Goal: Find specific page/section: Find specific page/section

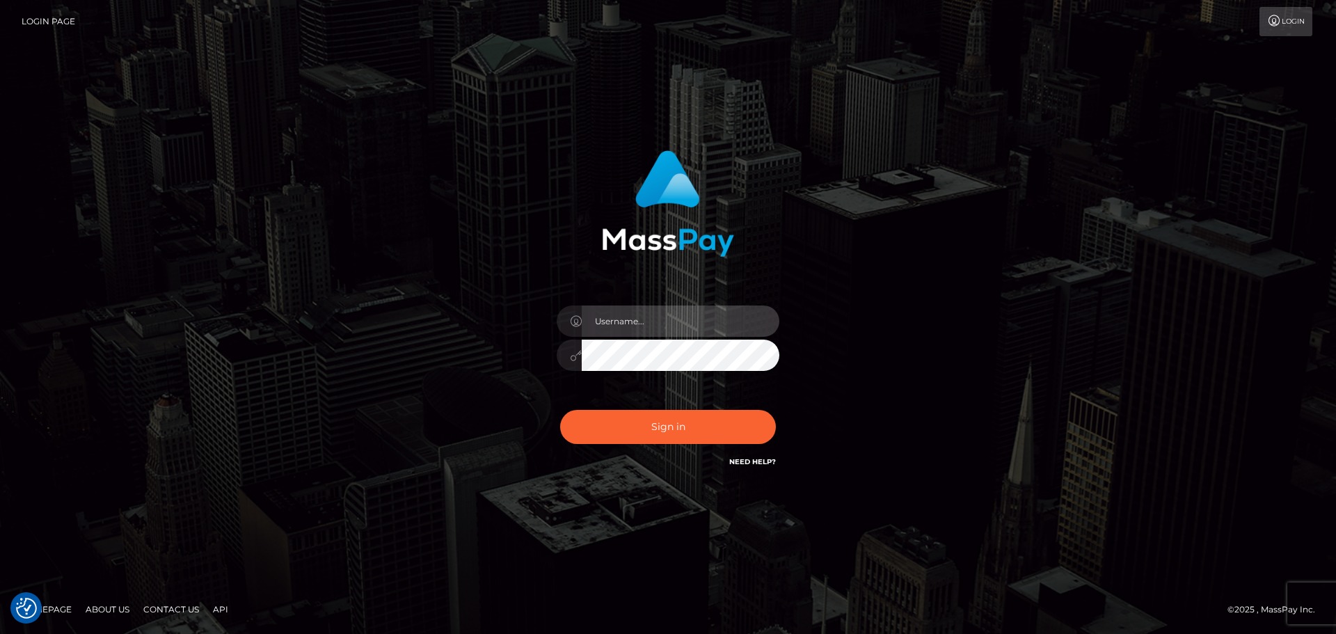
type input "[PERSON_NAME]"
click at [697, 444] on div "Sign in Need Help?" at bounding box center [667, 432] width 243 height 62
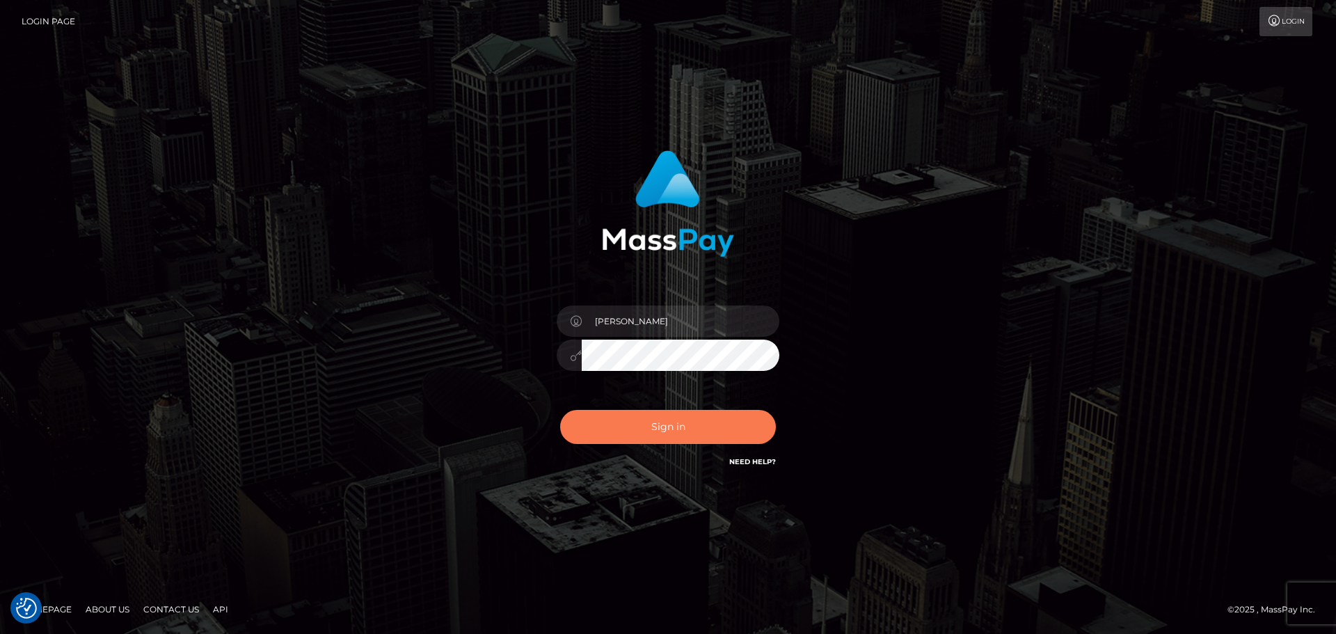
click at [696, 432] on button "Sign in" at bounding box center [668, 427] width 216 height 34
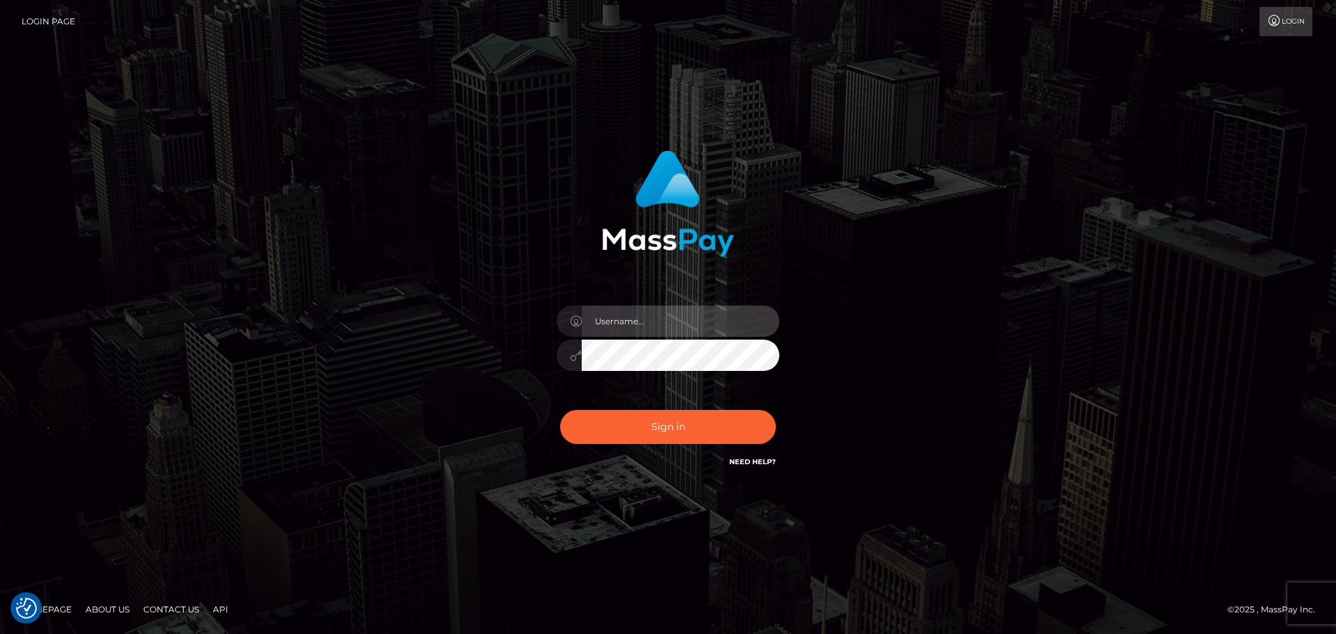
type input "[PERSON_NAME]"
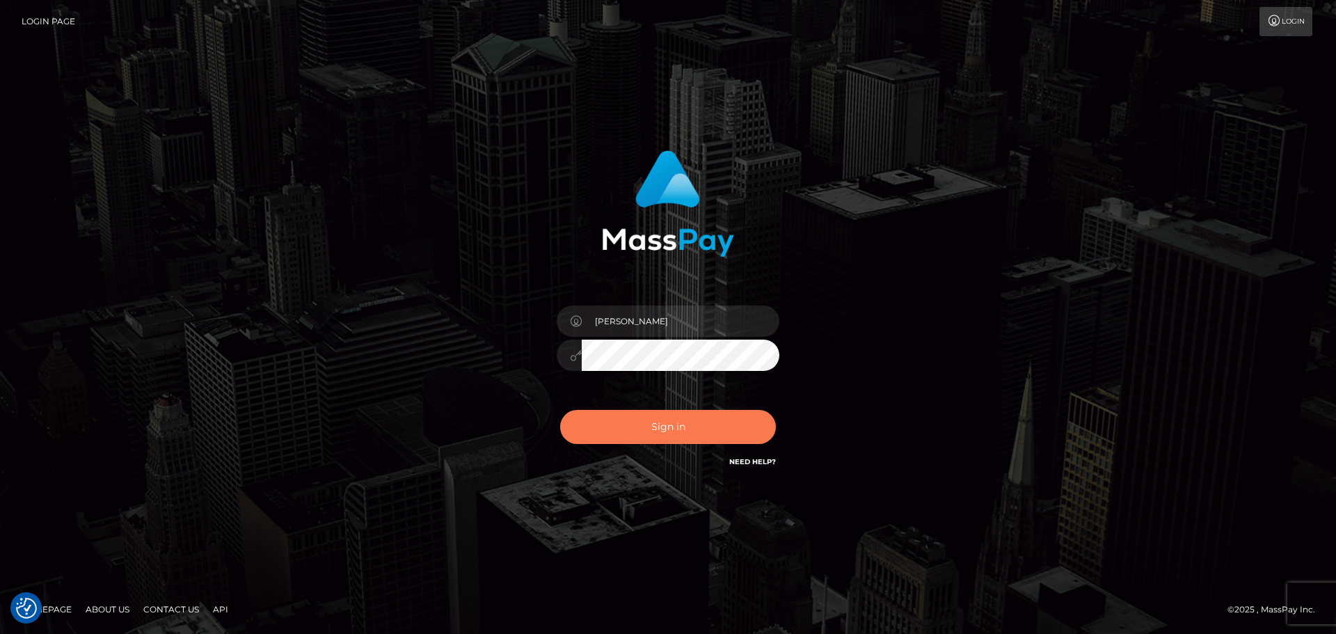
click at [696, 432] on button "Sign in" at bounding box center [668, 427] width 216 height 34
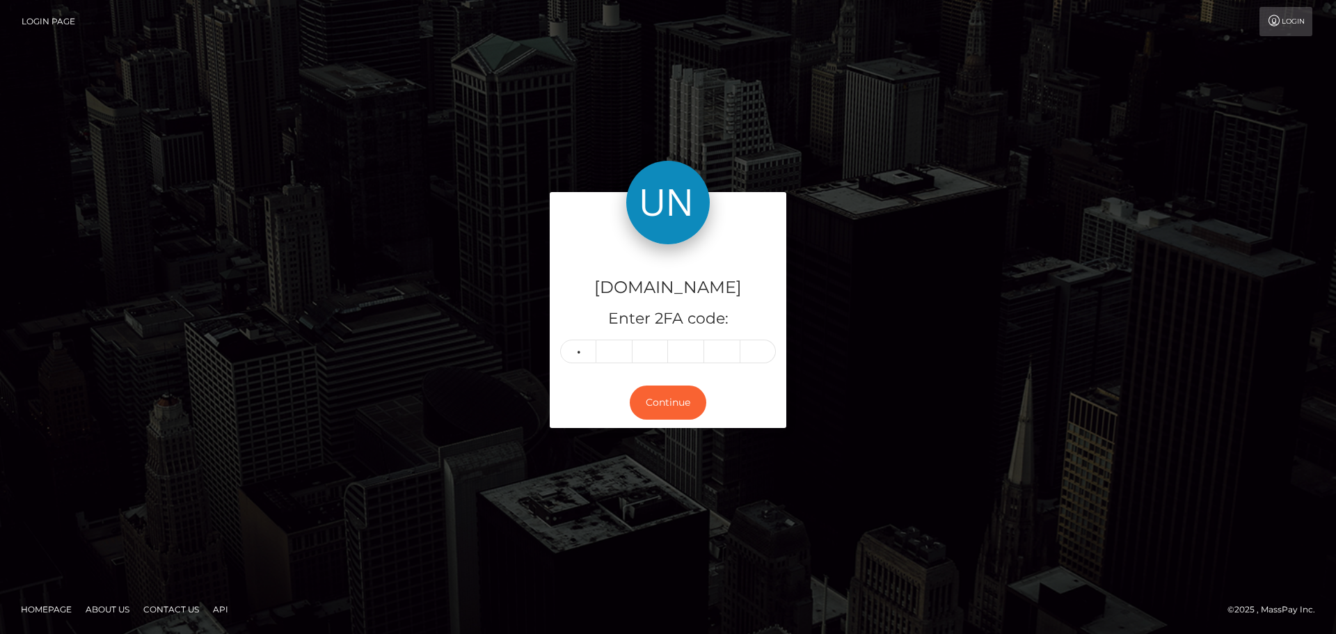
type input "0"
type input "1"
type input "5"
type input "0"
type input "3"
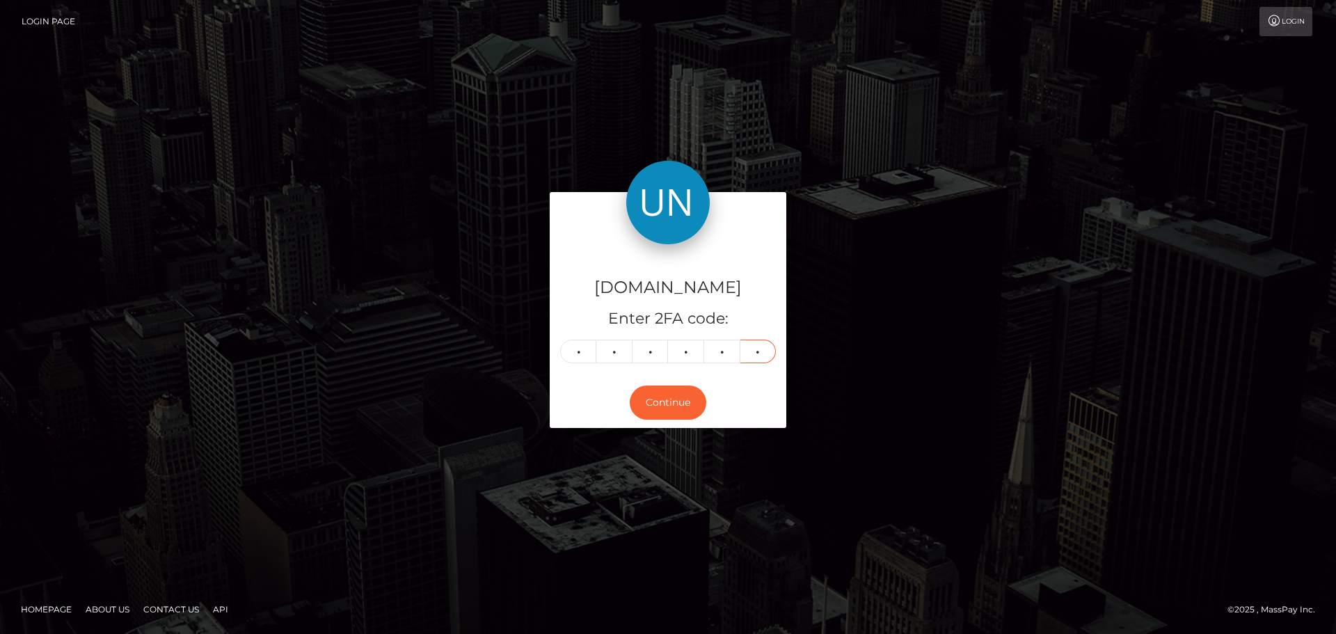
type input "0"
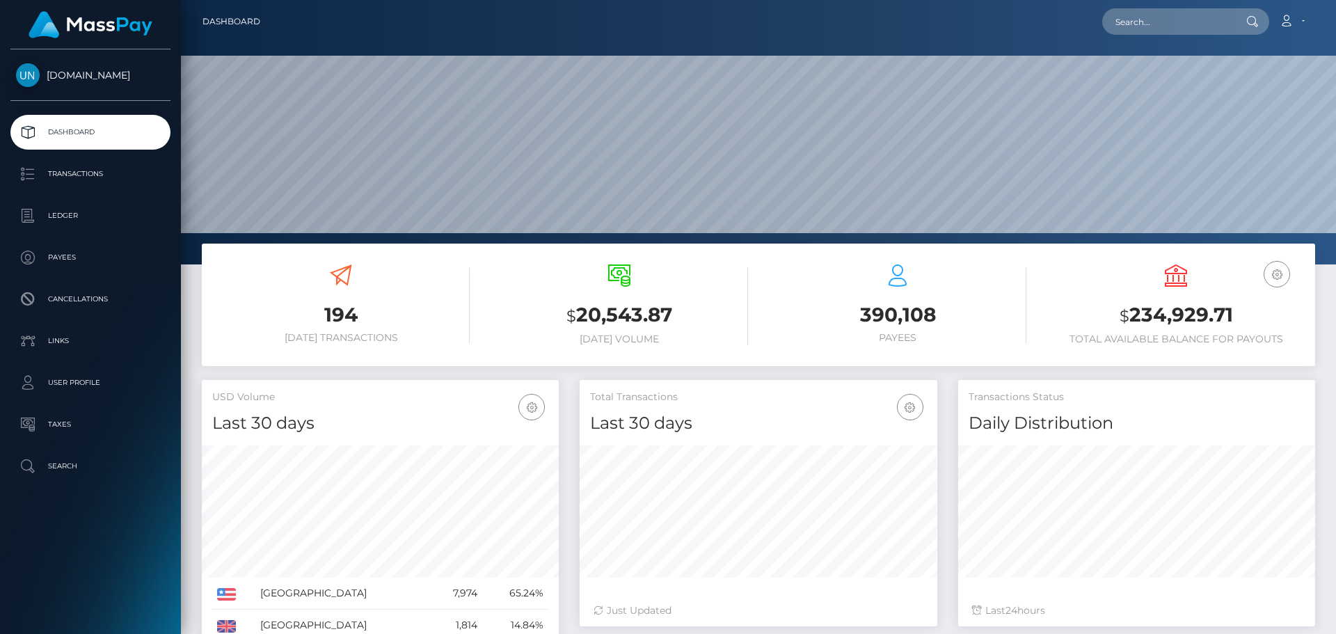
scroll to position [247, 358]
click at [1153, 40] on nav "Dashboard Loading... Loading... Account Edit Profile" at bounding box center [758, 21] width 1155 height 43
click at [1148, 32] on input "text" at bounding box center [1167, 21] width 131 height 26
paste input "bvzd97tf46@privaterelay.appleid.com"
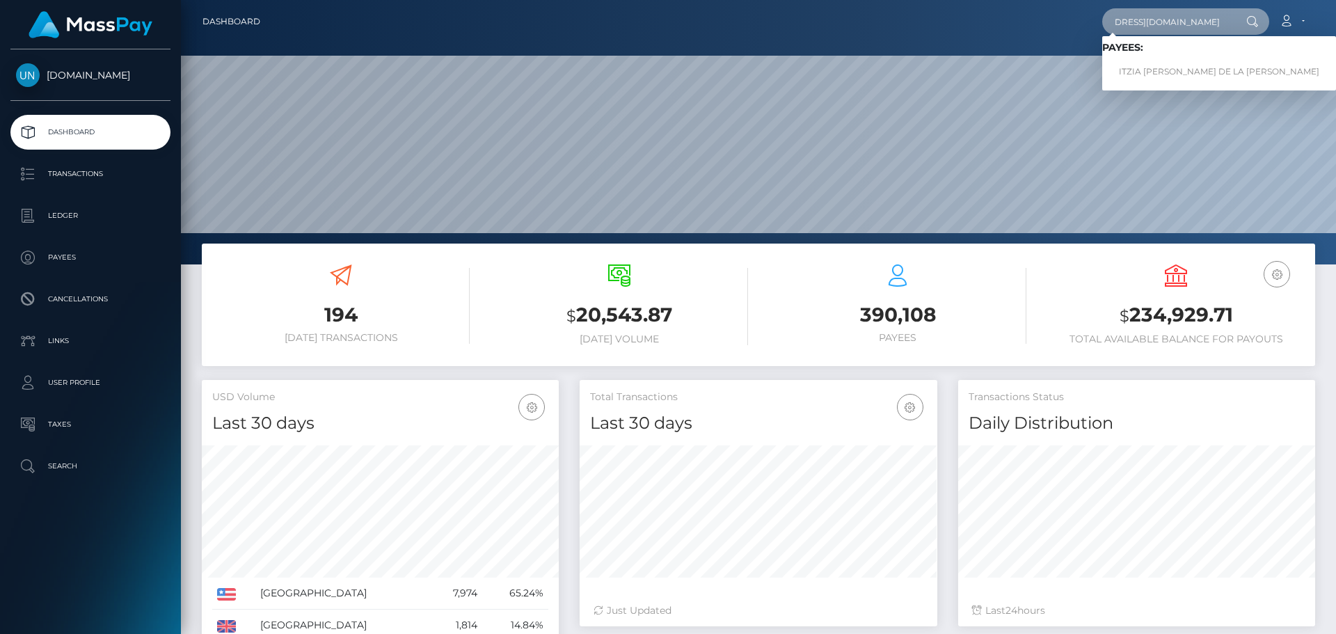
type input "bvzd97tf46@privaterelay.appleid.com"
click at [1137, 68] on link "ITZIA MARIE KUILAN DE LA ROSA" at bounding box center [1219, 72] width 234 height 26
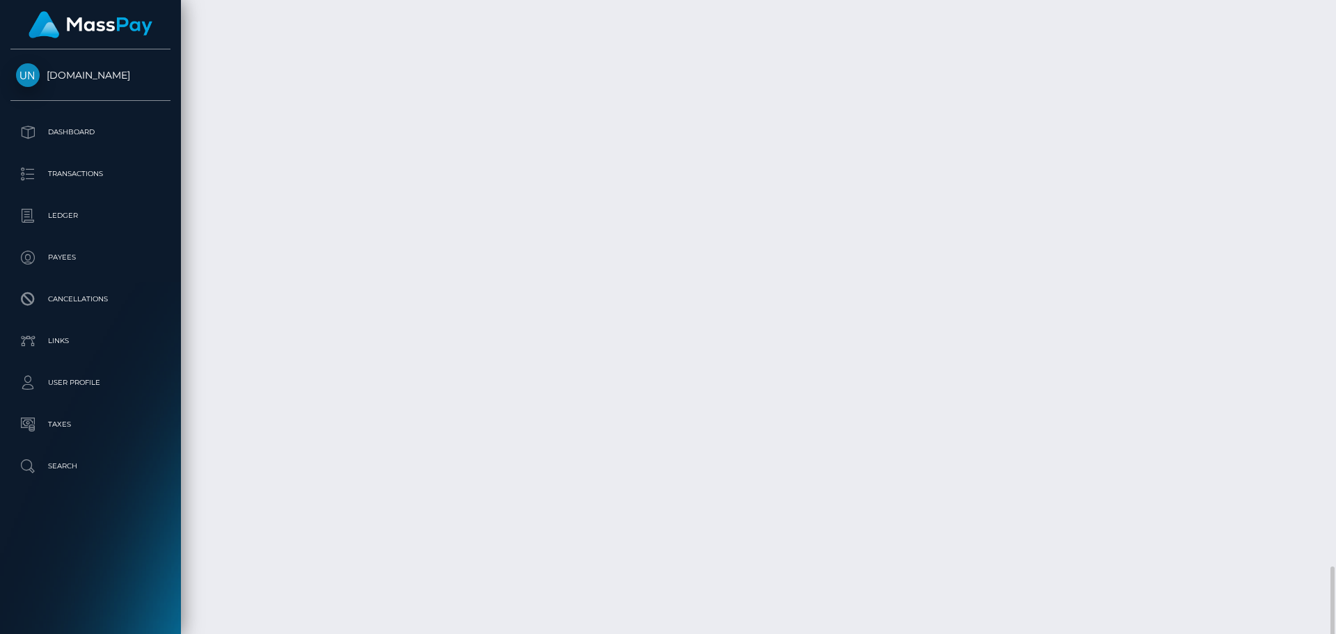
scroll to position [2428, 0]
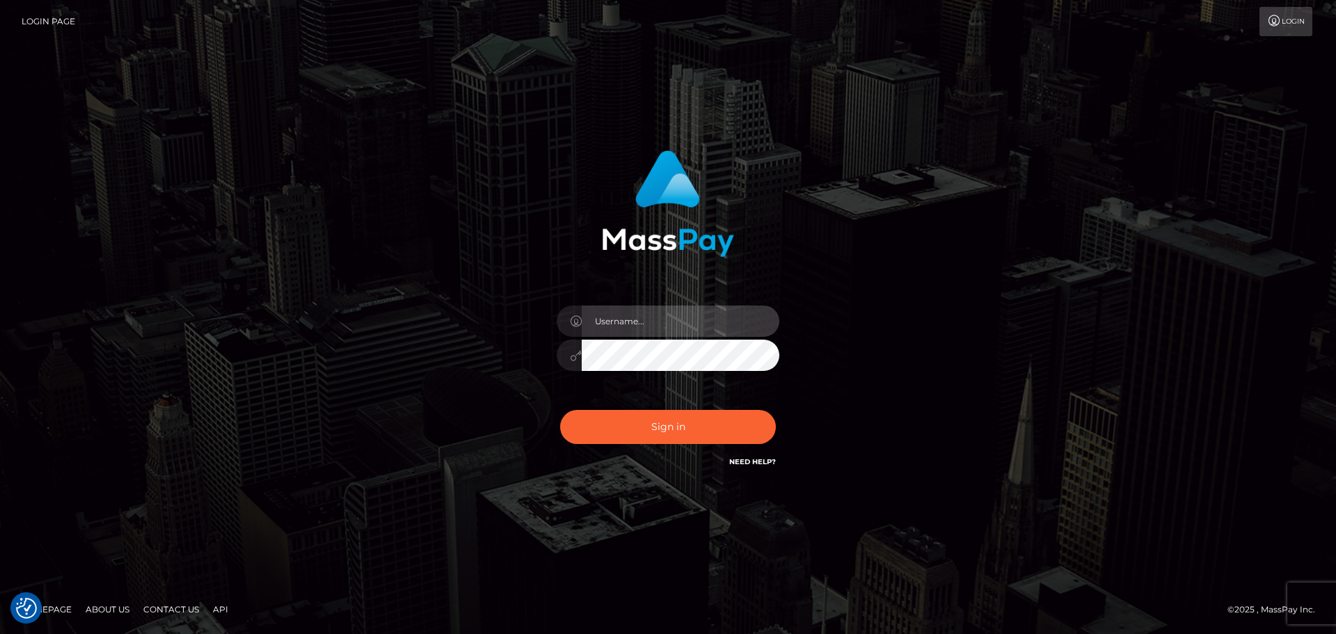
type input "Yassine Slimene"
click at [694, 407] on div "Sign in Need Help?" at bounding box center [667, 432] width 243 height 62
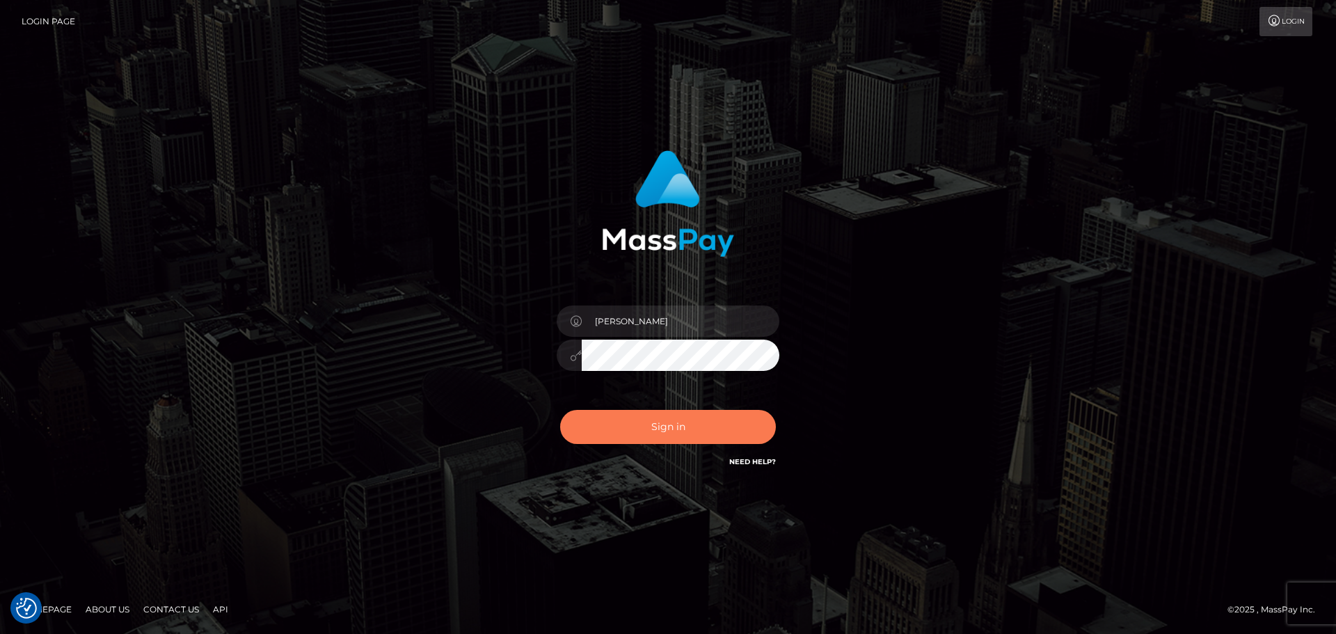
click at [694, 422] on button "Sign in" at bounding box center [668, 427] width 216 height 34
type input "[PERSON_NAME]"
click at [647, 412] on button "Sign in" at bounding box center [668, 427] width 216 height 34
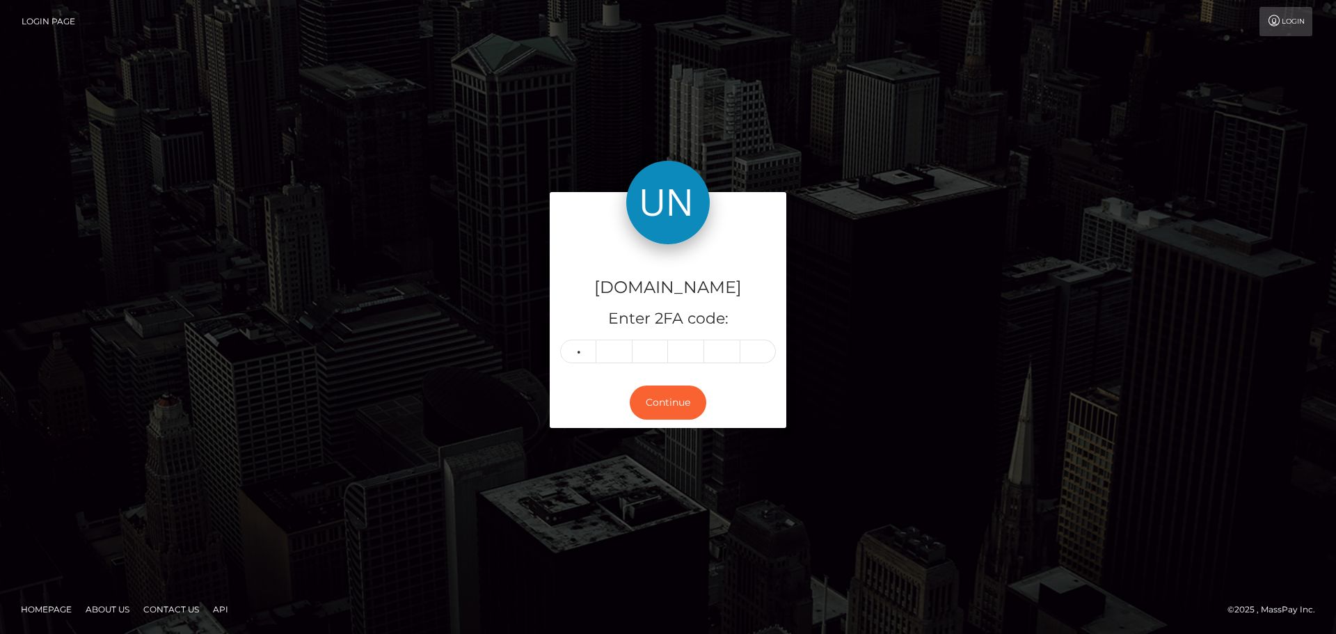
type input "1"
type input "7"
type input "3"
type input "5"
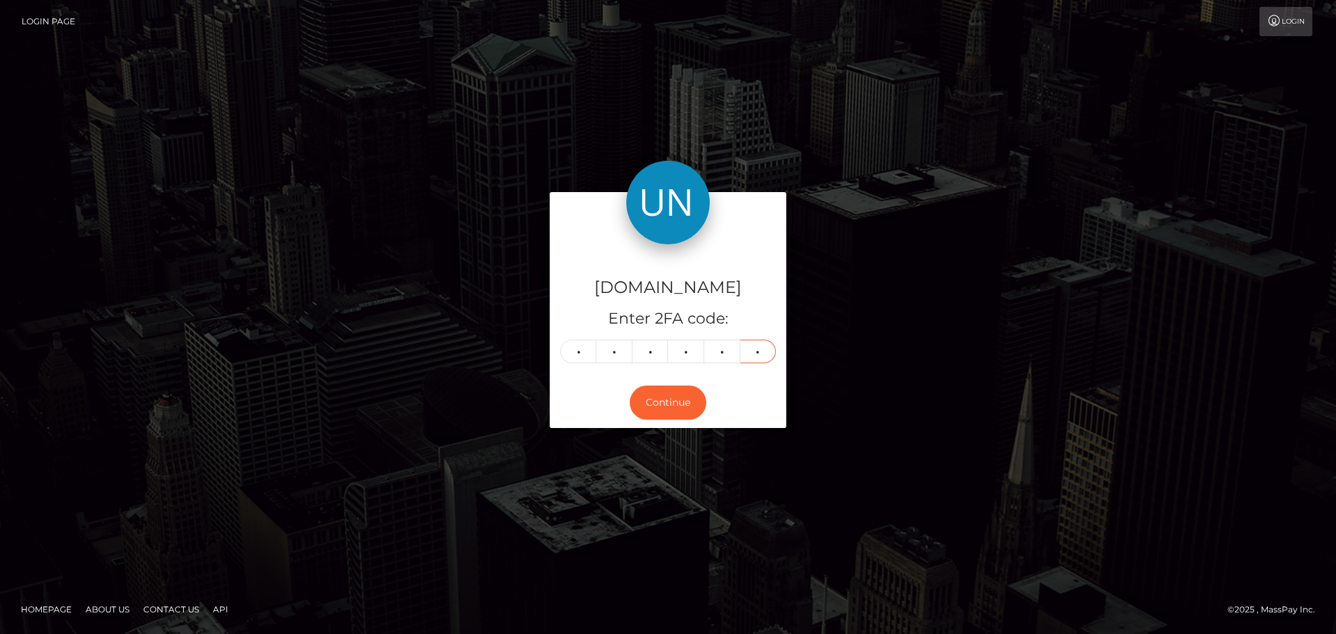
type input "3"
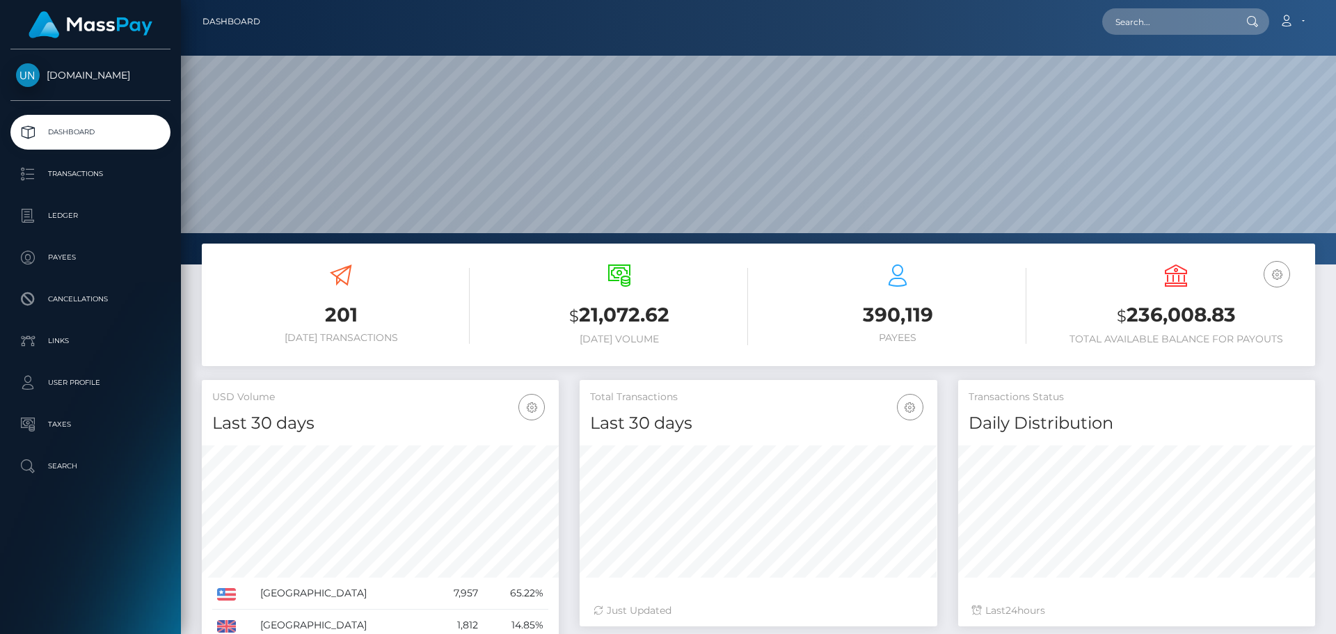
scroll to position [247, 358]
click at [1160, 14] on input "text" at bounding box center [1167, 21] width 131 height 26
click at [1154, 19] on input "text" at bounding box center [1167, 21] width 131 height 26
paste input "yc2csnmj9c@privaterelay.appleid.com"
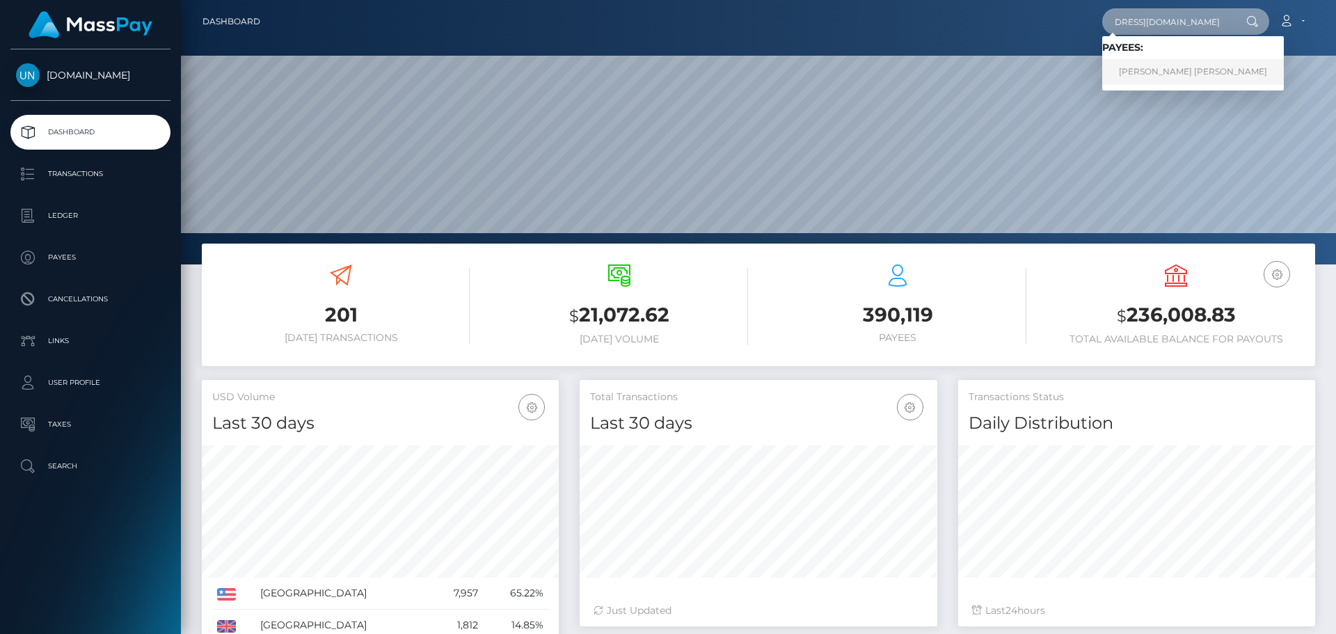
type input "yc2csnmj9c@privaterelay.appleid.com"
click at [1187, 71] on link "ANGELO AMORI PARKER" at bounding box center [1193, 72] width 182 height 26
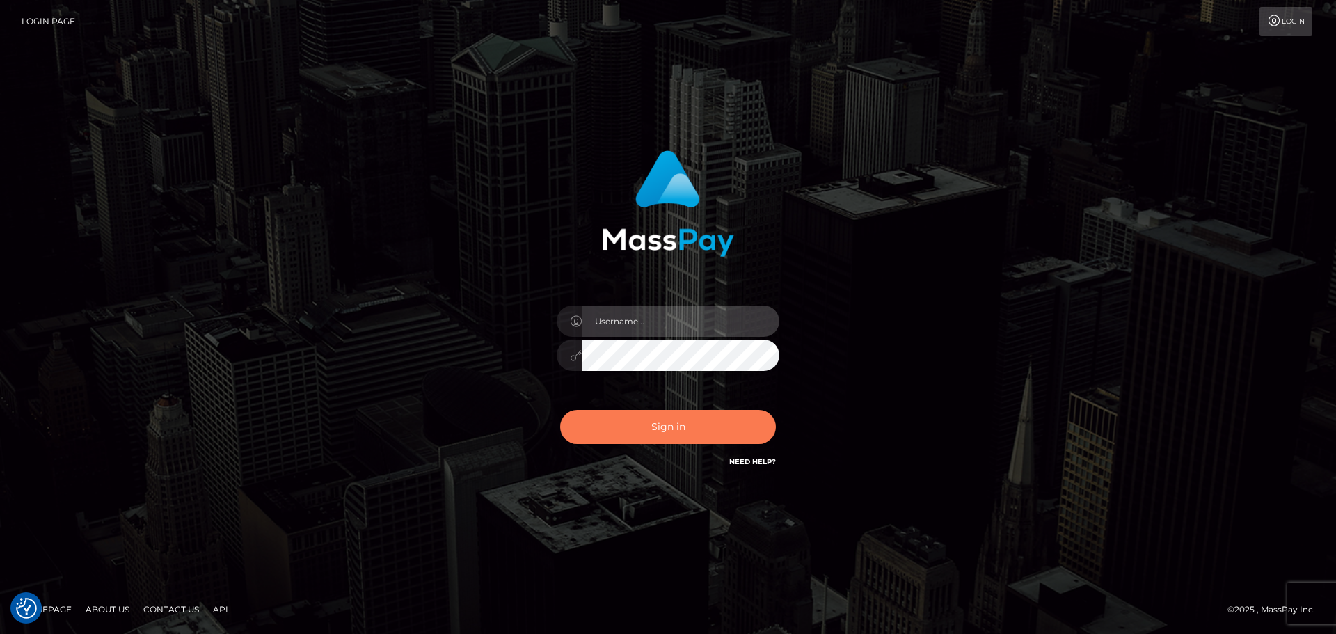
type input "[PERSON_NAME]"
click at [628, 424] on button "Sign in" at bounding box center [668, 427] width 216 height 34
type input "[PERSON_NAME]"
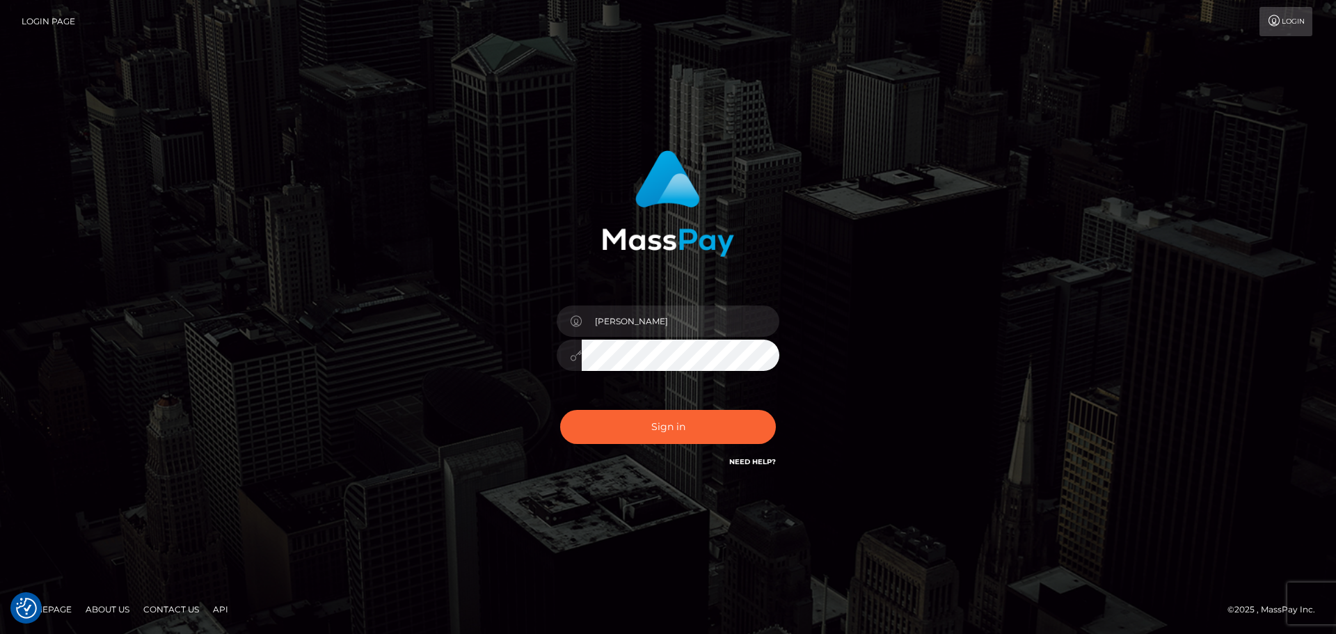
click at [691, 407] on div "Sign in Need Help?" at bounding box center [667, 432] width 243 height 62
click at [688, 424] on button "Sign in" at bounding box center [668, 427] width 216 height 34
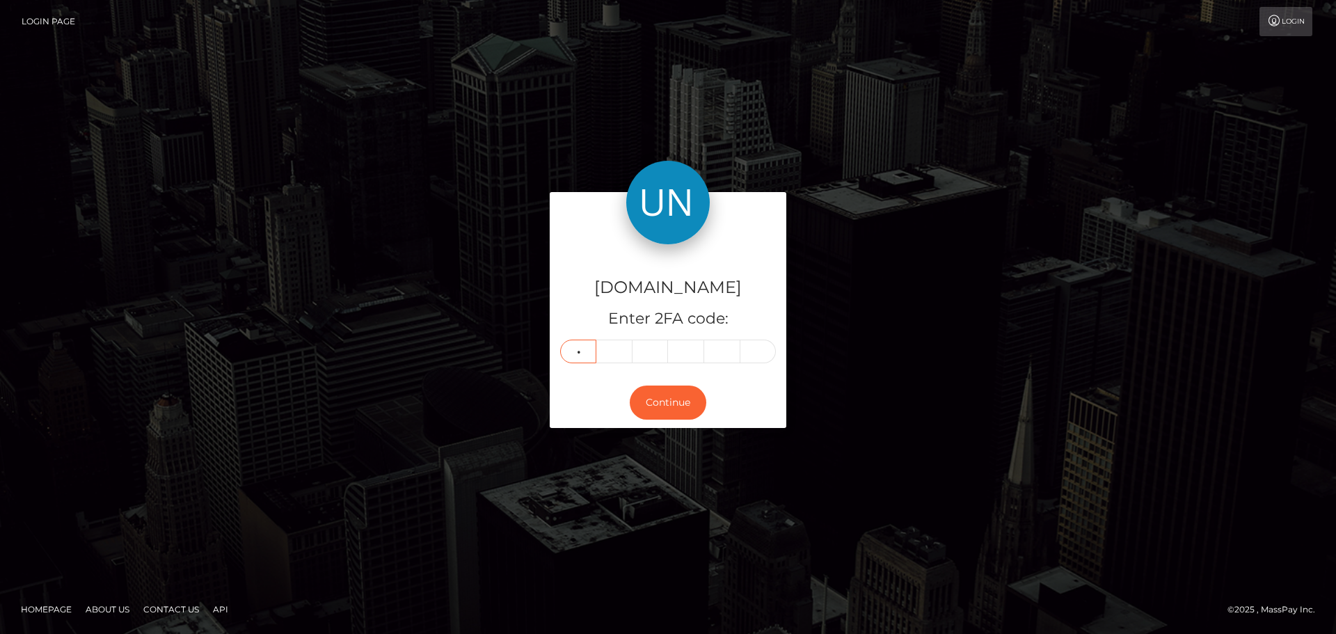
type input "6"
type input "0"
type input "6"
type input "8"
type input "2"
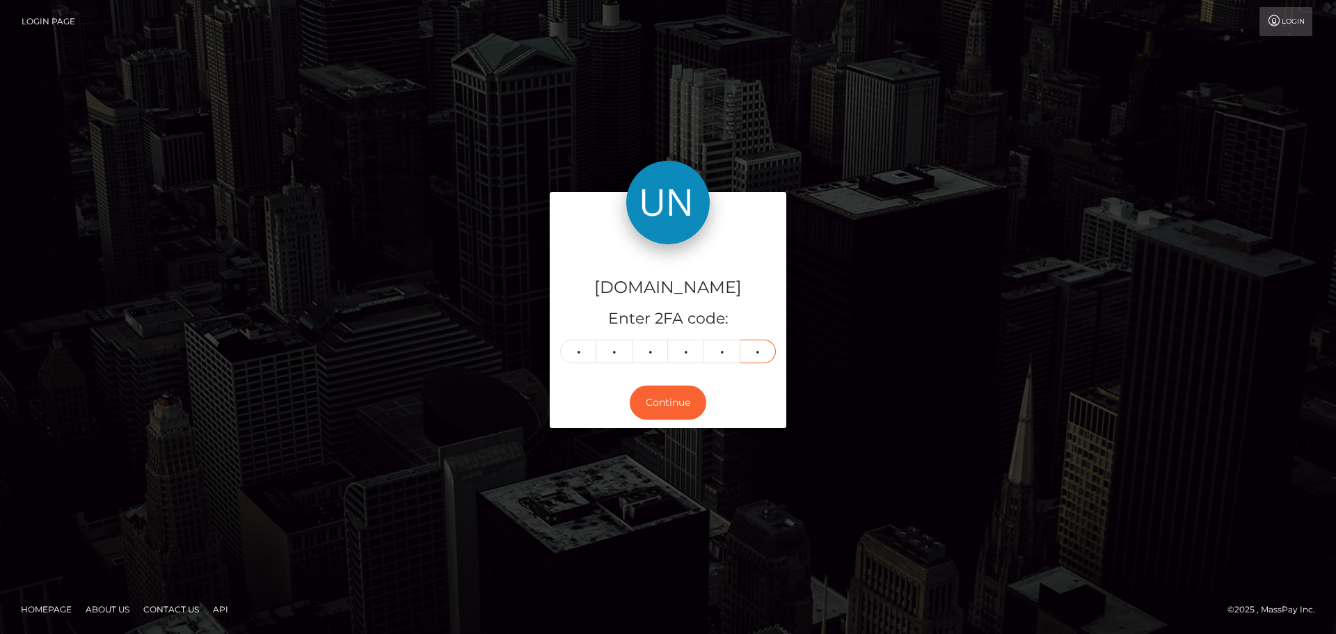
type input "5"
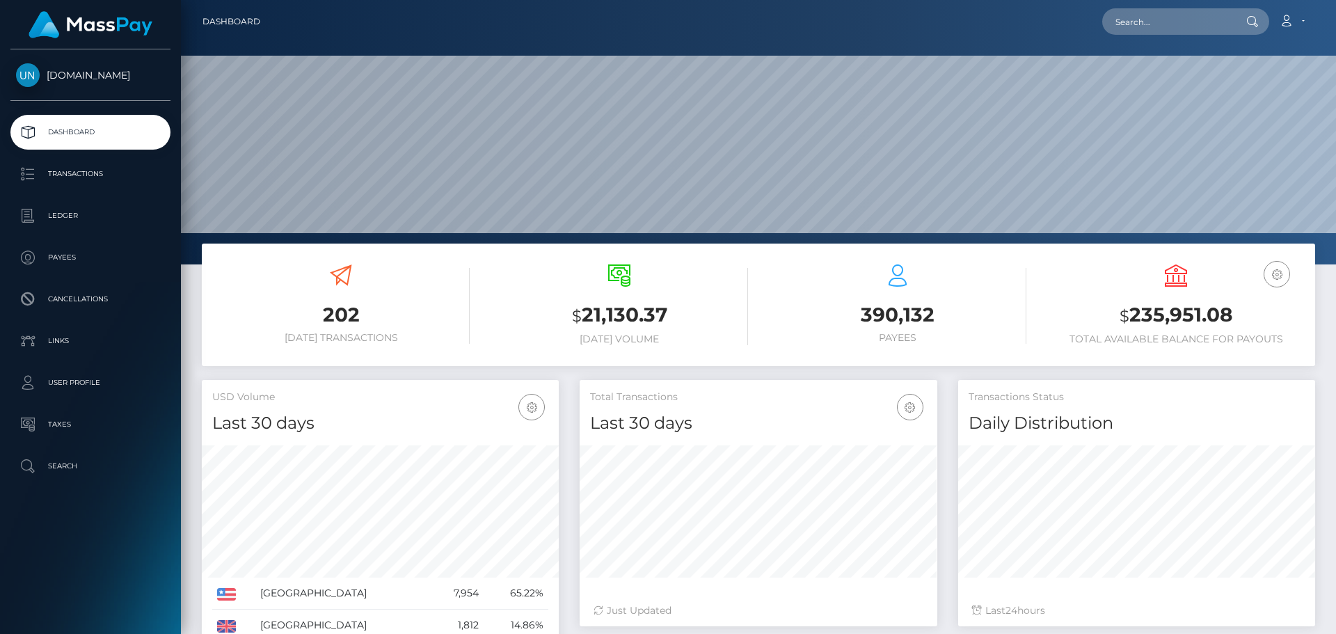
scroll to position [247, 358]
click at [1174, 26] on input "text" at bounding box center [1167, 21] width 131 height 26
paste input "[EMAIL_ADDRESS][DOMAIN_NAME]"
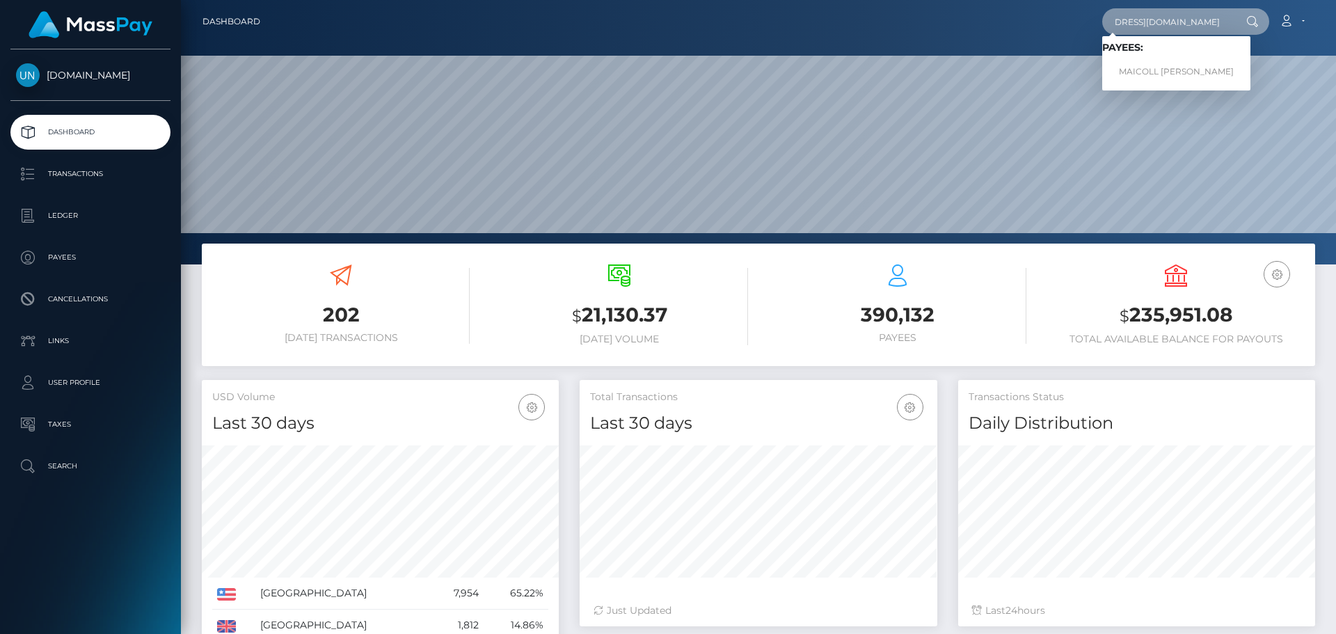
type input "[EMAIL_ADDRESS][DOMAIN_NAME]"
click at [1169, 56] on span "Payees: MAICOLL DAVID SIERRA GAMBA" at bounding box center [1176, 63] width 148 height 43
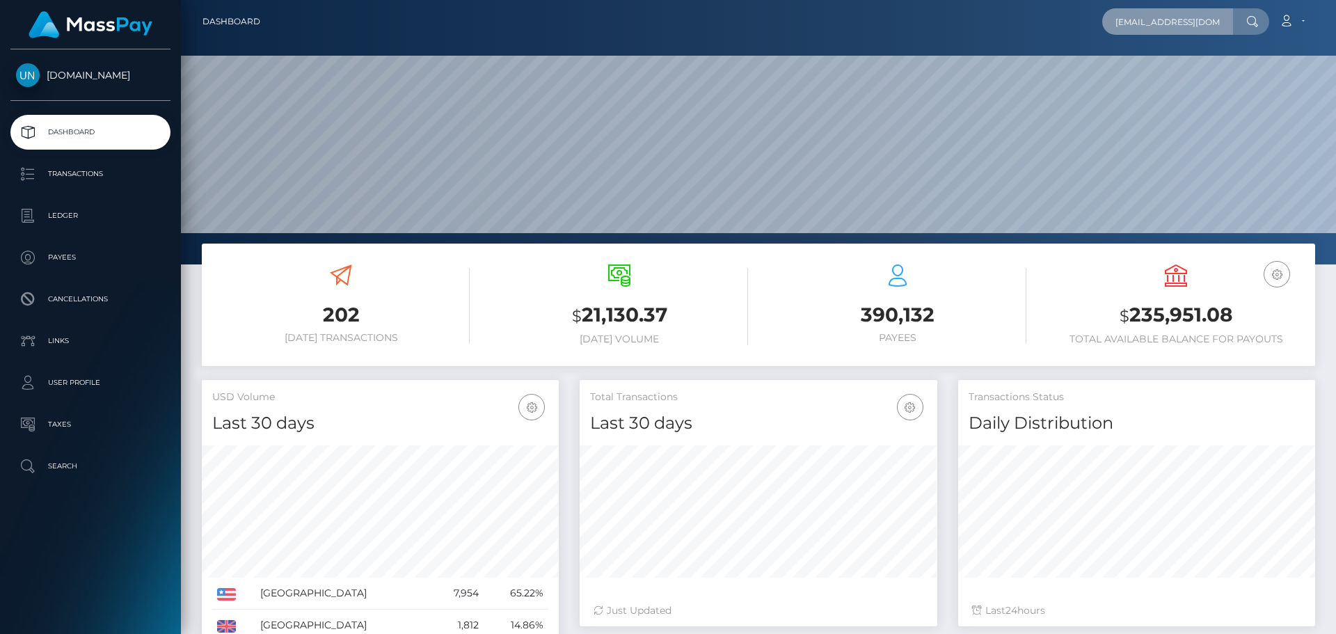
click at [1165, 10] on input "[EMAIL_ADDRESS][DOMAIN_NAME]" at bounding box center [1167, 21] width 131 height 26
click at [1165, 10] on input "727s4gcvdg@privaterelay.appleid.com" at bounding box center [1167, 21] width 131 height 26
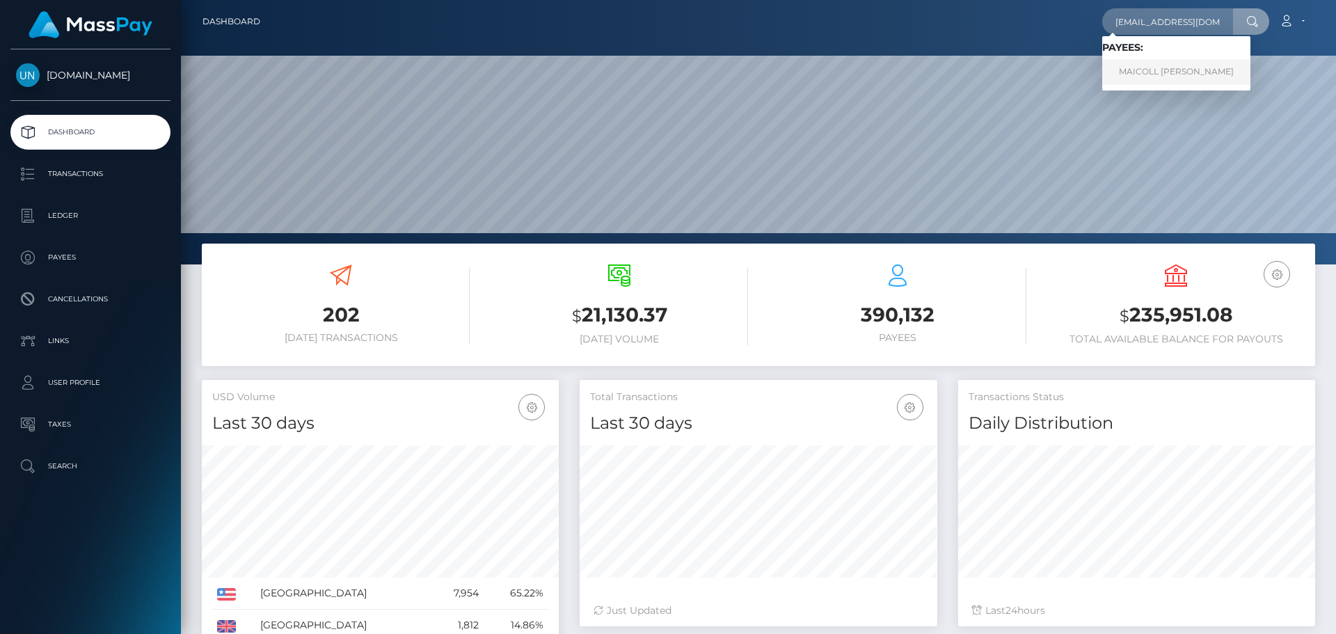
click at [1155, 63] on link "MAICOLL DAVID SIERRA GAMBA" at bounding box center [1176, 72] width 148 height 26
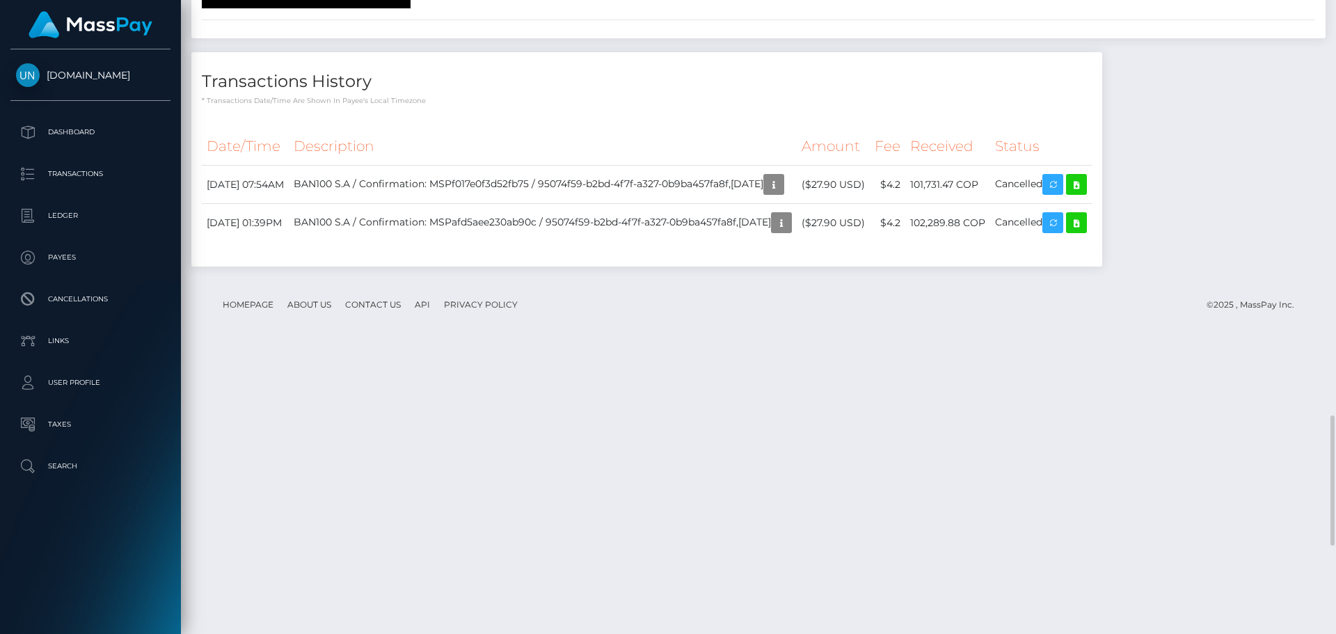
scroll to position [2446, 0]
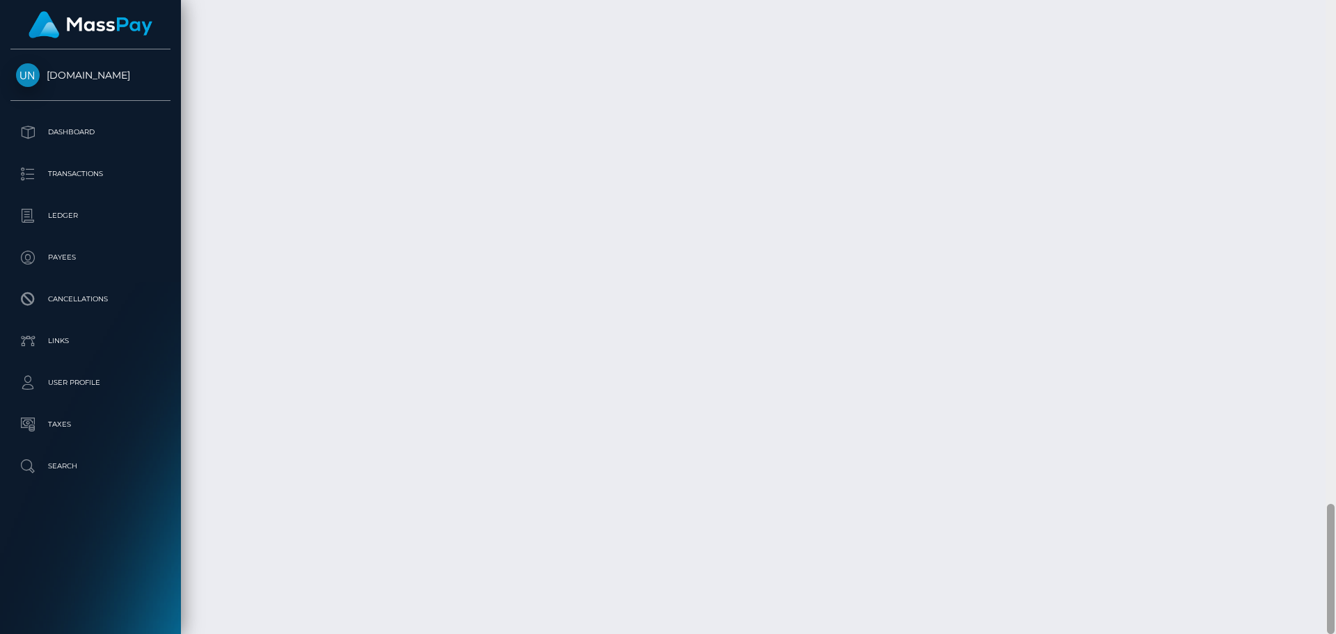
click at [1335, 18] on div at bounding box center [1330, 317] width 10 height 634
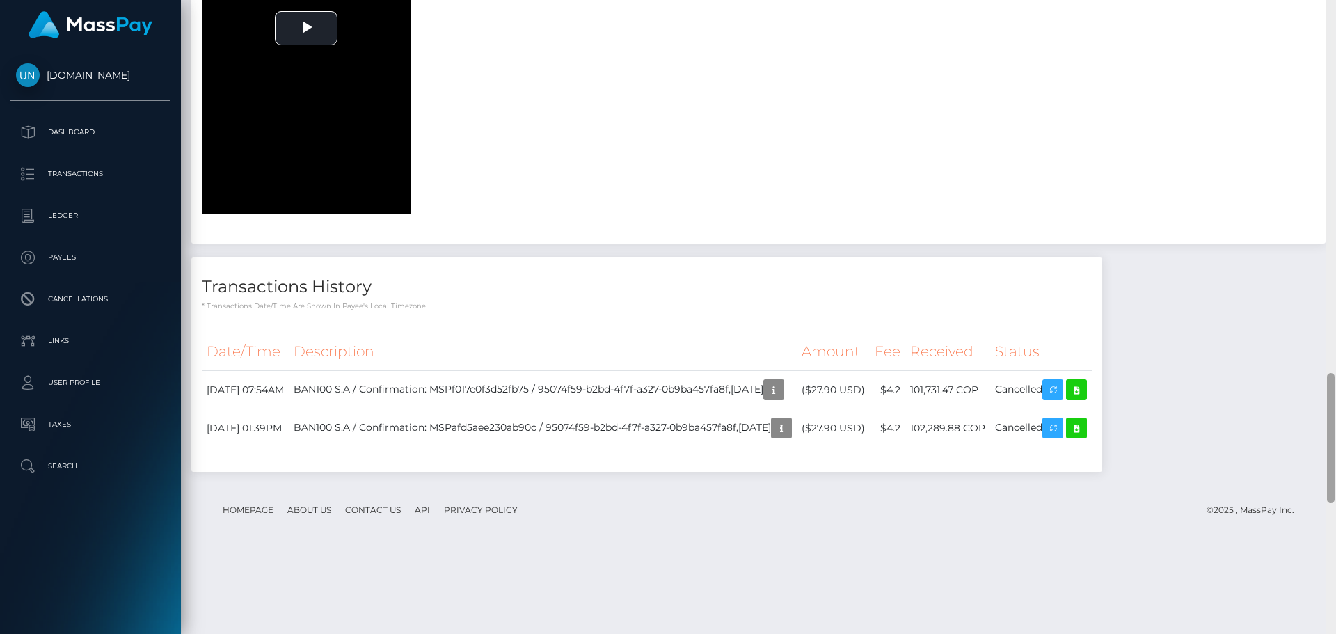
click at [1335, 18] on div at bounding box center [1330, 317] width 10 height 634
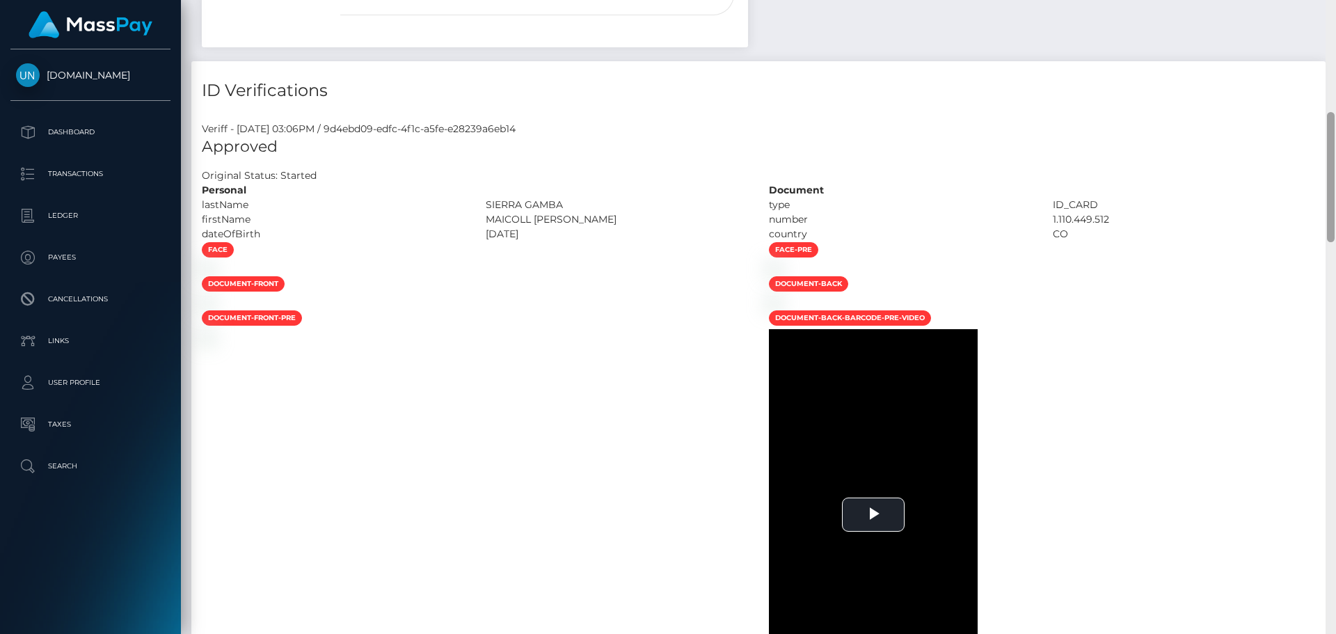
click at [1335, 18] on div "Customer Profile Loading... Loading..." at bounding box center [758, 317] width 1155 height 634
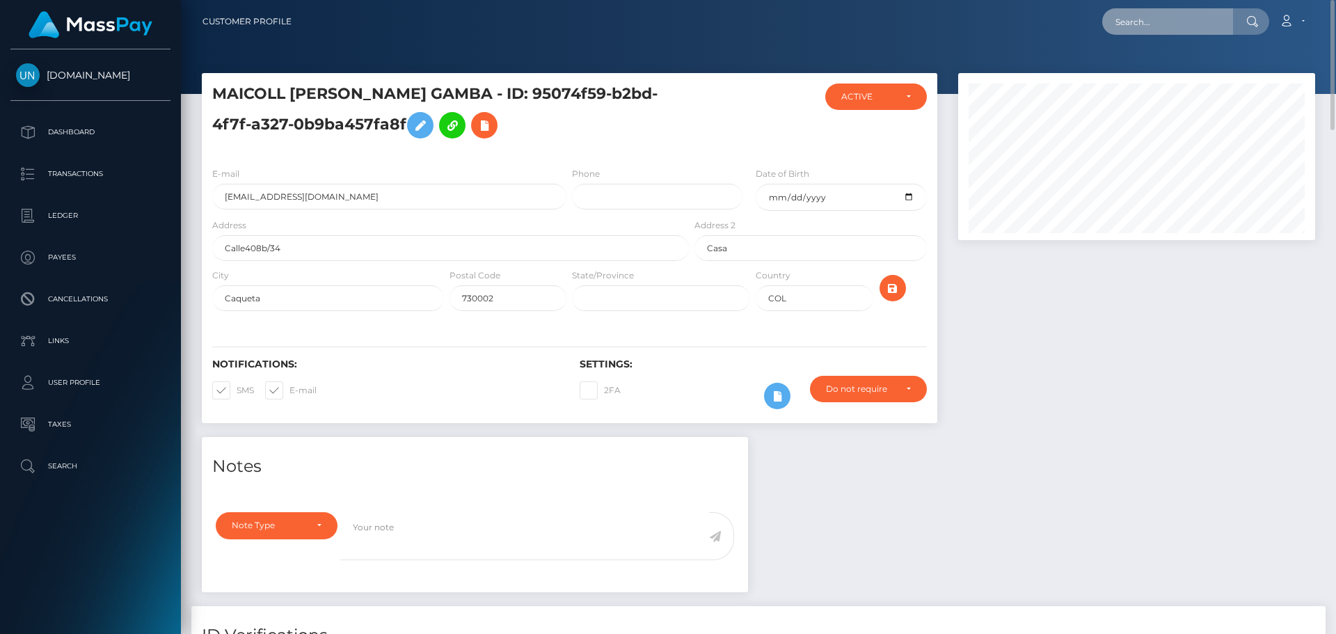
click at [1196, 26] on input "text" at bounding box center [1167, 21] width 131 height 26
paste input "[EMAIL_ADDRESS][DOMAIN_NAME]"
type input "[EMAIL_ADDRESS][DOMAIN_NAME]"
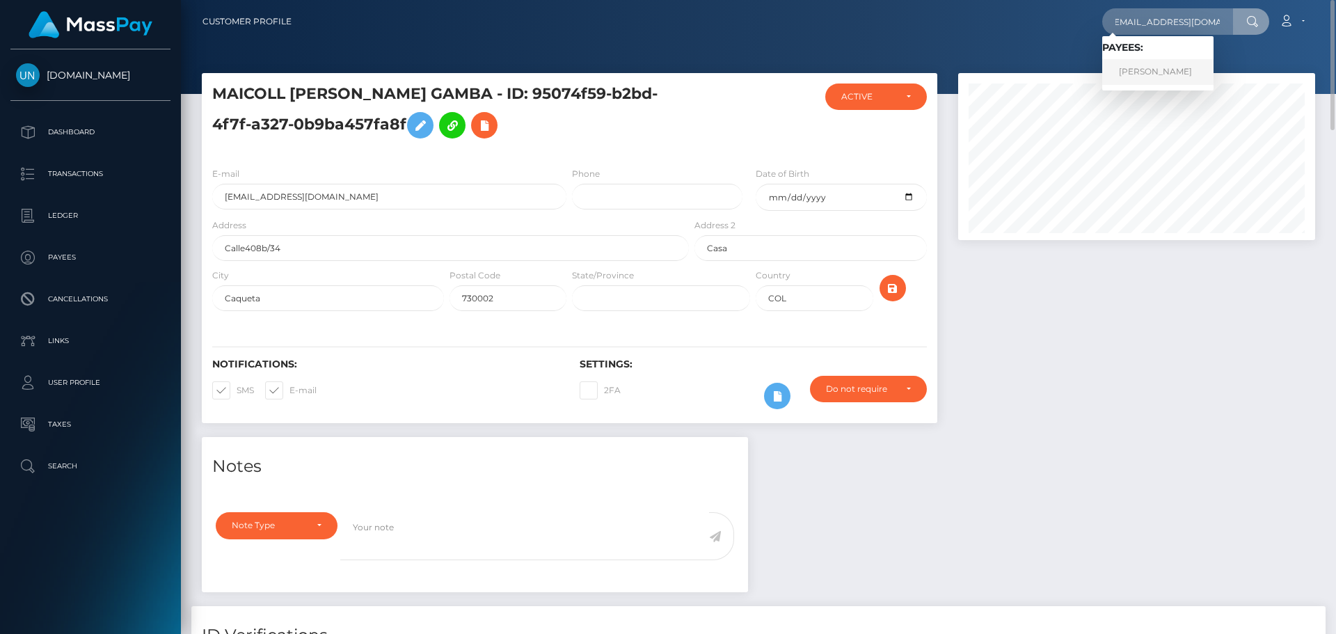
click at [1181, 59] on link "LEAH RHIANNON WILCOCK" at bounding box center [1157, 72] width 111 height 26
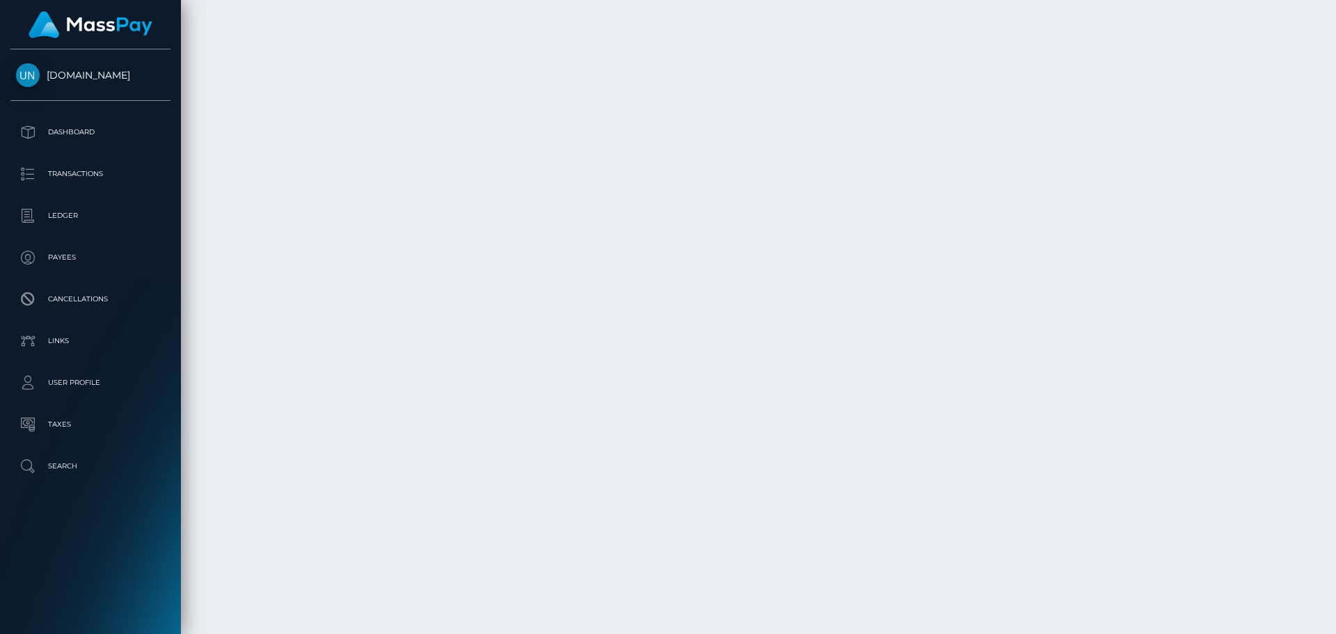
scroll to position [2481, 0]
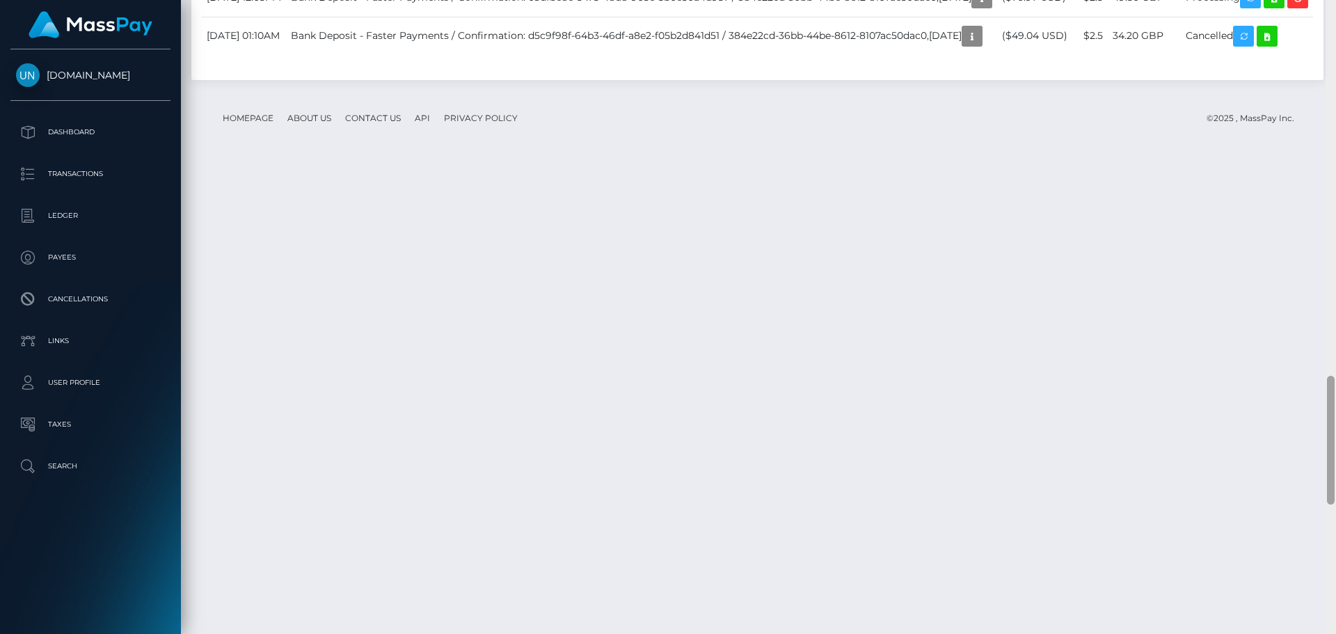
click at [1335, 15] on div at bounding box center [1330, 317] width 10 height 634
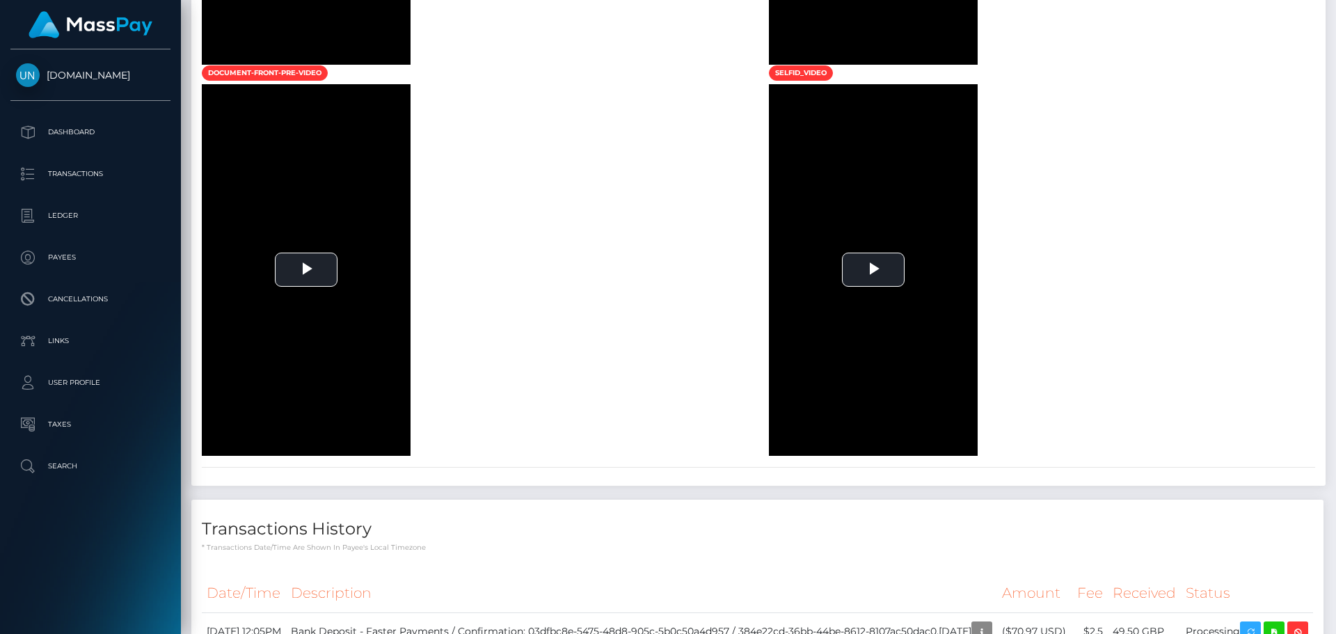
click at [1335, 15] on div at bounding box center [1330, 317] width 10 height 634
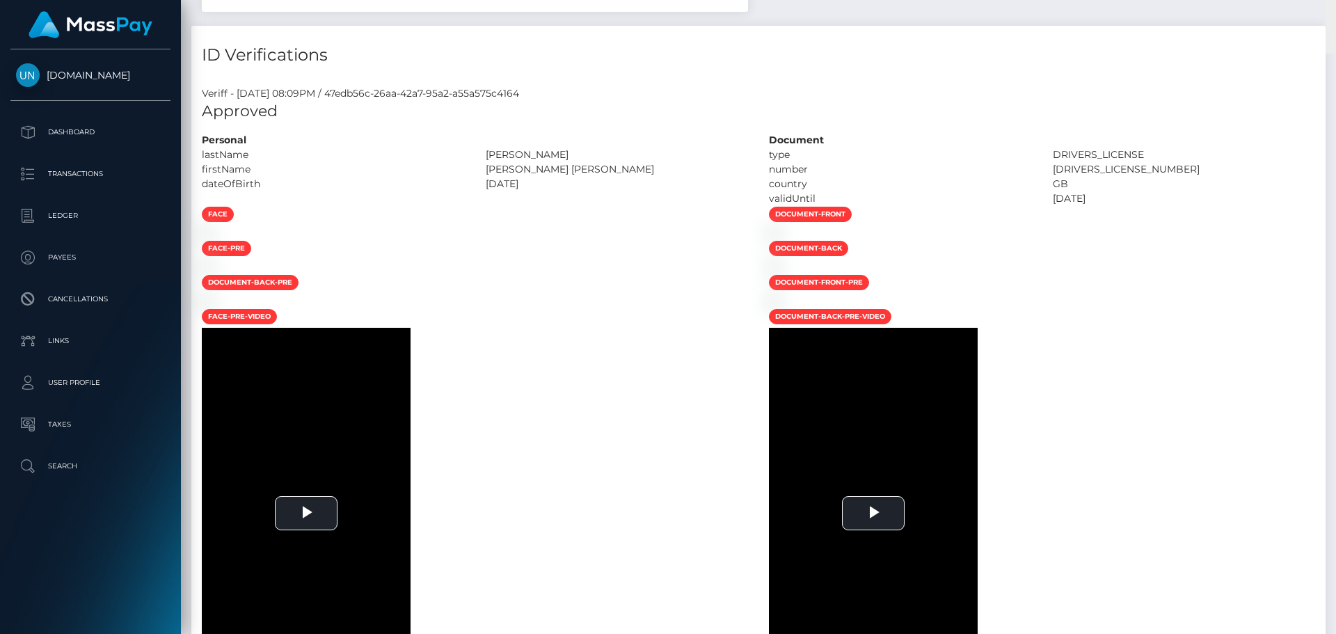
click at [1335, 15] on div "Customer Profile Loading... Loading..." at bounding box center [758, 317] width 1155 height 634
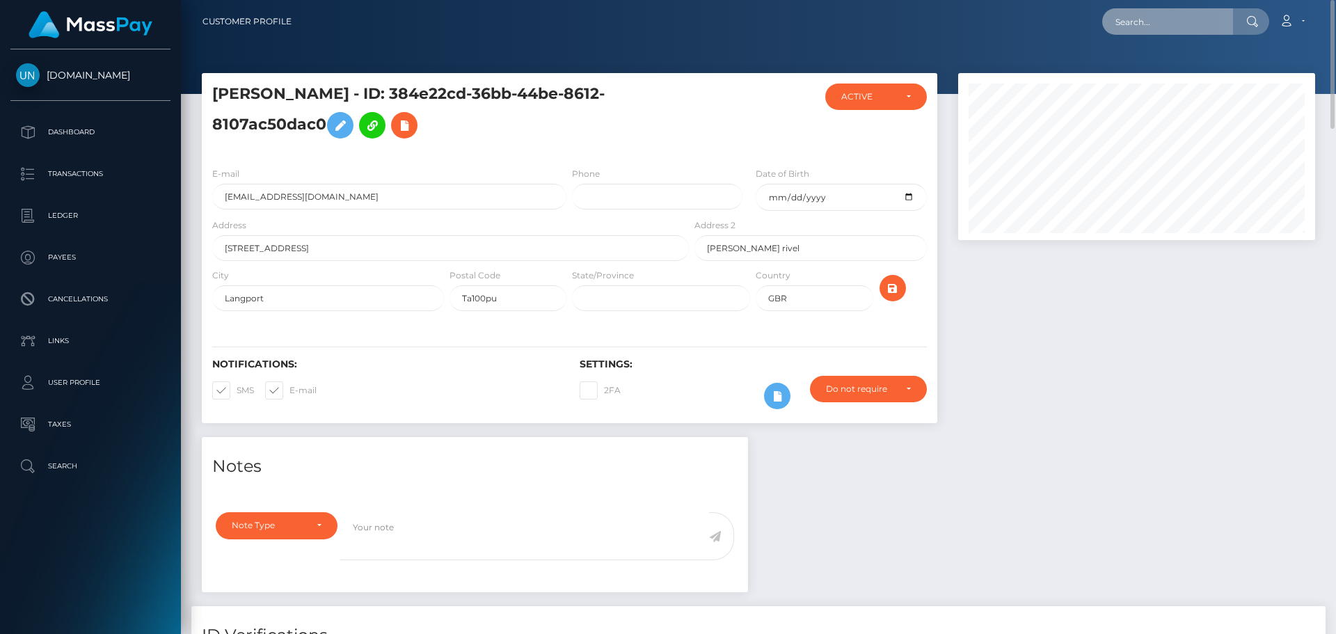
click at [1130, 17] on input "text" at bounding box center [1167, 21] width 131 height 26
paste input "qvtm9fyjbr@privaterelay.appleid.com"
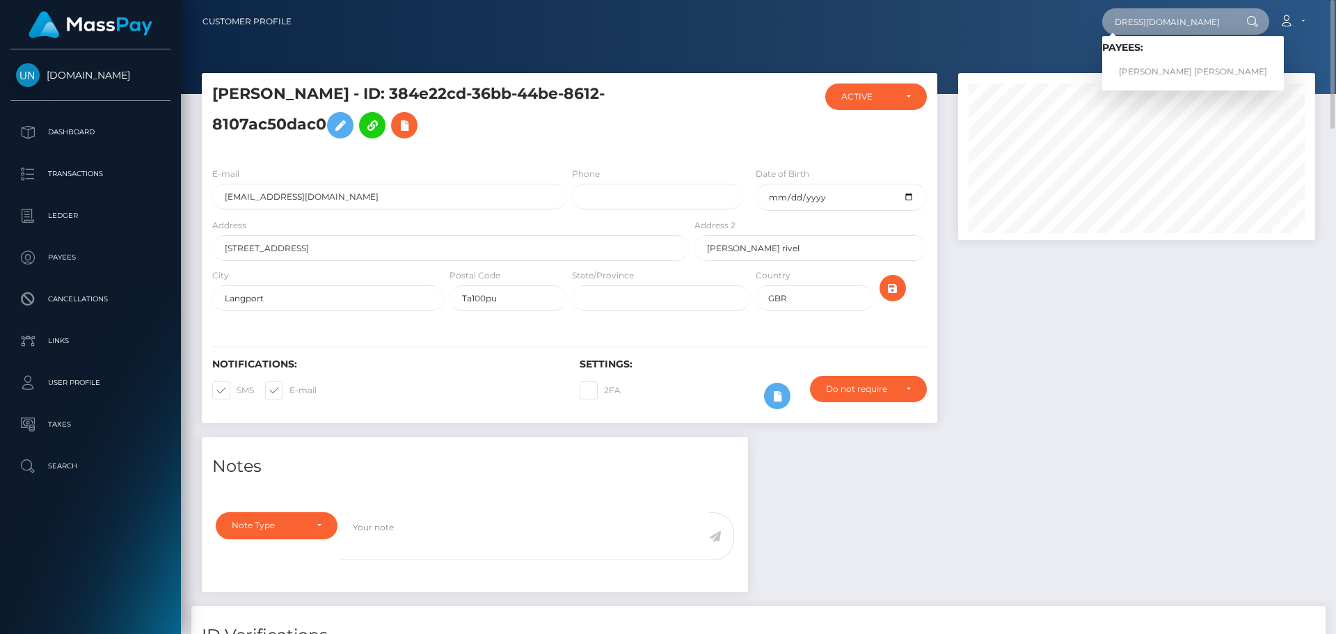
type input "qvtm9fyjbr@privaterelay.appleid.com"
click at [1148, 68] on link "KEITHY ENID ROSAS" at bounding box center [1193, 72] width 182 height 26
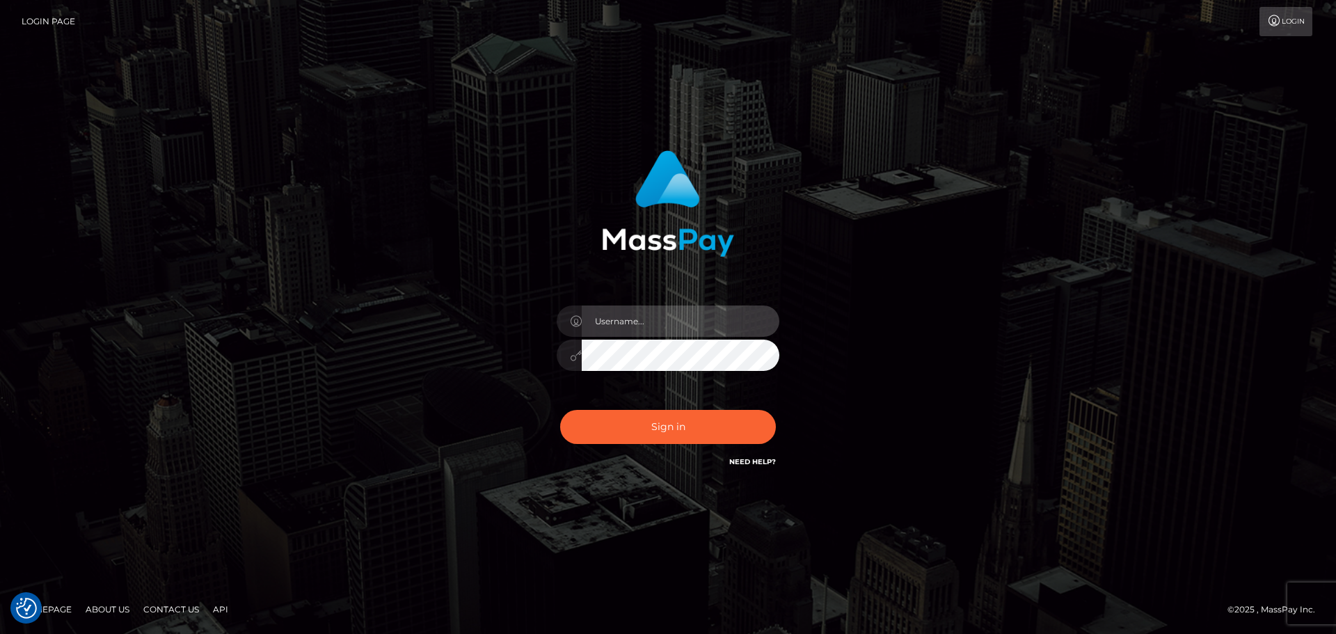
type input "Yassine Slimene"
click at [648, 405] on div "Sign in Need Help?" at bounding box center [667, 432] width 243 height 62
click at [646, 408] on div "Sign in Need Help?" at bounding box center [667, 432] width 243 height 62
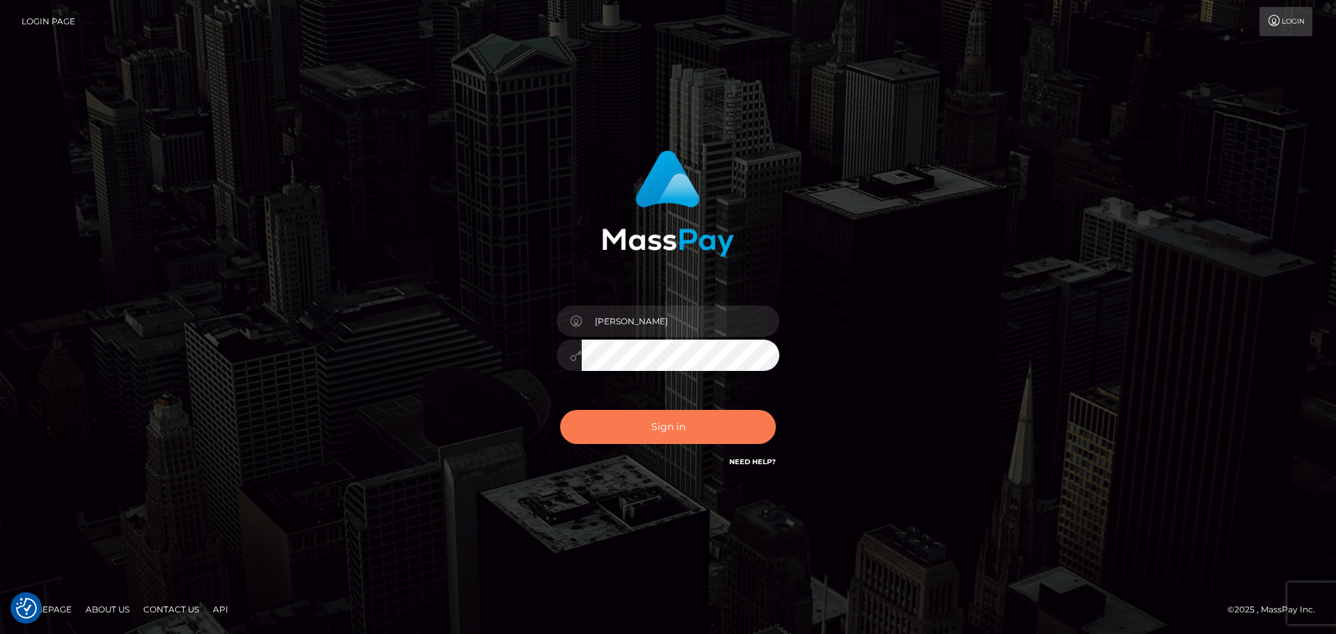
click at [647, 415] on button "Sign in" at bounding box center [668, 427] width 216 height 34
click at [655, 441] on button "Sign in" at bounding box center [668, 427] width 216 height 34
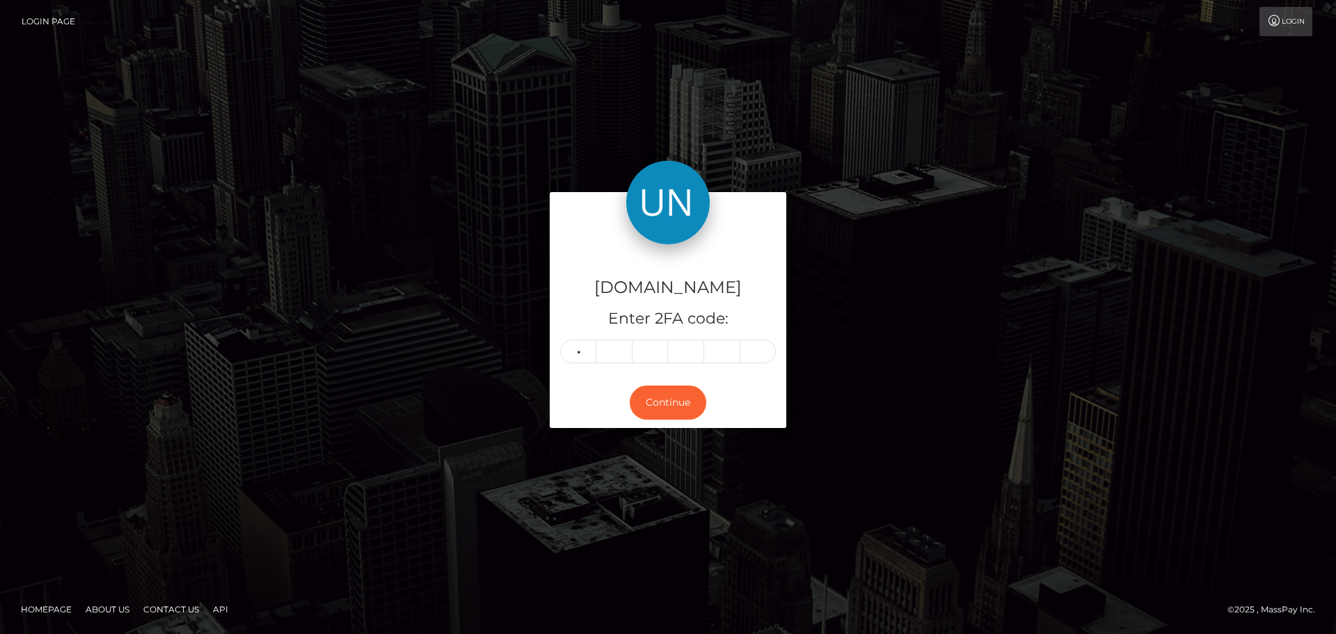
type input "9"
type input "8"
type input "4"
type input "5"
type input "7"
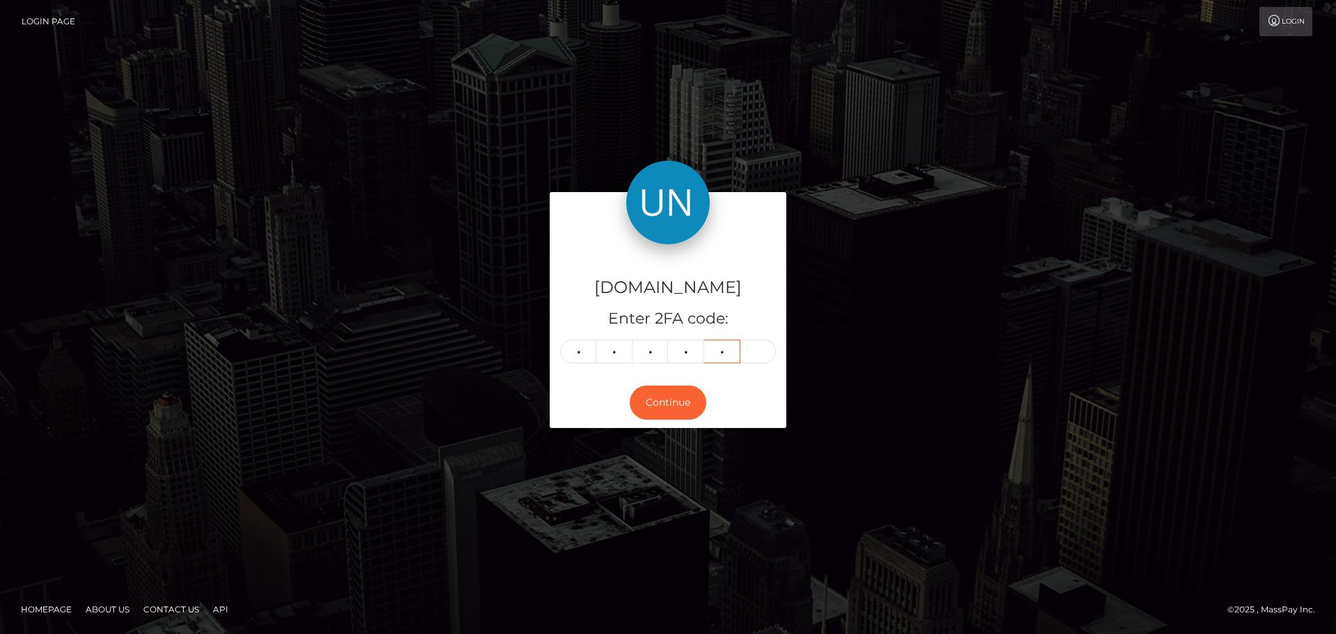
type input "5"
type input "0"
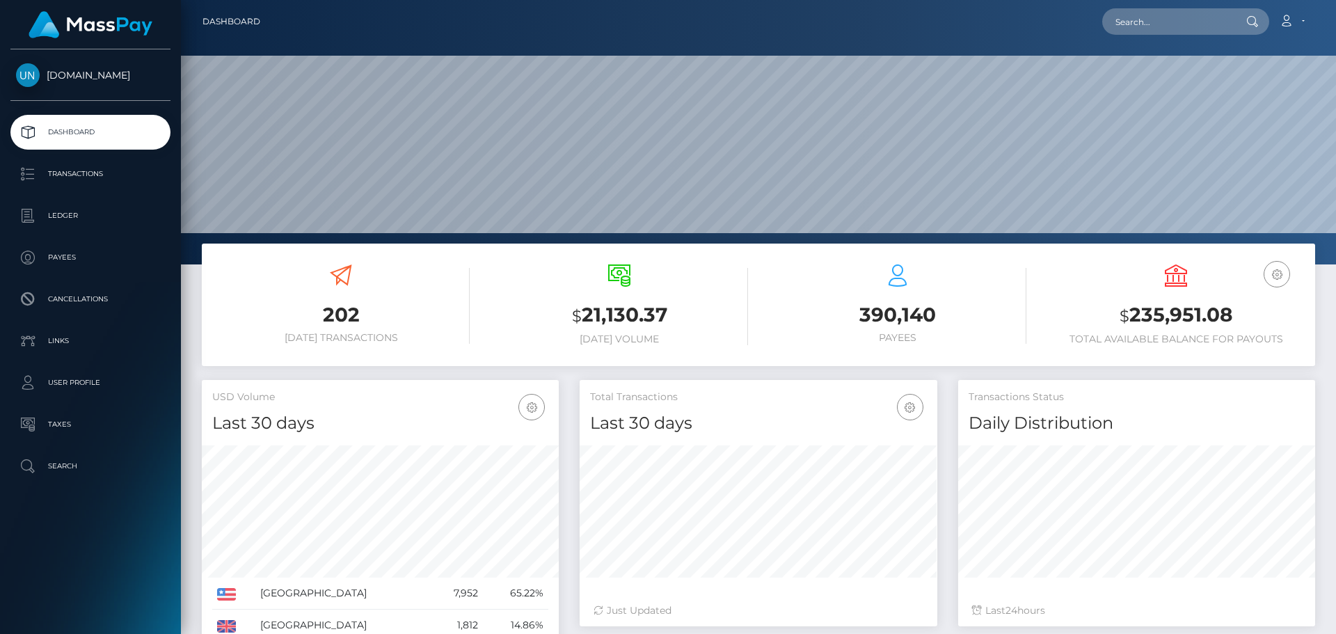
scroll to position [247, 358]
click at [1160, 15] on input "text" at bounding box center [1167, 21] width 131 height 26
paste input "[EMAIL_ADDRESS][DOMAIN_NAME]"
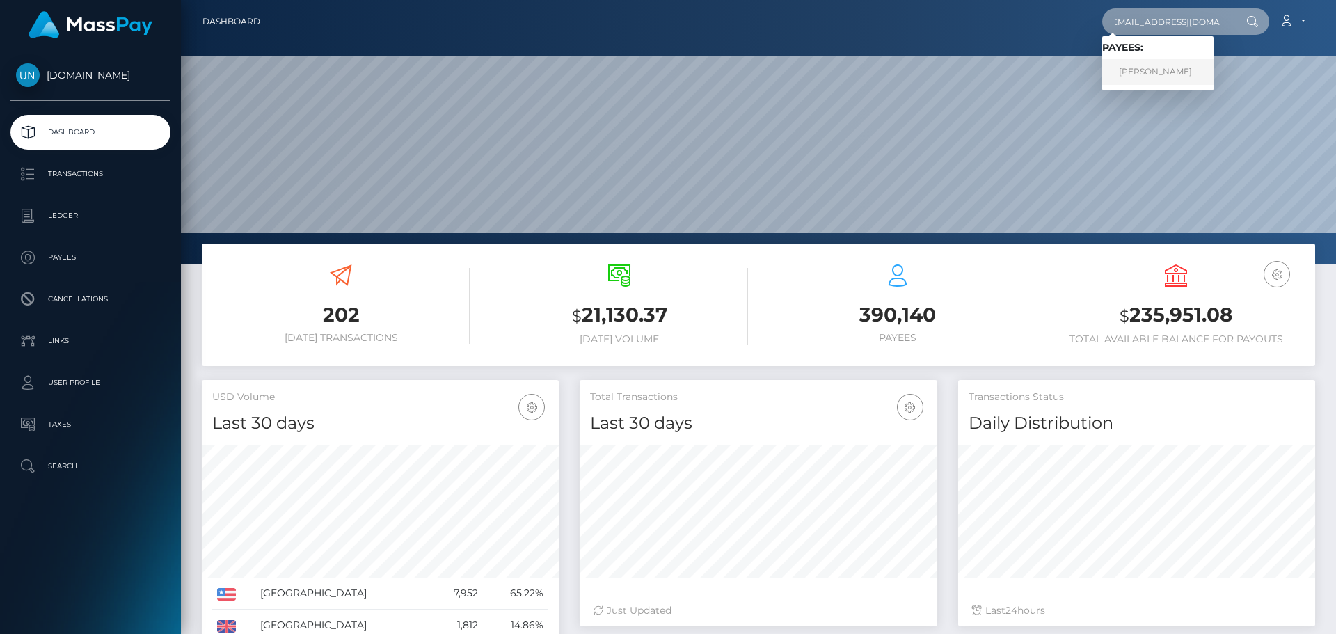
type input "[EMAIL_ADDRESS][DOMAIN_NAME]"
click at [1153, 64] on link "[PERSON_NAME]" at bounding box center [1157, 72] width 111 height 26
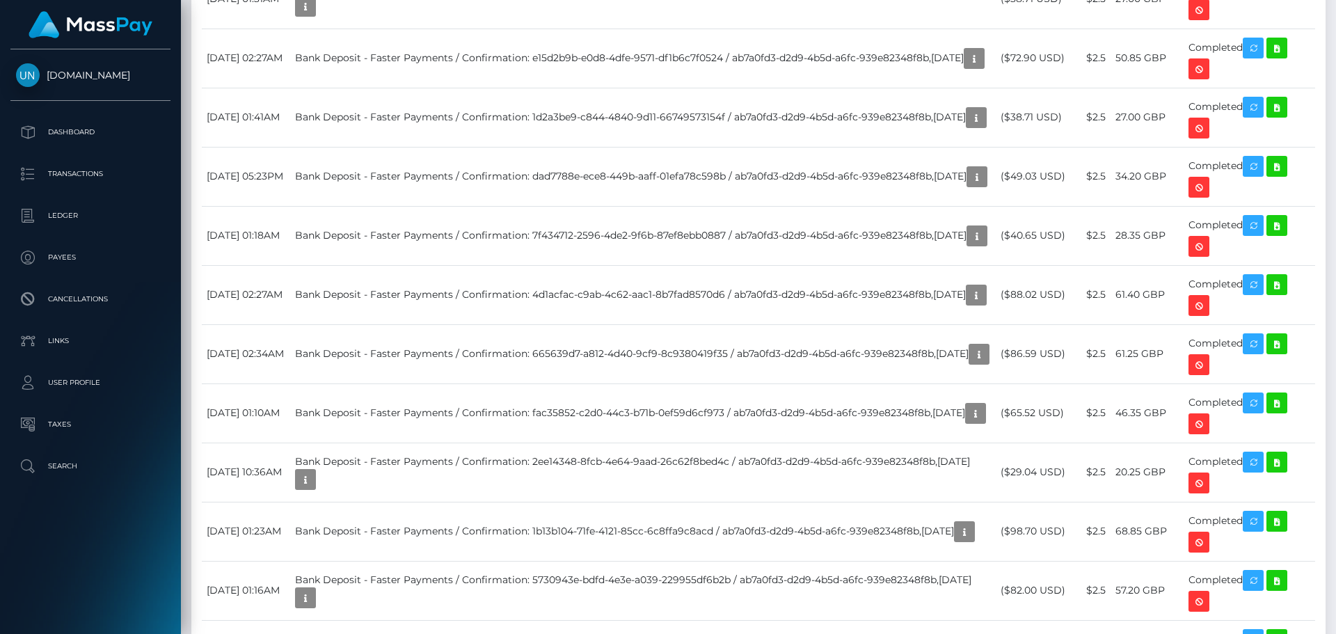
scroll to position [2643, 0]
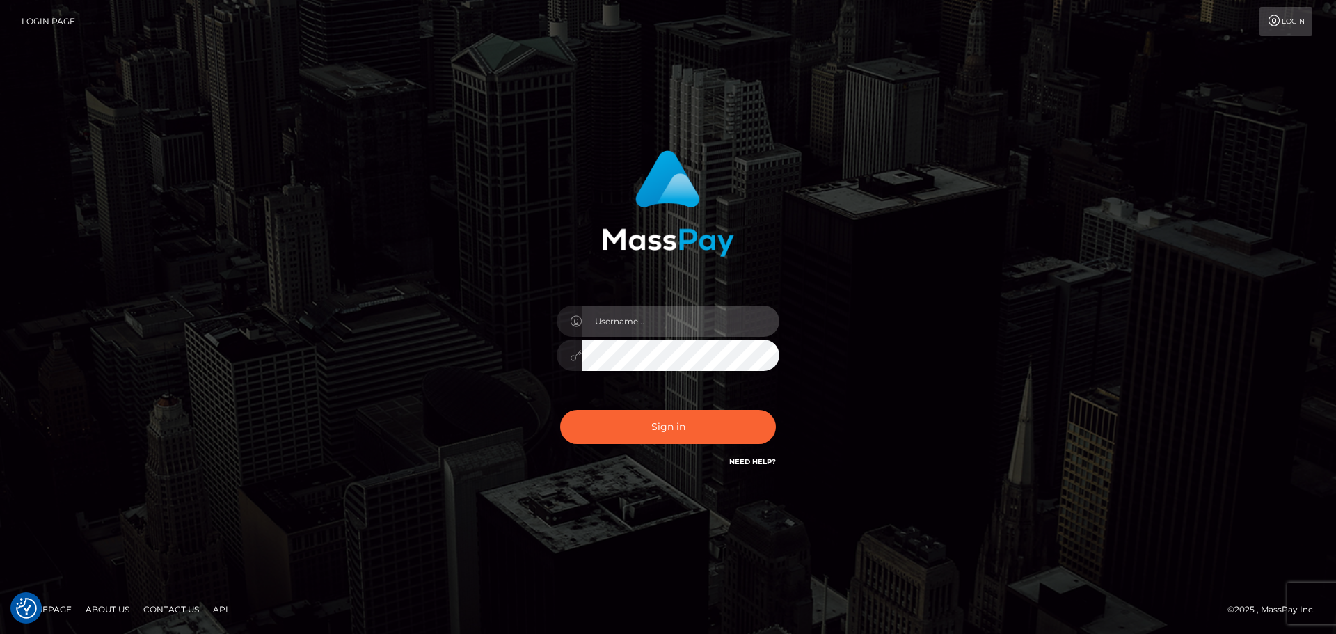
type input "[PERSON_NAME]"
click at [646, 450] on div "Sign in Need Help?" at bounding box center [667, 432] width 243 height 62
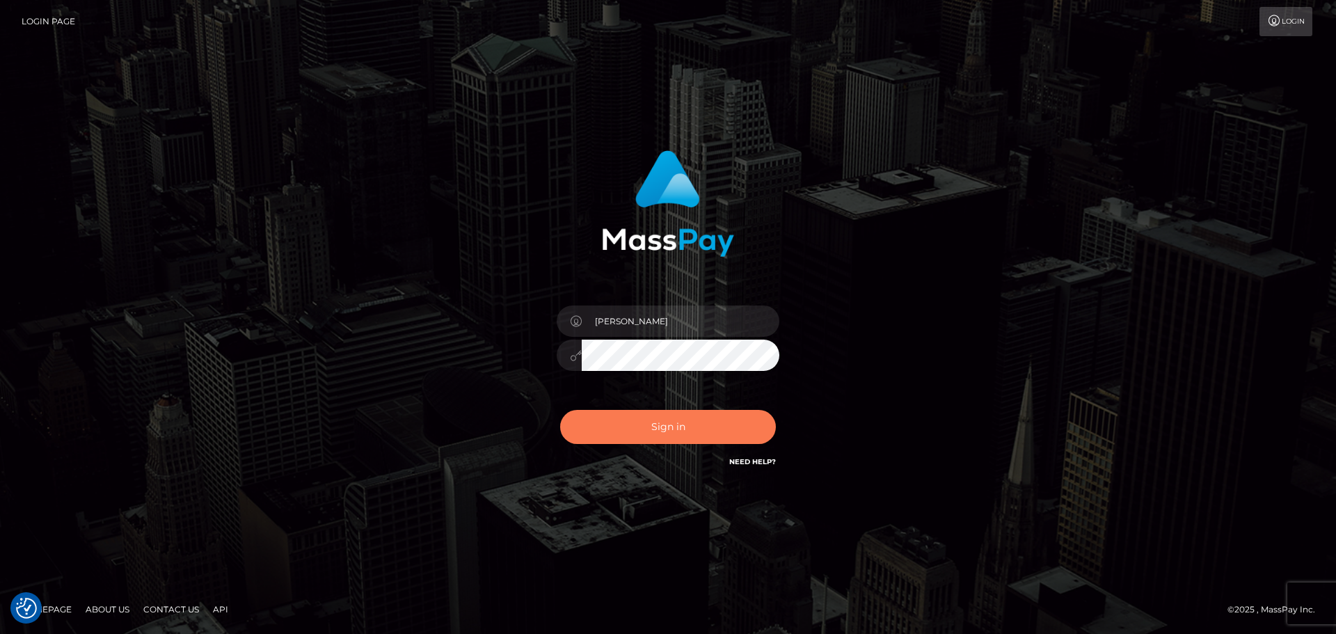
click at [650, 443] on button "Sign in" at bounding box center [668, 427] width 216 height 34
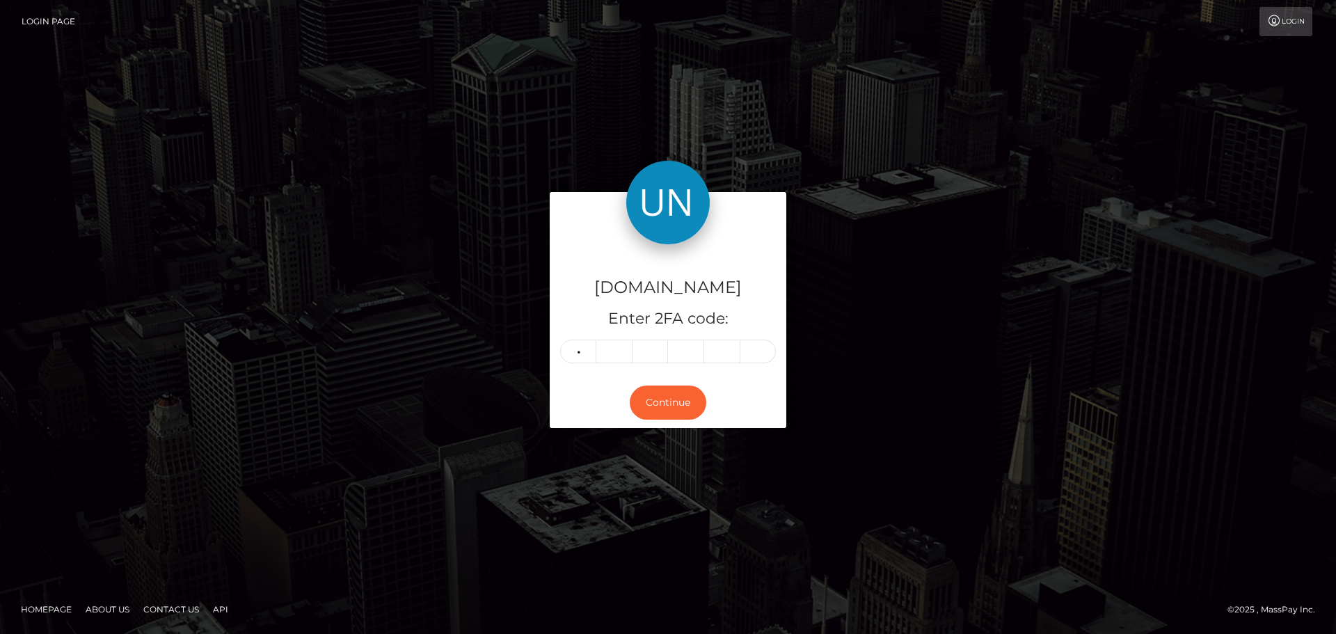
type input "6"
type input "9"
type input "3"
type input "5"
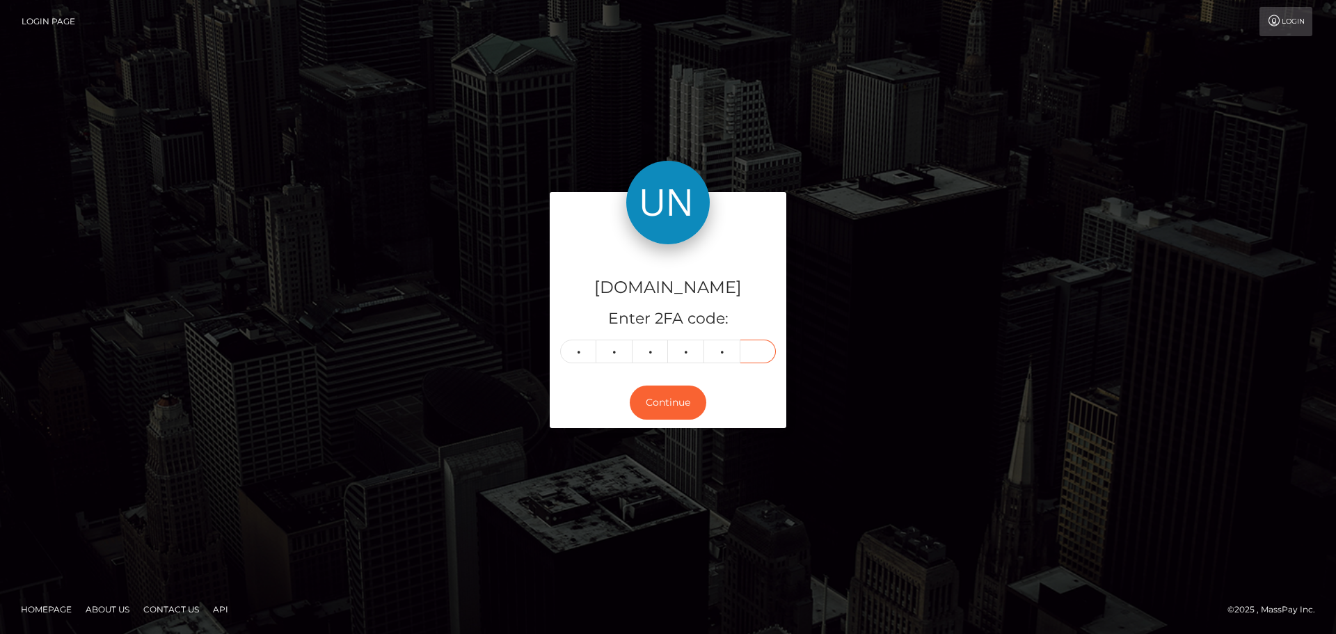
type input "2"
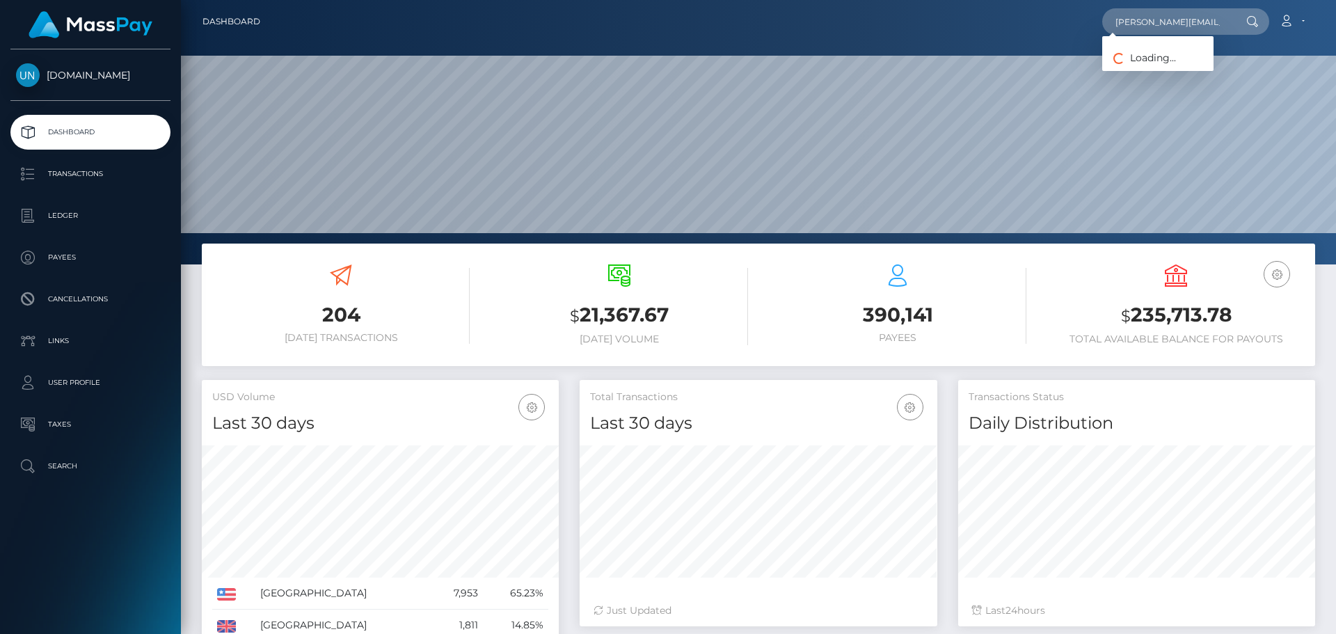
scroll to position [247, 358]
type input "[PERSON_NAME][EMAIL_ADDRESS][PERSON_NAME][DOMAIN_NAME]"
click at [1144, 68] on link "[PERSON_NAME] P DE LA PAZ" at bounding box center [1183, 72] width 162 height 26
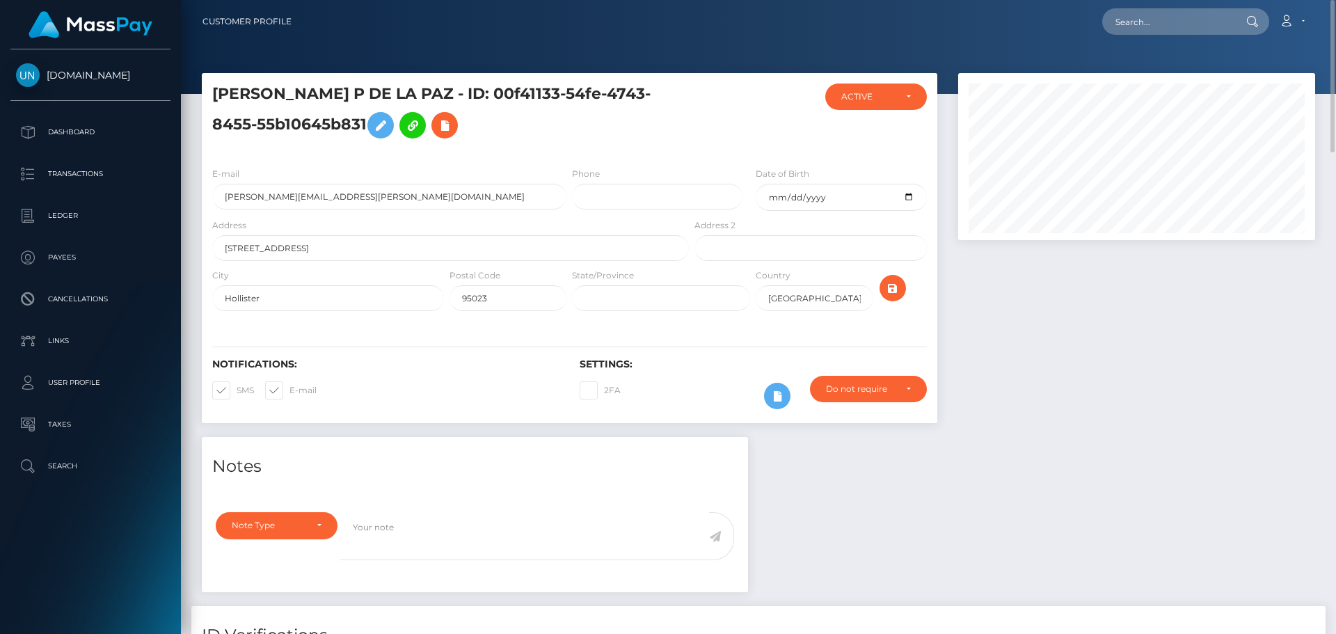
click at [1162, 35] on div "Loading... Loading... Account Edit Profile Logout" at bounding box center [808, 21] width 1011 height 29
click at [1162, 26] on input "text" at bounding box center [1167, 21] width 131 height 26
paste input "anaisny18@gmail.com"
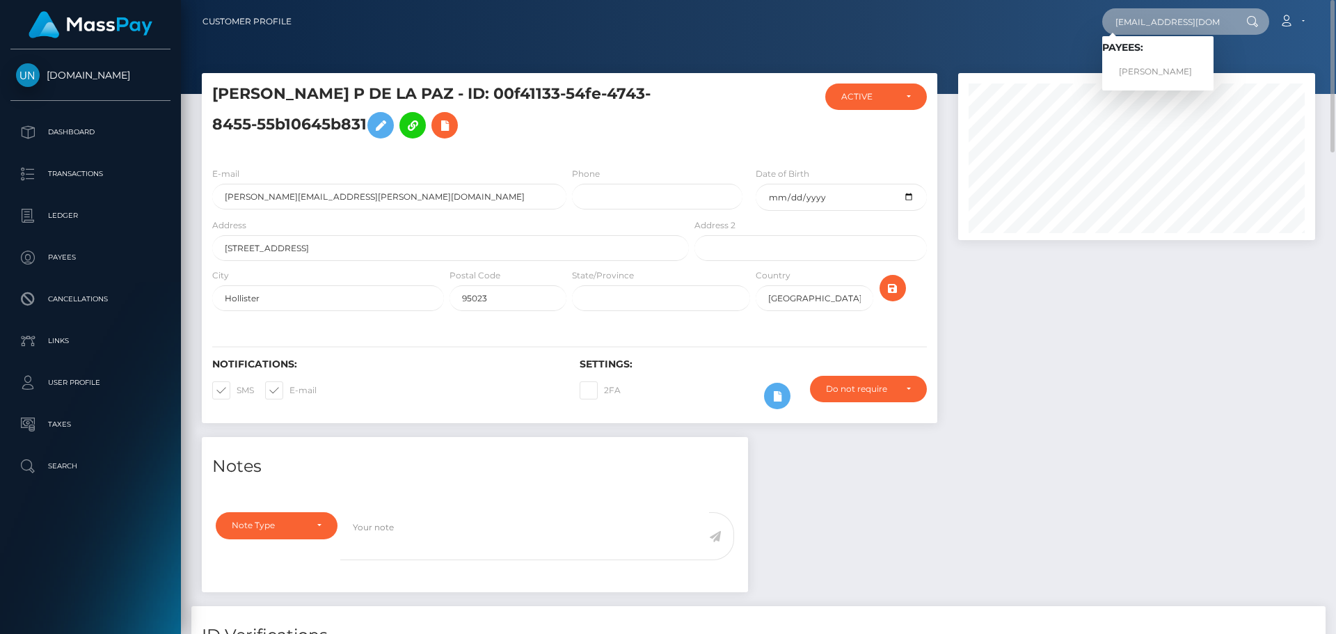
type input "anaisny18@gmail.com"
click at [1213, 56] on span "Payees: NAYA ANAIS GOMEZ NAZARIO" at bounding box center [1157, 63] width 111 height 43
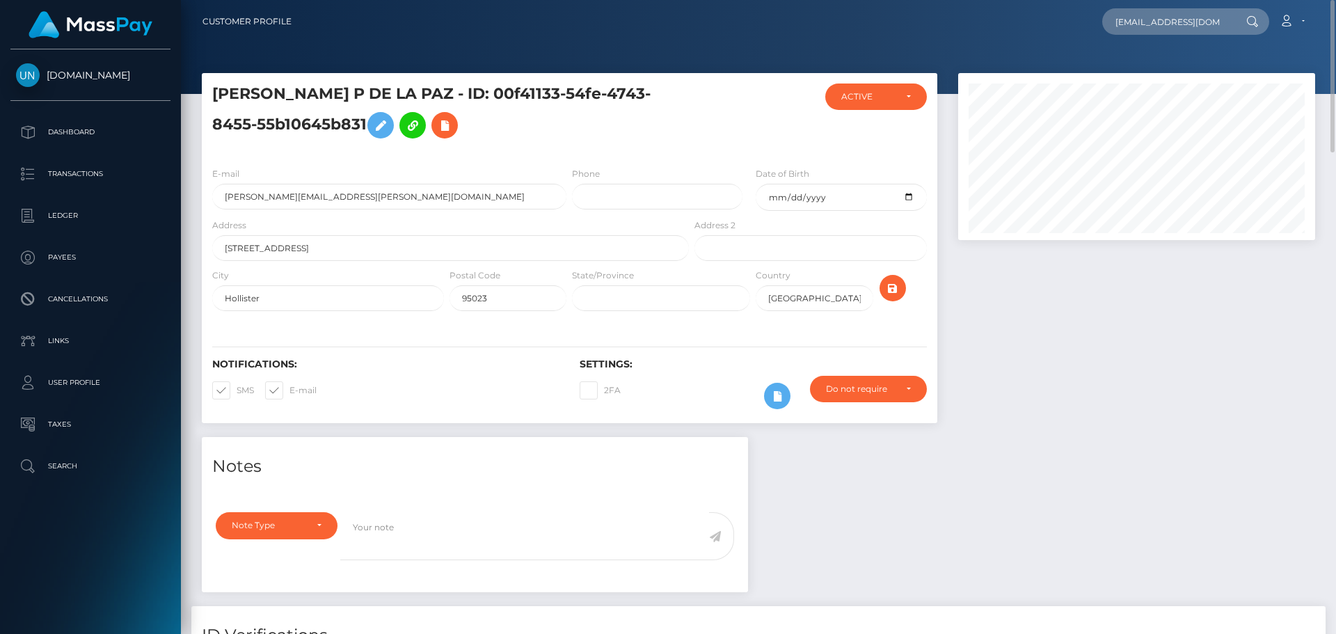
click at [1220, 68] on div at bounding box center [758, 47] width 1155 height 94
click at [1208, 33] on input "anaisny18@gmail.com" at bounding box center [1167, 21] width 131 height 26
click at [1191, 77] on link "NAYA ANAIS GOMEZ NAZARIO" at bounding box center [1157, 72] width 111 height 26
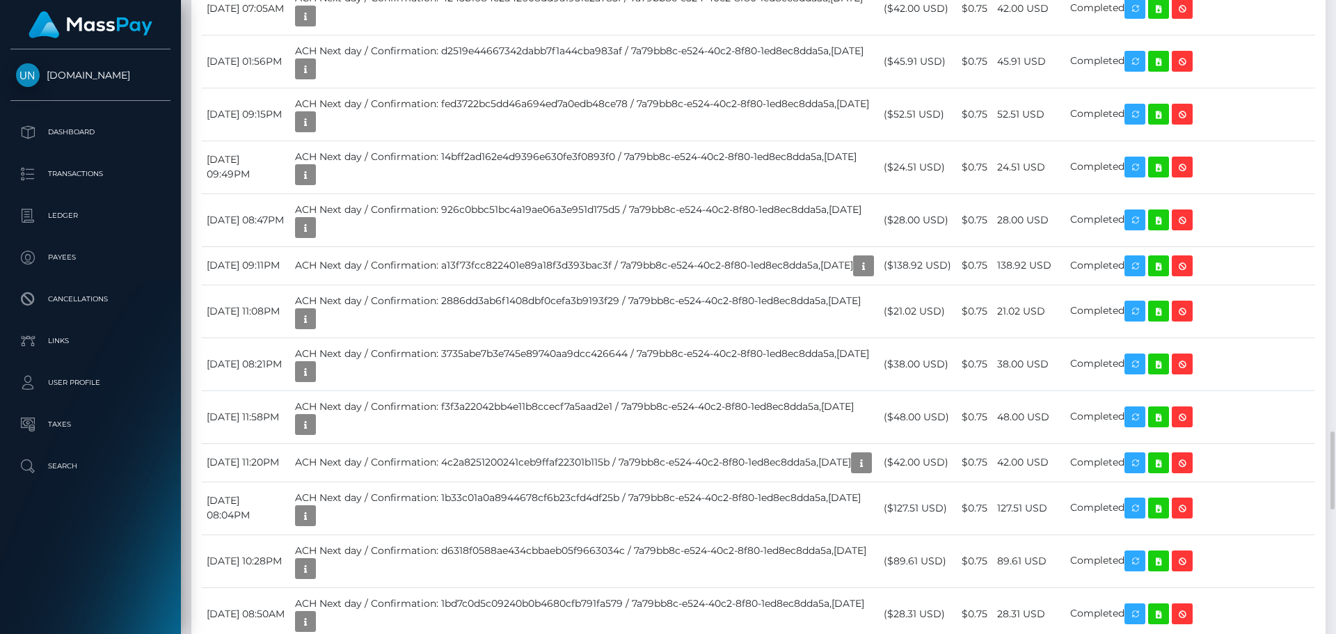
scroll to position [2643, 0]
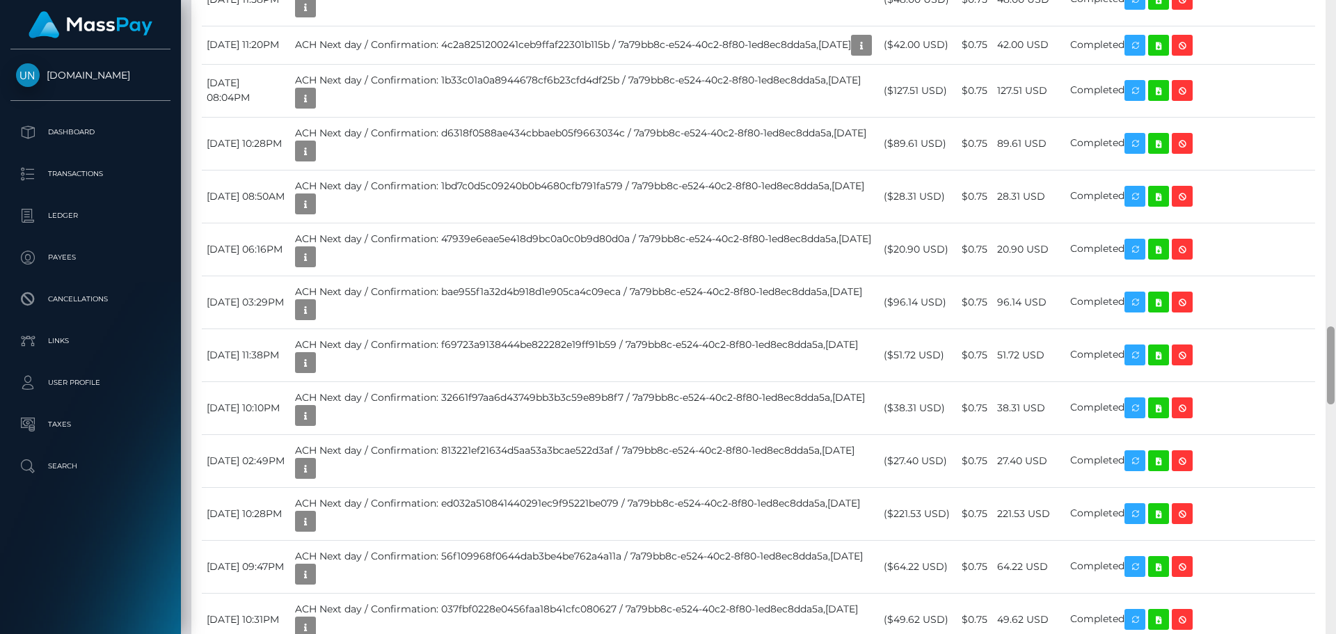
click at [1333, 11] on div at bounding box center [1330, 317] width 10 height 634
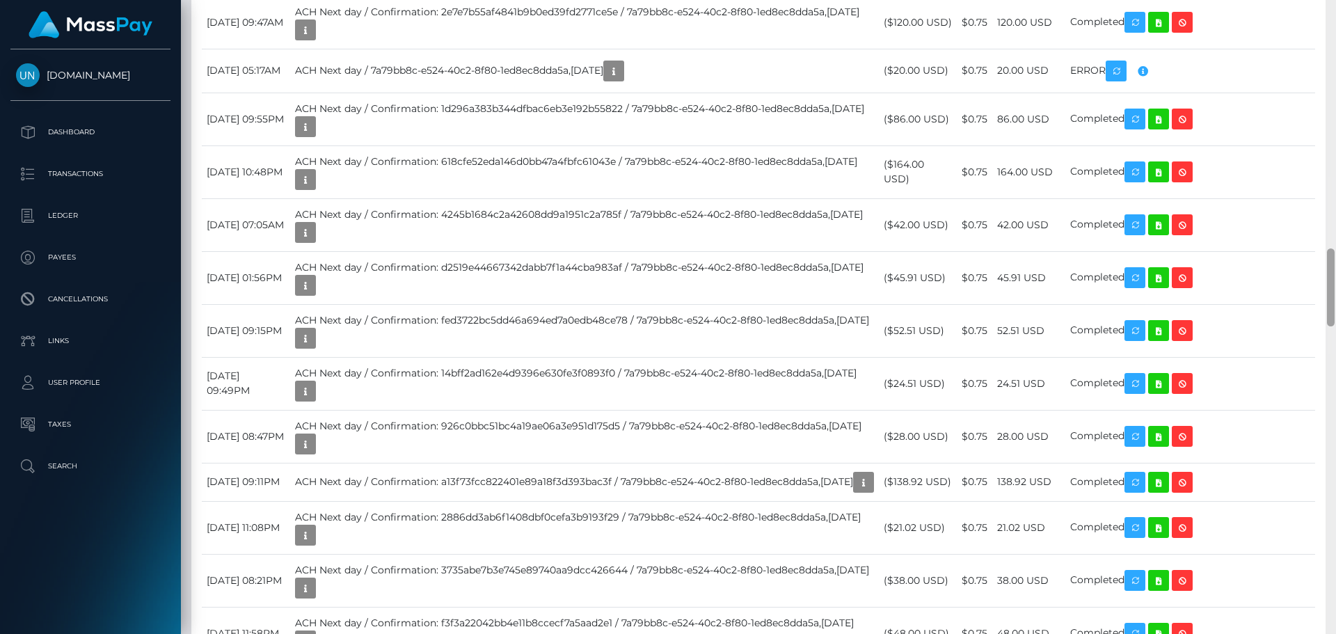
click at [1333, 11] on div at bounding box center [1330, 317] width 10 height 634
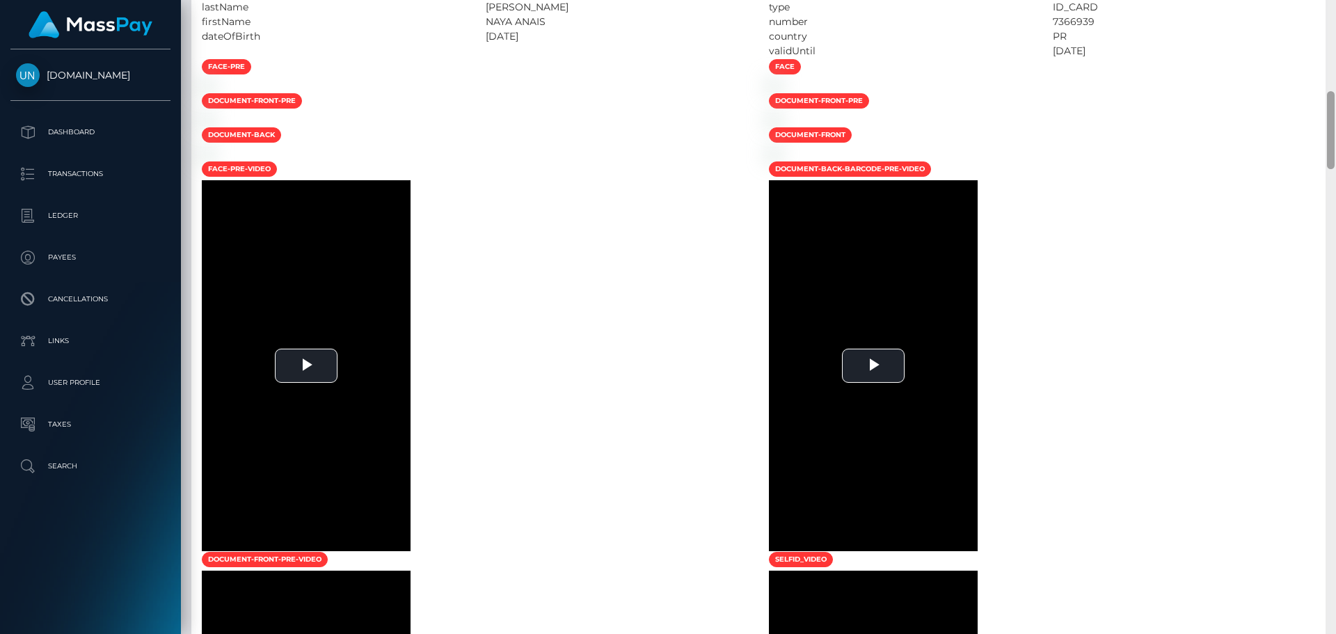
click at [1335, 5] on div at bounding box center [1330, 317] width 10 height 634
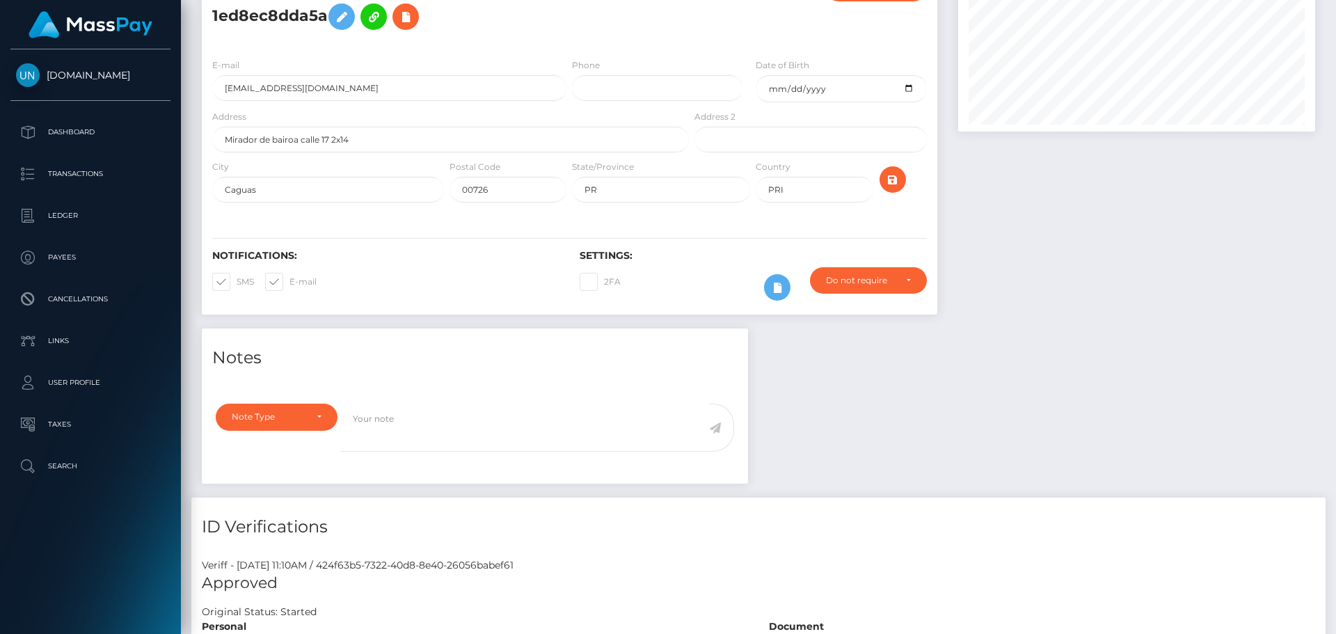
click at [1335, 5] on div "Customer Profile Loading... Loading..." at bounding box center [758, 317] width 1155 height 634
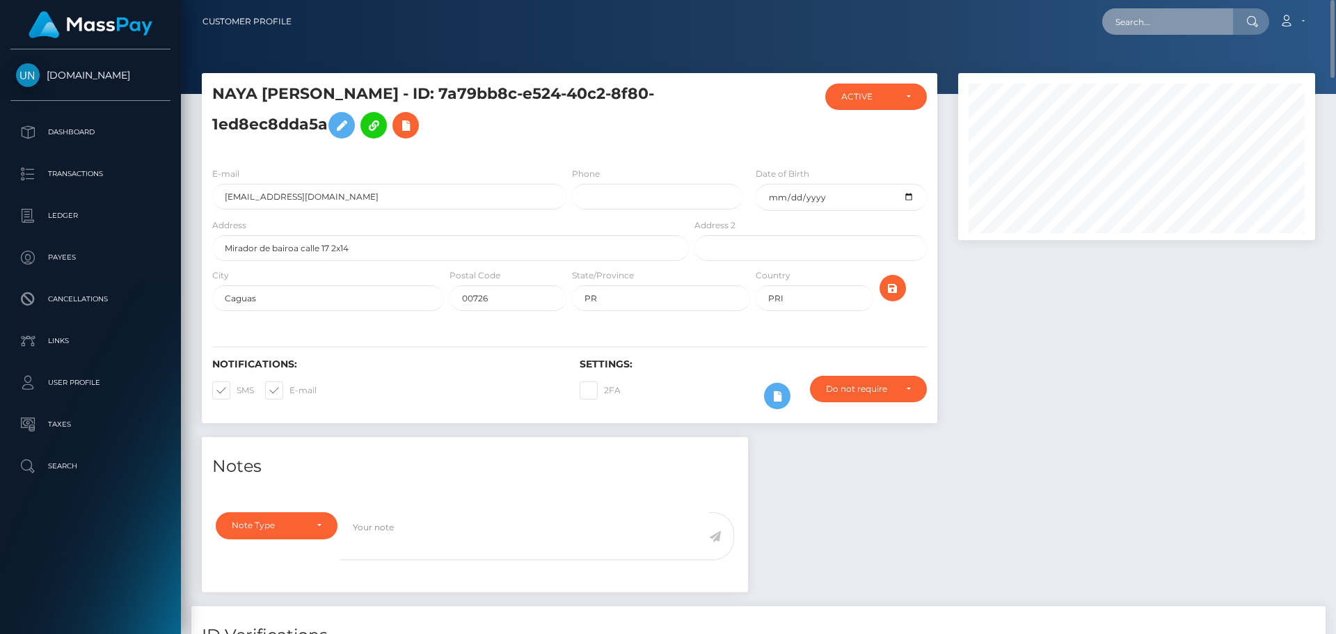
click at [1233, 18] on input "text" at bounding box center [1167, 21] width 131 height 26
paste input "loladoitbest07@gmail.com"
type input "loladoitbest07@gmail.com"
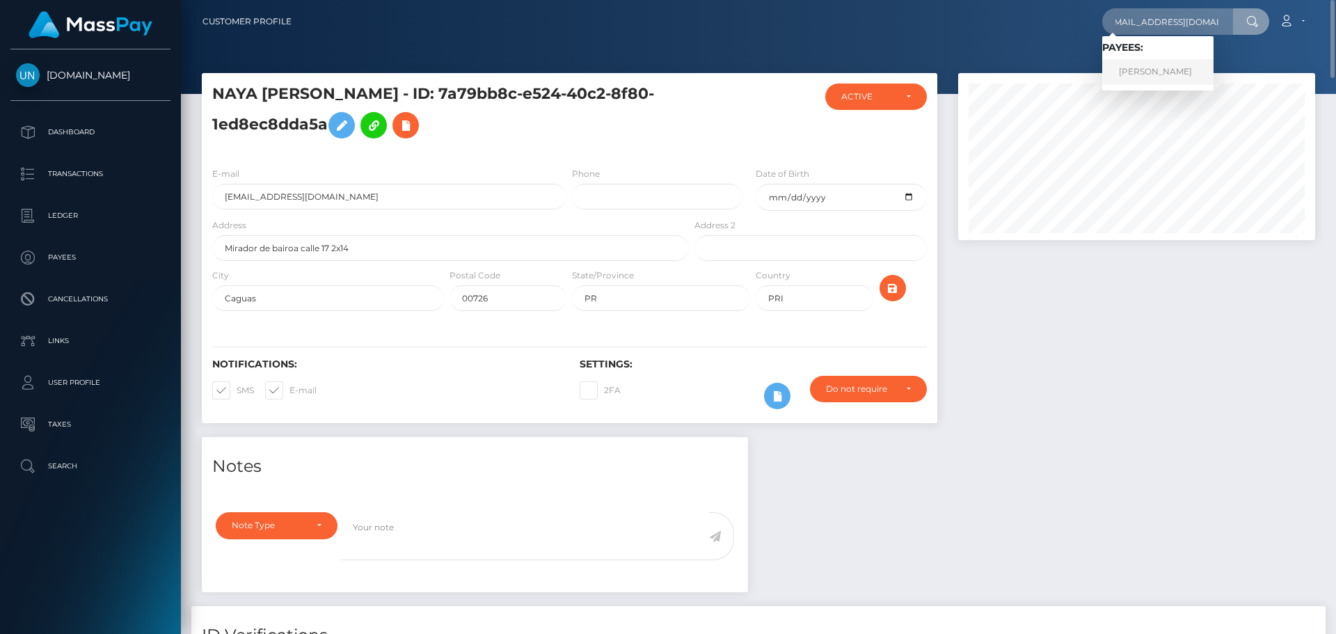
scroll to position [0, 0]
click at [1175, 62] on link "MIA SOPHIA MAGNO" at bounding box center [1157, 72] width 111 height 26
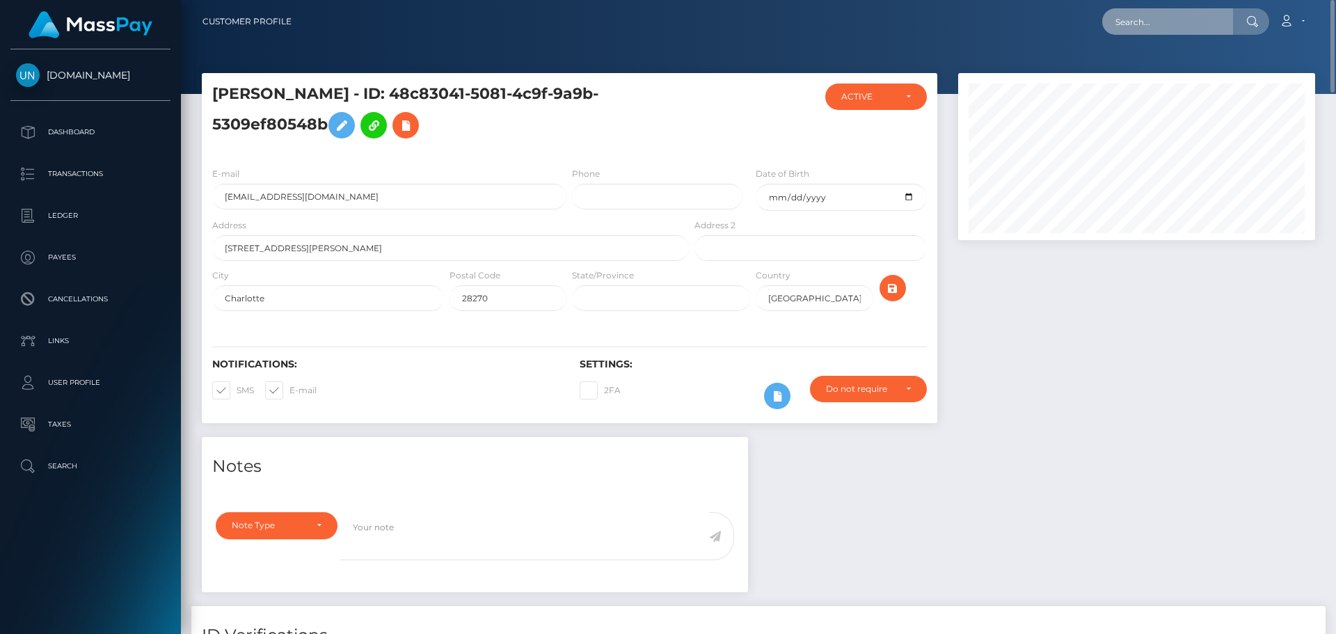
click at [1172, 29] on input "text" at bounding box center [1167, 21] width 131 height 26
paste input "[EMAIL_ADDRESS][DOMAIN_NAME]"
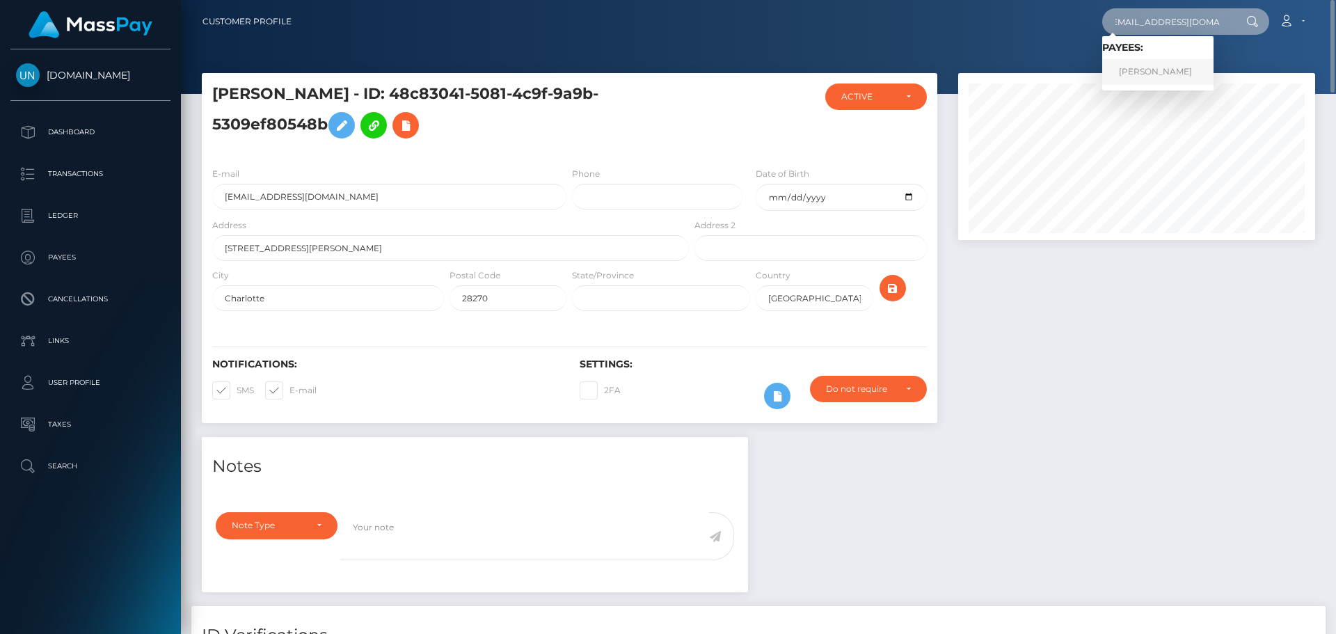
type input "[EMAIL_ADDRESS][DOMAIN_NAME]"
click at [1161, 66] on link "[PERSON_NAME]" at bounding box center [1157, 72] width 111 height 26
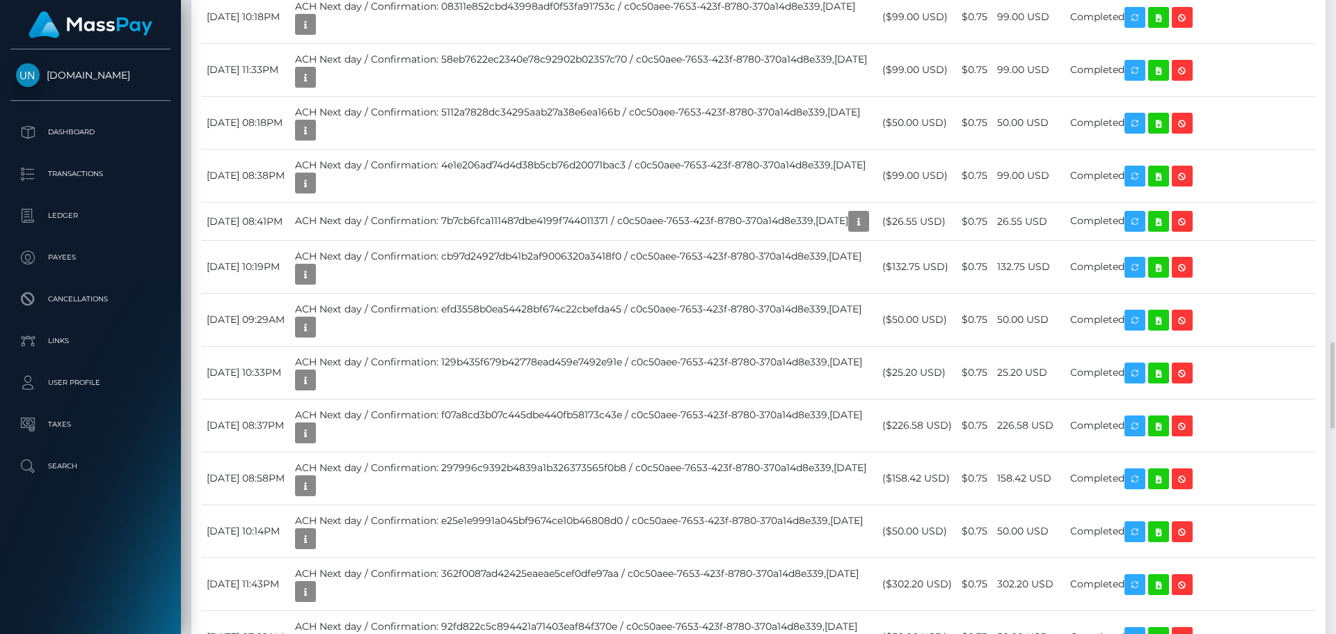
scroll to position [2643, 0]
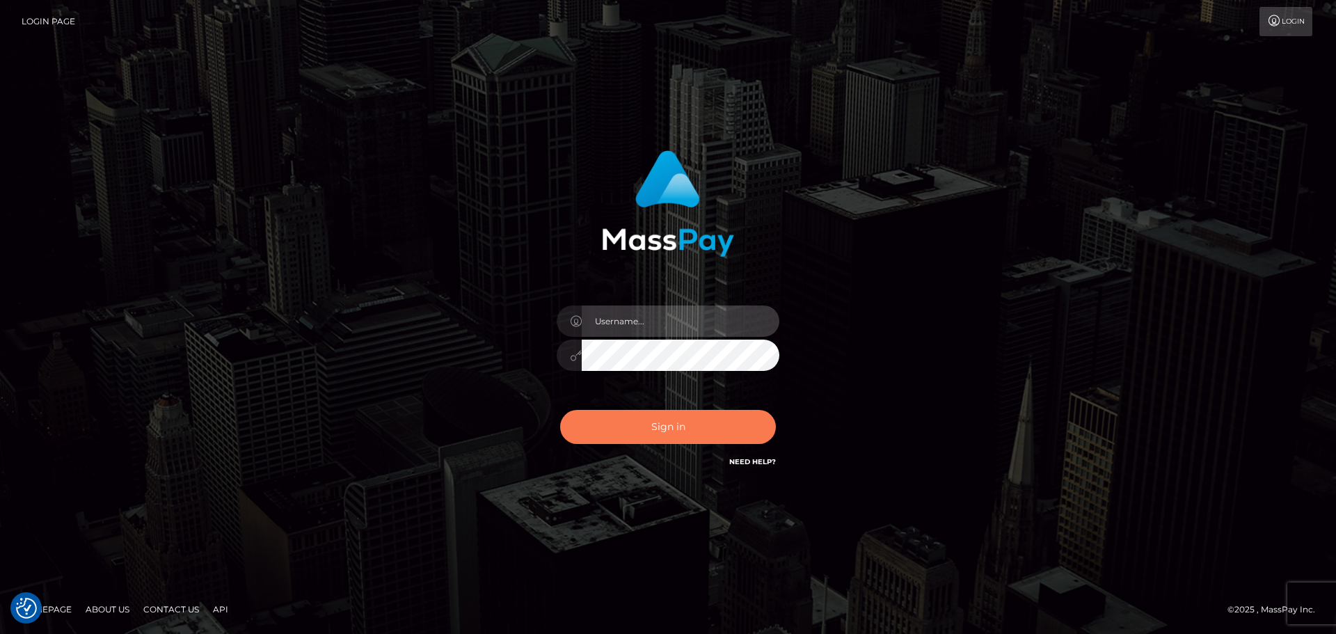
type input "[PERSON_NAME]"
click at [669, 412] on button "Sign in" at bounding box center [668, 427] width 216 height 34
type input "[PERSON_NAME]"
click at [735, 427] on button "Sign in" at bounding box center [668, 427] width 216 height 34
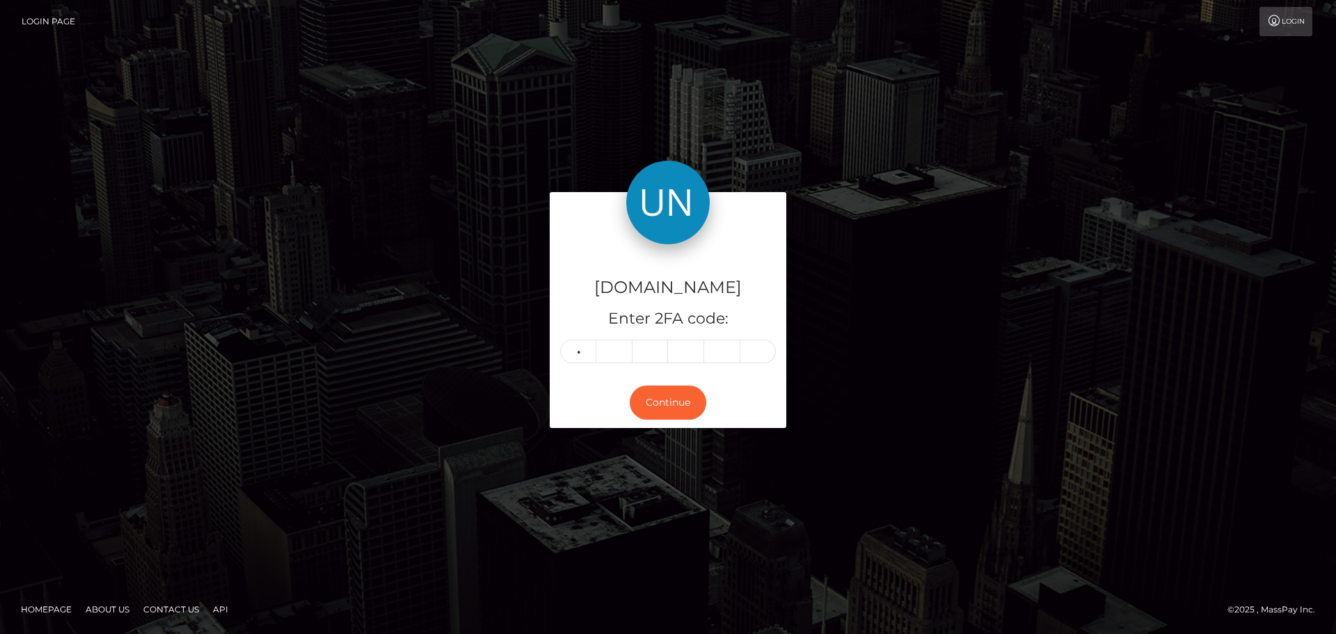
type input "1"
type input "5"
type input "4"
type input "8"
type input "7"
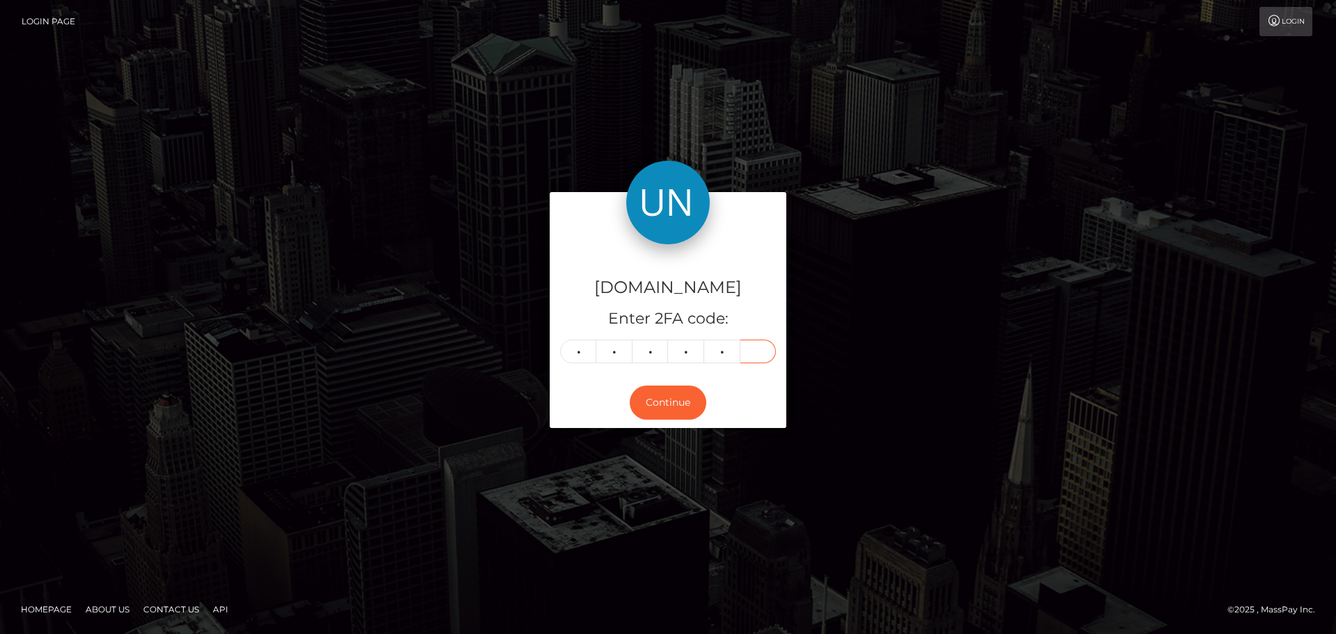
type input "5"
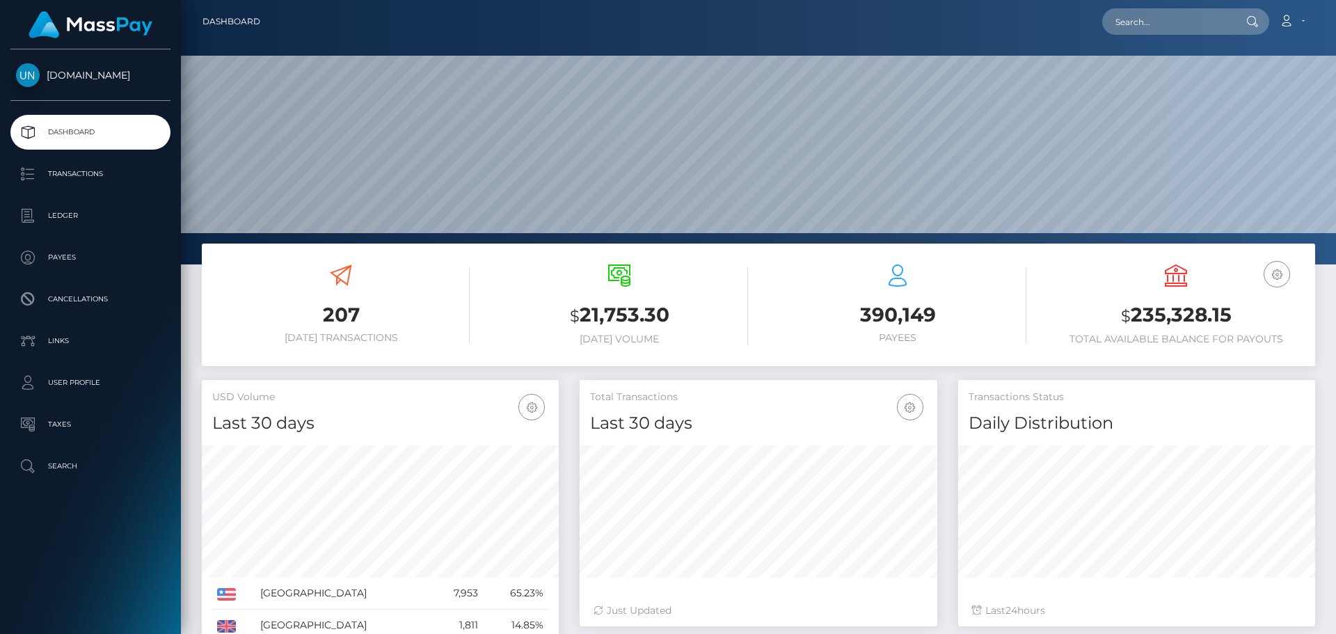
scroll to position [247, 358]
click at [1168, 22] on input "text" at bounding box center [1167, 21] width 131 height 26
paste input "[EMAIL_ADDRESS][DOMAIN_NAME]"
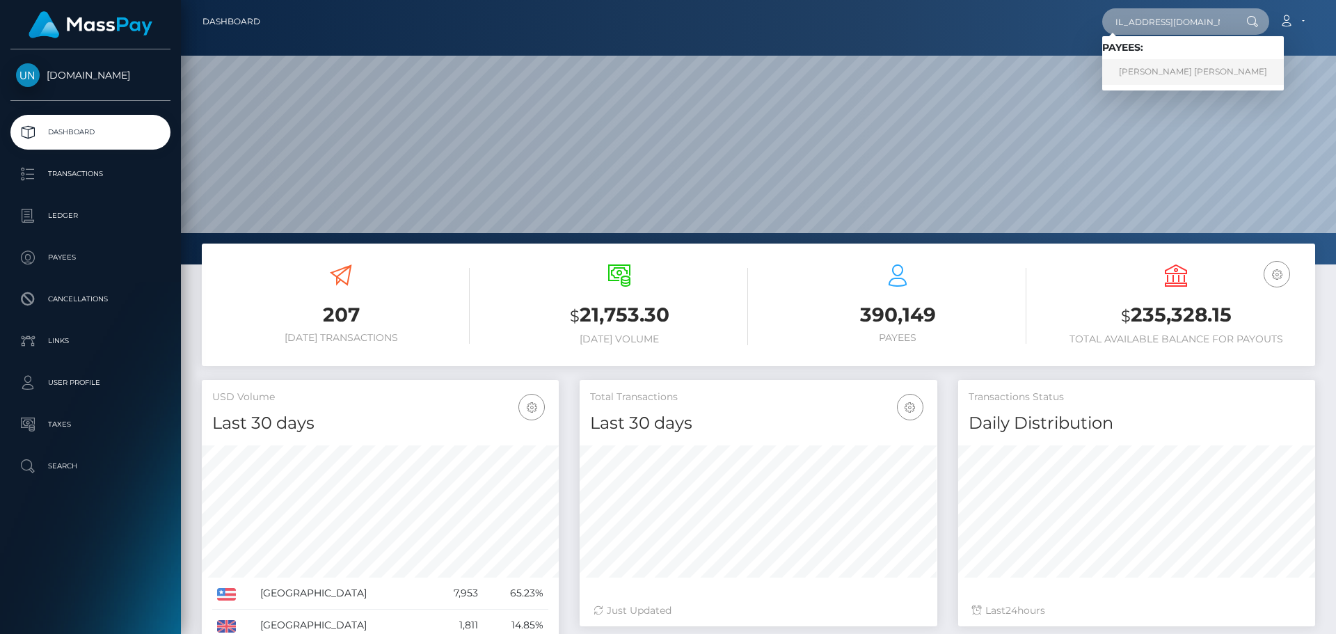
type input "[EMAIL_ADDRESS][DOMAIN_NAME]"
click at [1163, 70] on link "LEYDI NOEMY GONZALEZ PEREZ" at bounding box center [1193, 72] width 182 height 26
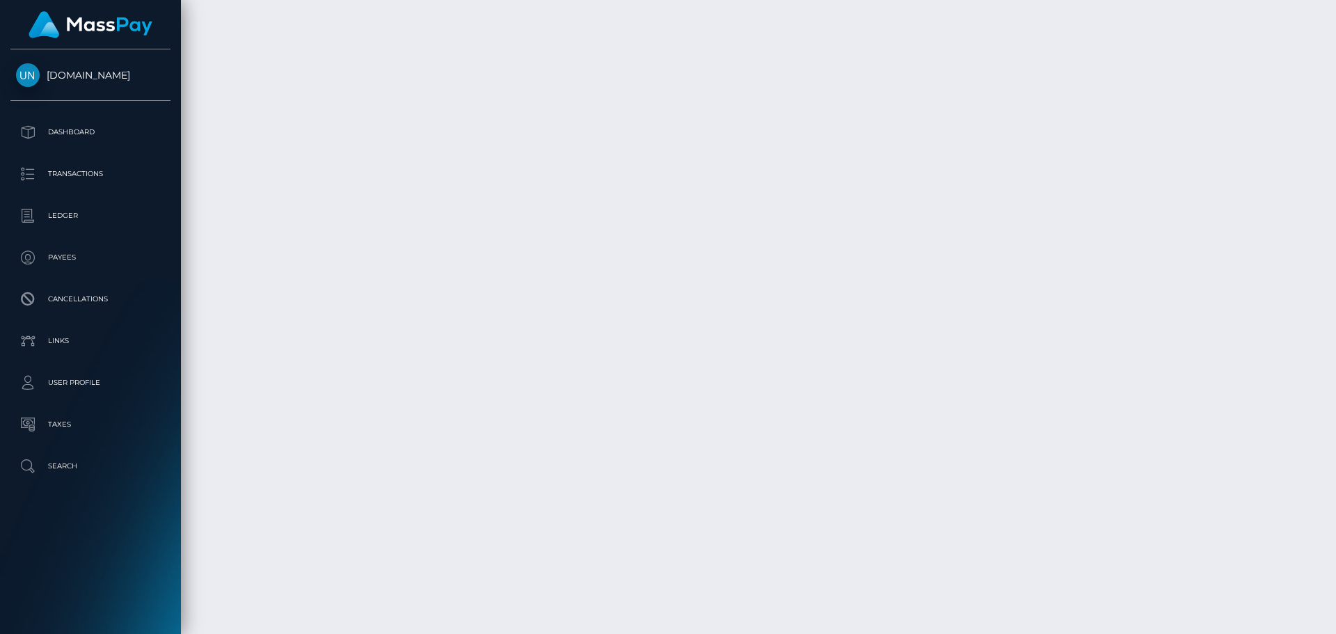
scroll to position [5356, 0]
click at [1335, 30] on div at bounding box center [1330, 317] width 10 height 634
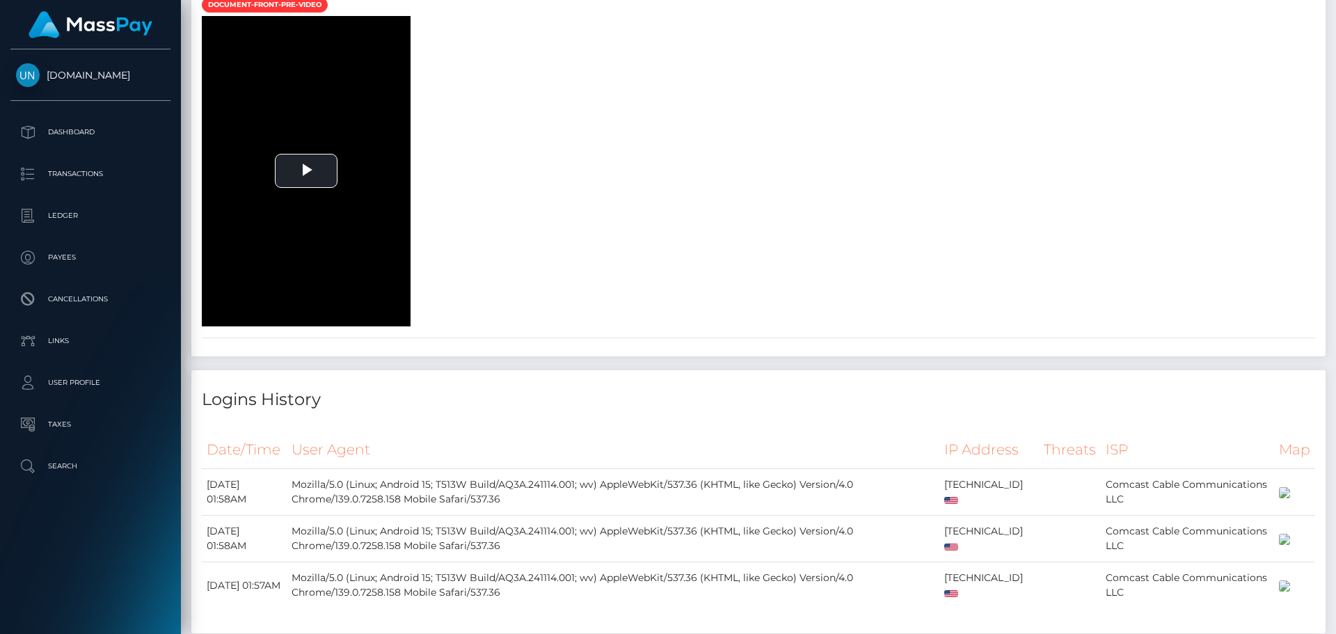
click at [1335, 30] on div at bounding box center [1330, 317] width 10 height 634
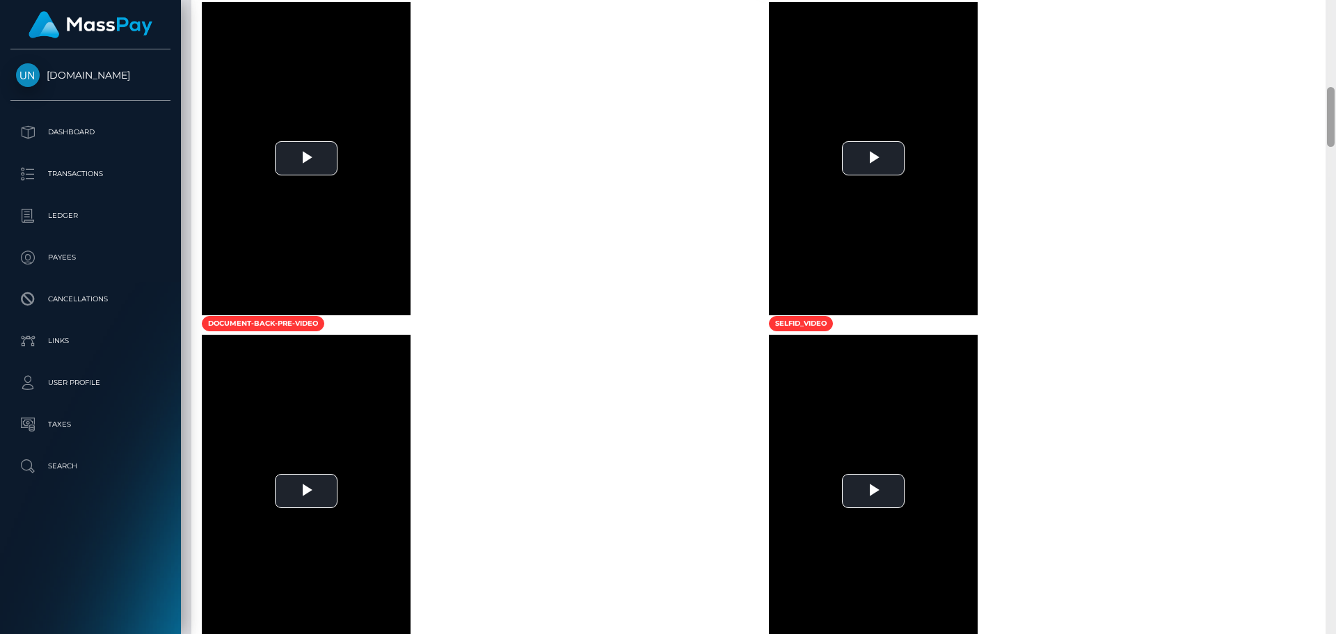
click at [1335, 16] on div at bounding box center [1330, 317] width 10 height 634
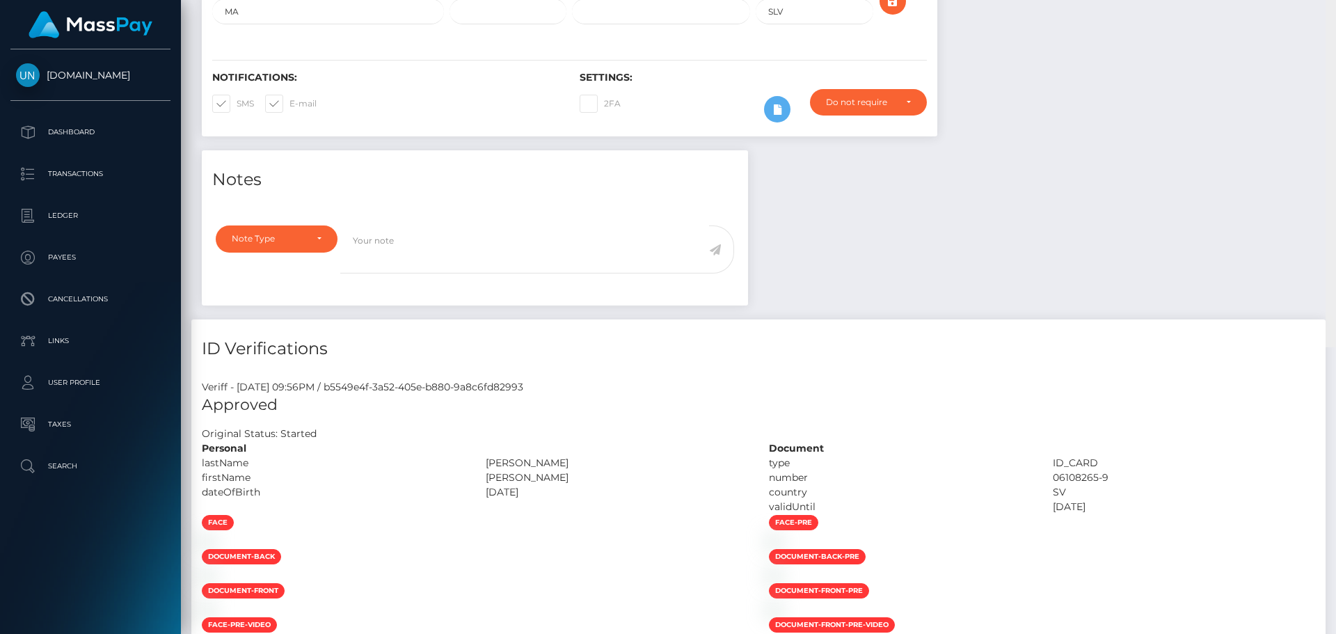
click at [1335, 16] on div "Customer Profile Loading... Loading..." at bounding box center [758, 317] width 1155 height 634
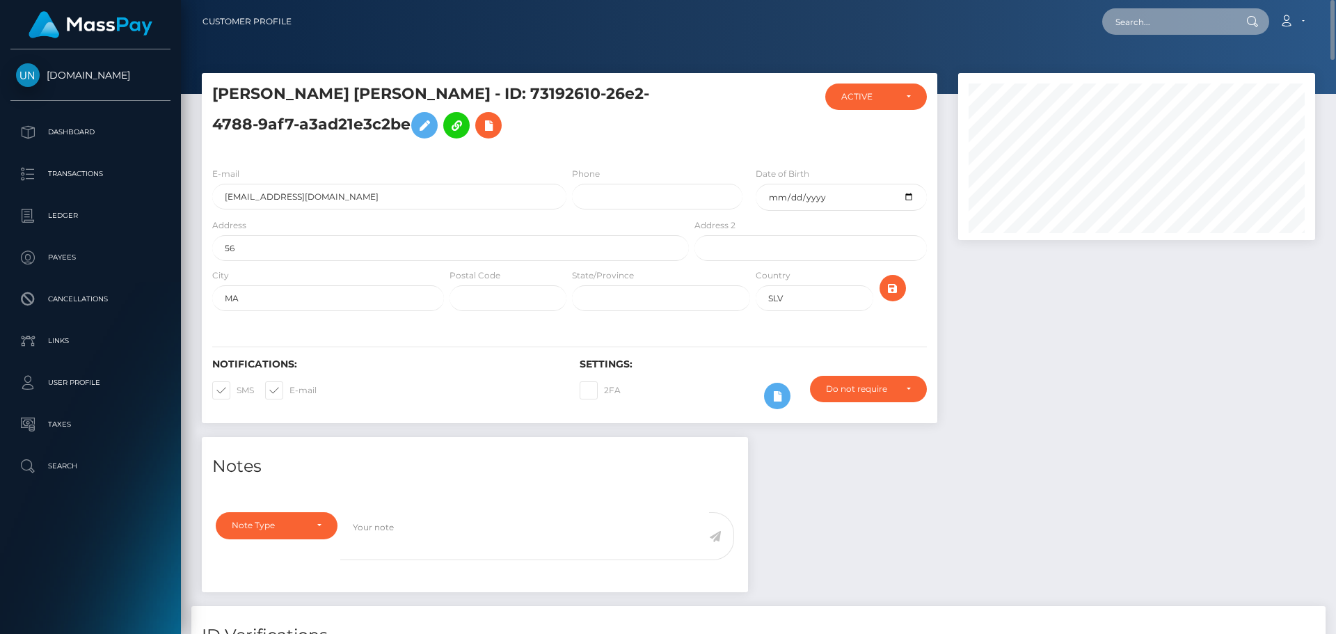
click at [1183, 13] on input "text" at bounding box center [1167, 21] width 131 height 26
paste input "7485wjjssx@privaterelay.appleid.com"
type input "7485wjjssx@privaterelay.appleid.com"
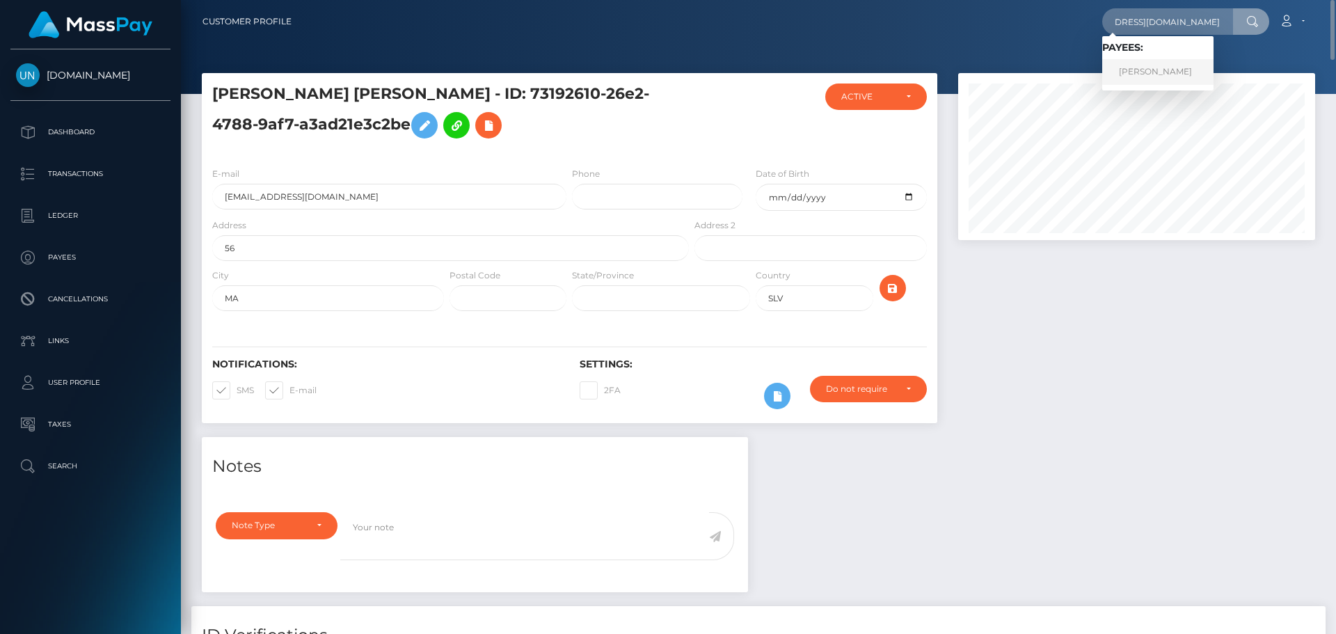
click at [1140, 69] on link "MARA ISABEL RODRIGUEZ CASTRO" at bounding box center [1157, 72] width 111 height 26
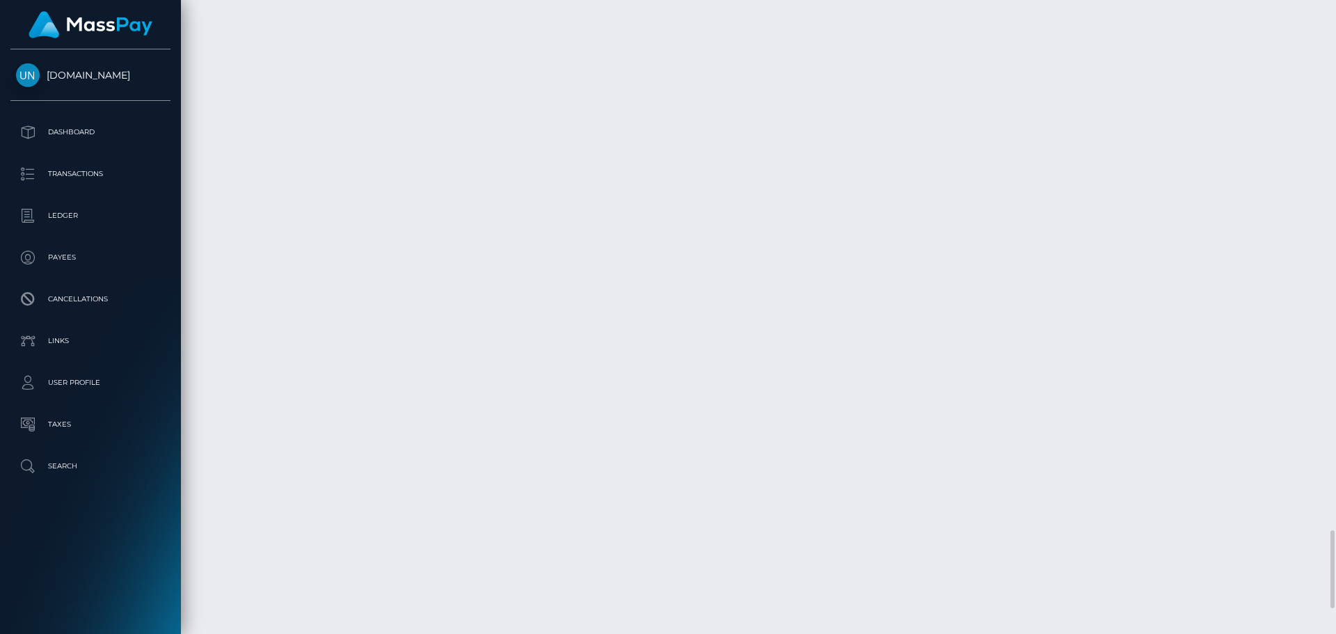
scroll to position [167, 358]
click at [1335, 16] on div at bounding box center [1330, 317] width 10 height 634
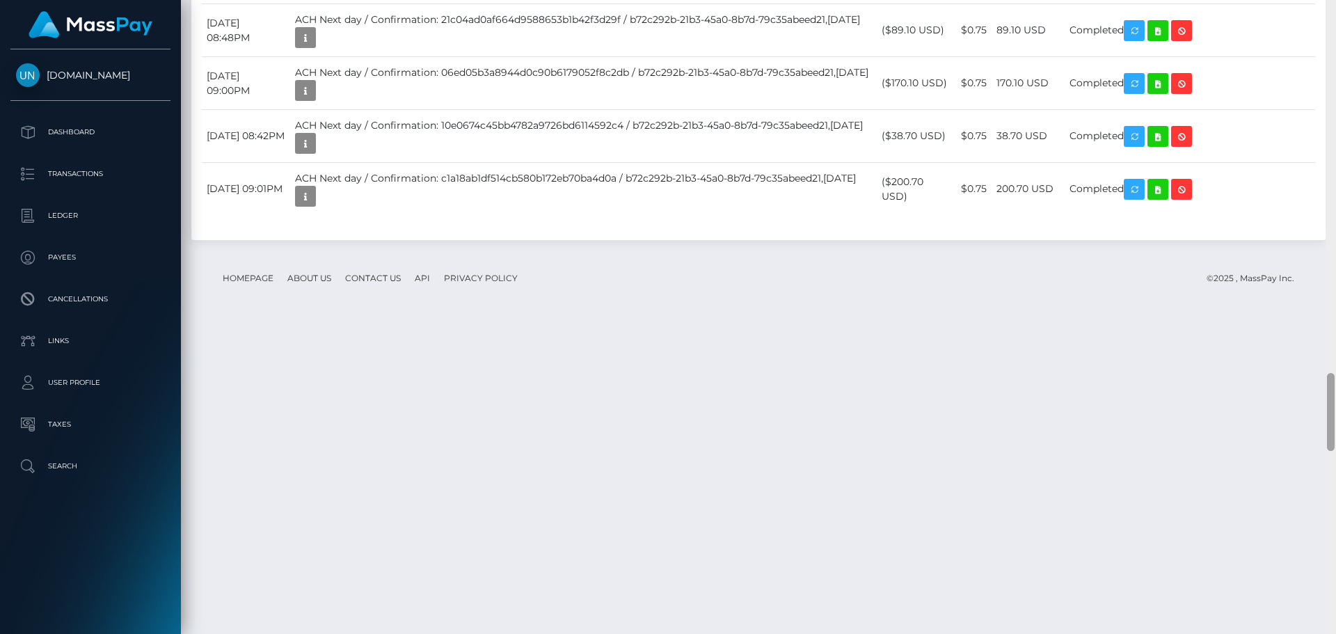
click at [1335, 16] on div at bounding box center [1330, 317] width 10 height 634
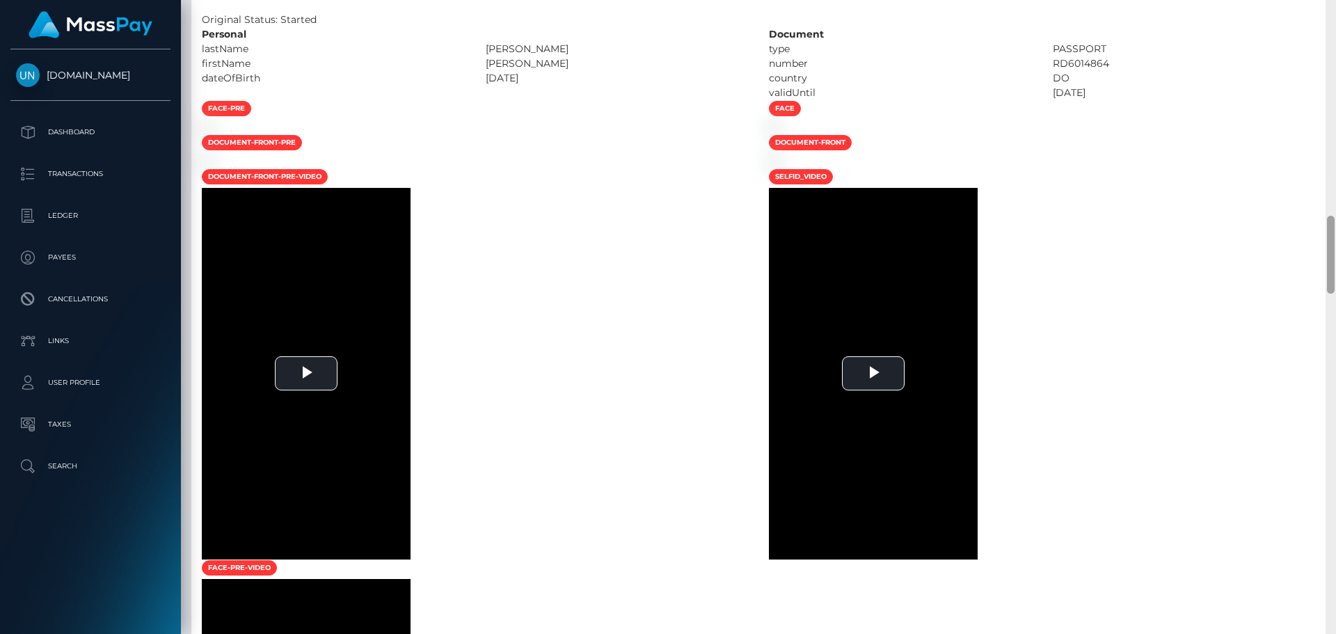
click at [1335, 15] on div at bounding box center [1330, 317] width 10 height 634
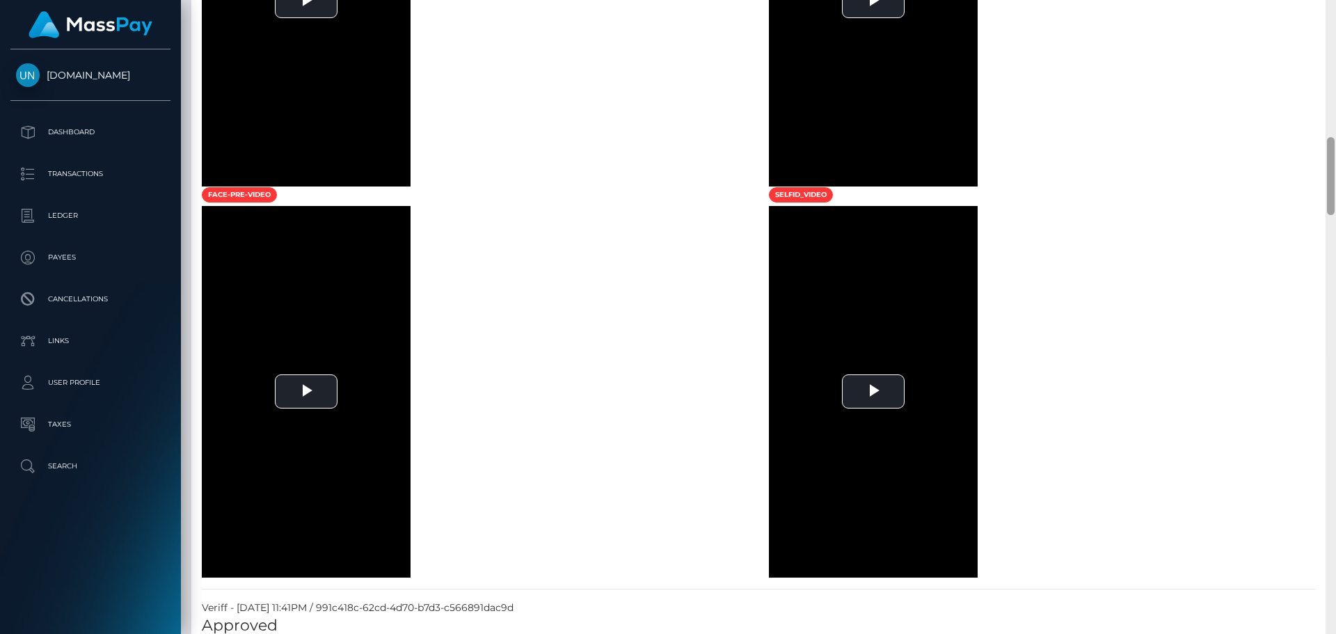
click at [1335, 15] on div at bounding box center [1330, 317] width 10 height 634
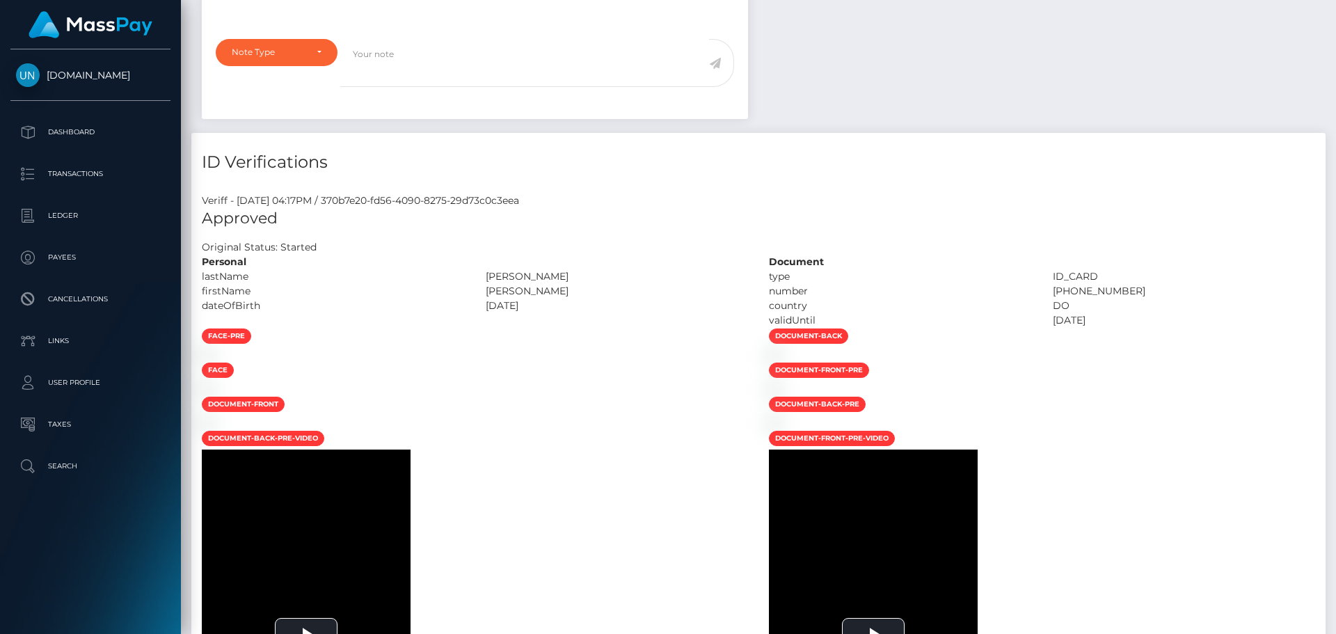
drag, startPoint x: 1335, startPoint y: 15, endPoint x: 1320, endPoint y: 14, distance: 14.6
click at [1334, 14] on div "Customer Profile Loading... Loading..." at bounding box center [758, 317] width 1155 height 634
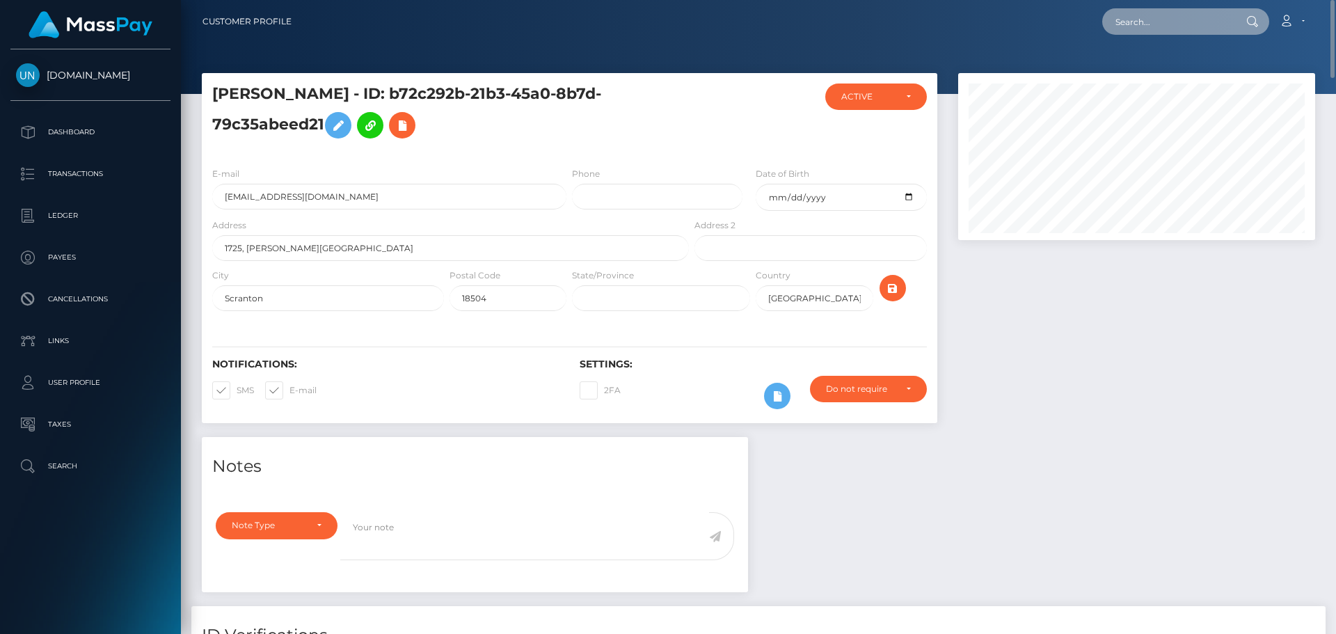
click at [1214, 29] on input "text" at bounding box center [1167, 21] width 131 height 26
paste input "[EMAIL_ADDRESS][DOMAIN_NAME]"
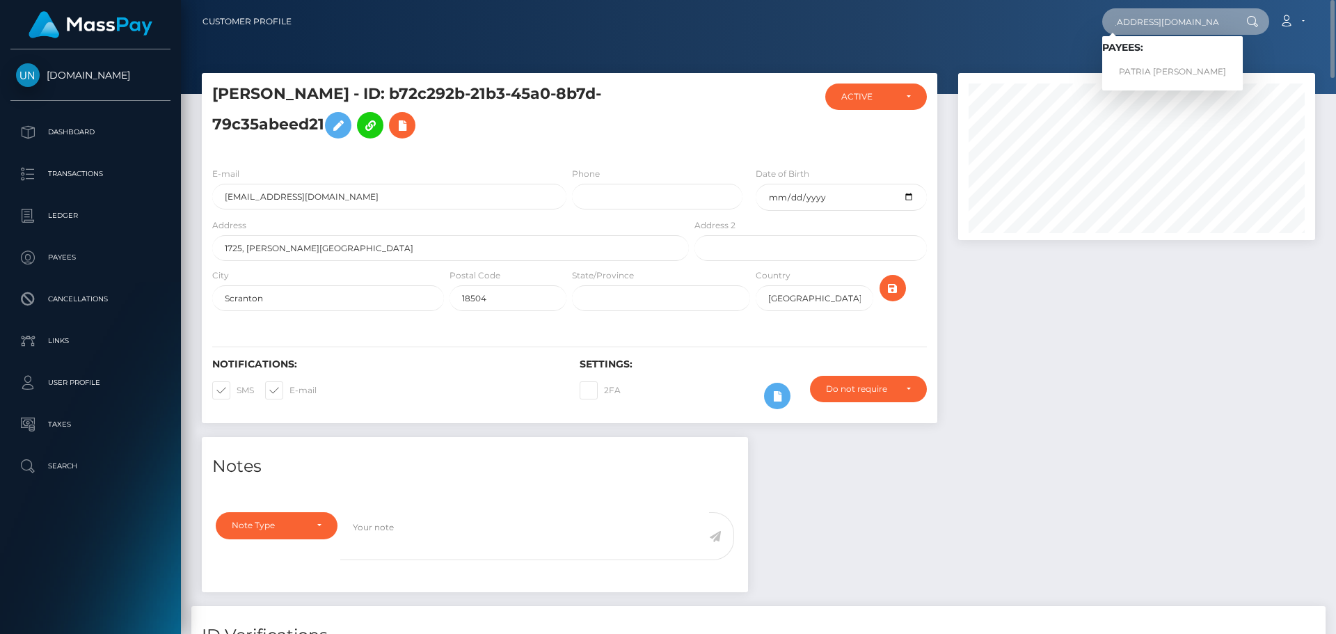
type input "[EMAIL_ADDRESS][DOMAIN_NAME]"
click at [1153, 68] on link "PATRIA ADELA RODRIGUEZ GONZALEZ" at bounding box center [1172, 72] width 141 height 26
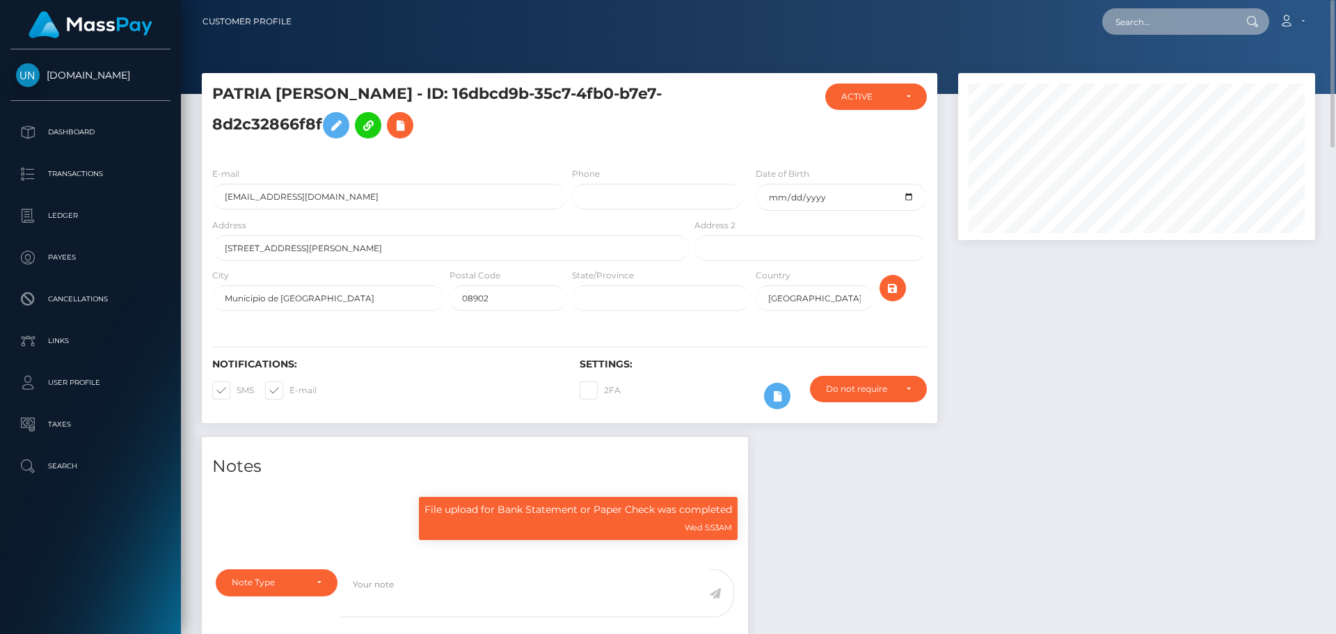
click at [1194, 32] on input "text" at bounding box center [1167, 21] width 131 height 26
paste input "carlsuit58@gmail.com"
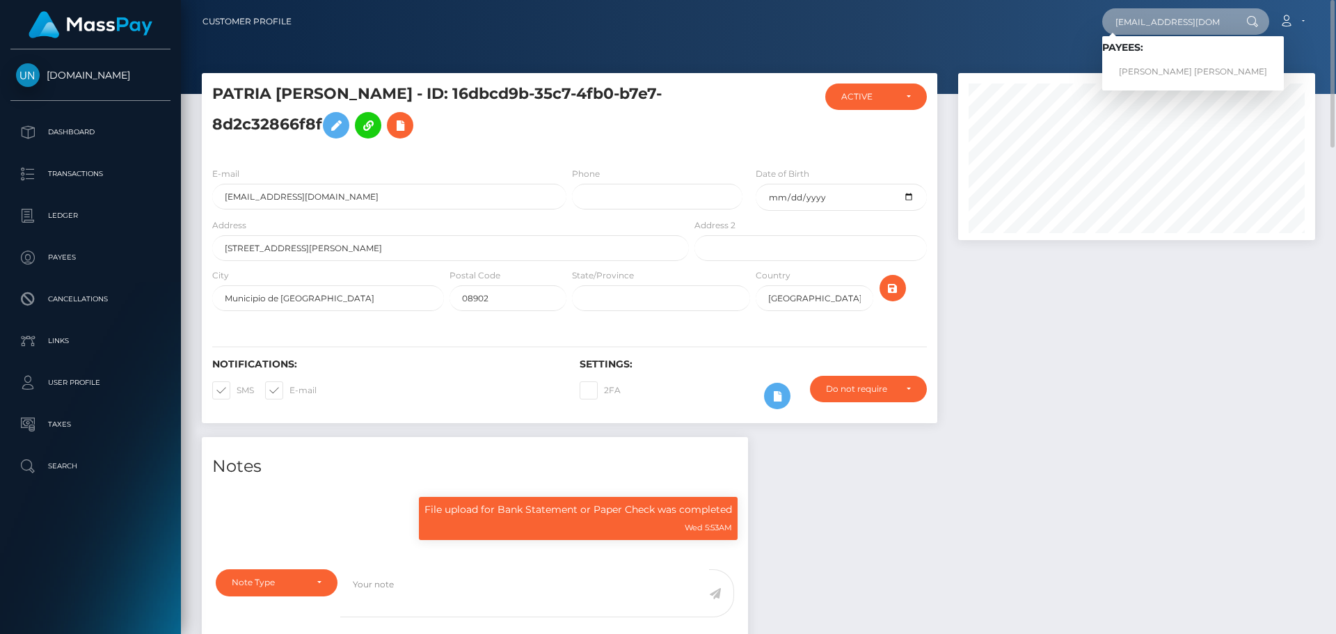
type input "carlsuit58@gmail.com"
click at [1153, 73] on link "HERLAN DIAZ BALLEJOS BALLEJOS" at bounding box center [1193, 72] width 182 height 26
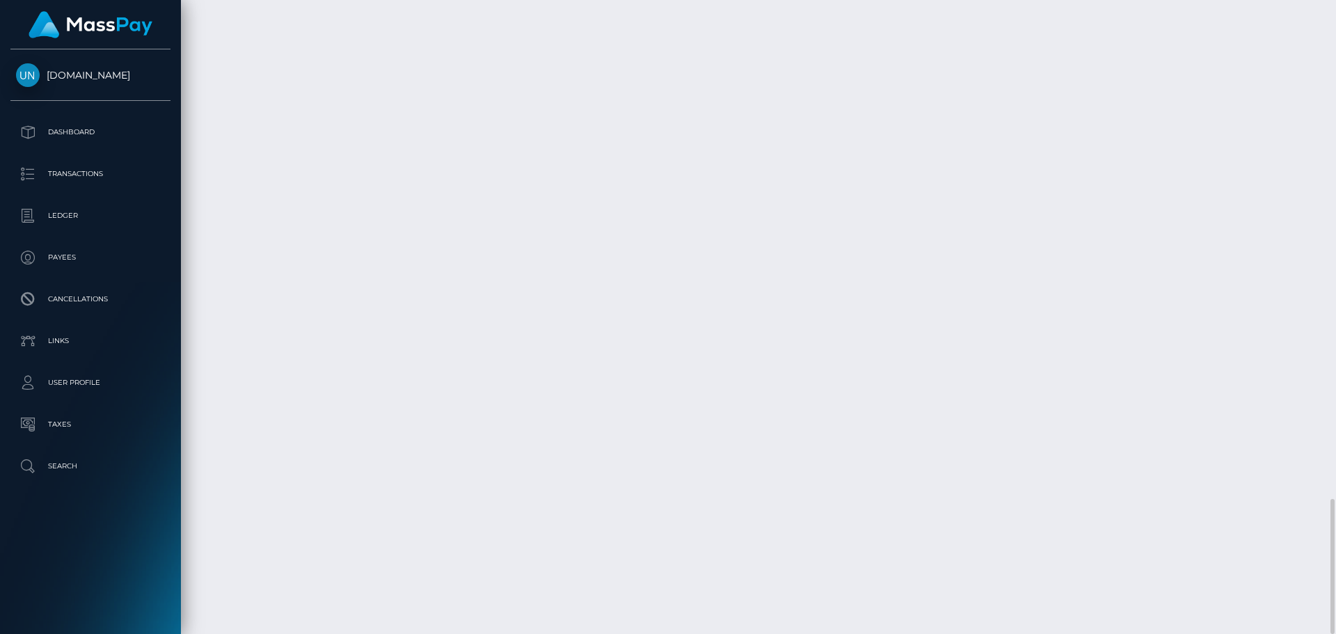
scroll to position [167, 358]
